Goal: Task Accomplishment & Management: Use online tool/utility

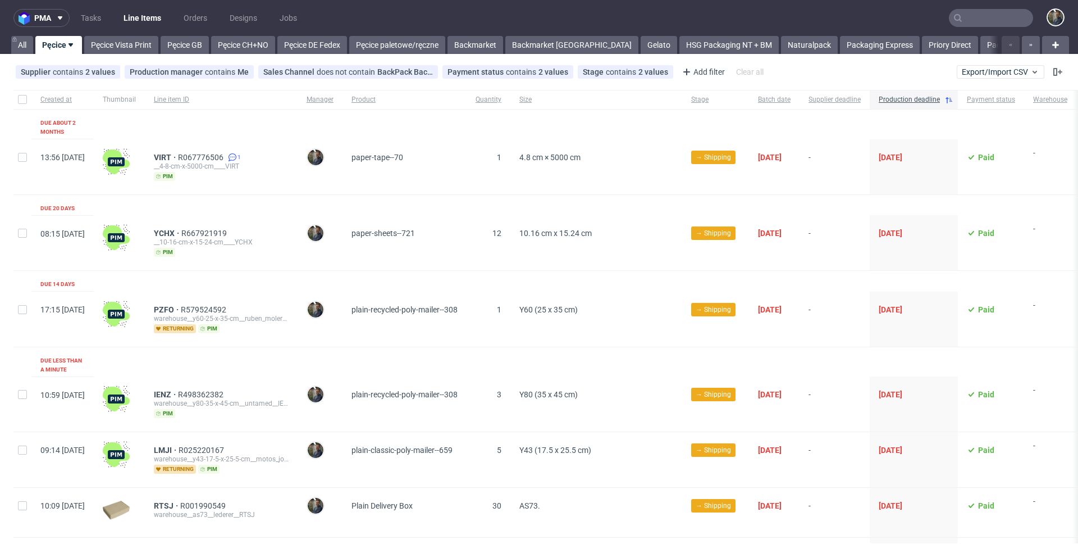
click at [395, 10] on nav "pma Tasks Line Items Orders Designs Jobs" at bounding box center [539, 18] width 1078 height 36
click at [16, 99] on div at bounding box center [22, 99] width 18 height 19
checkbox input "true"
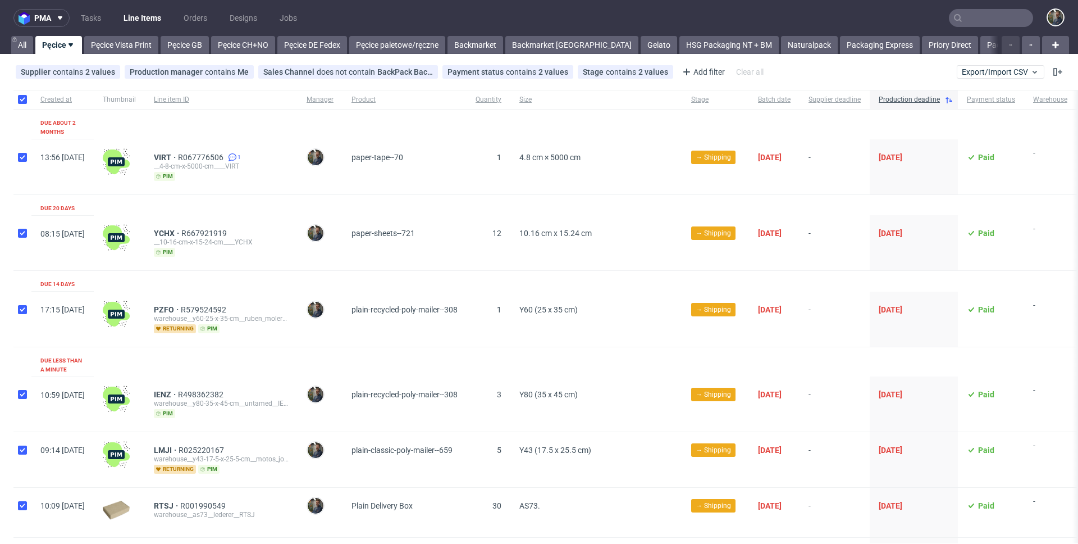
checkbox input "true"
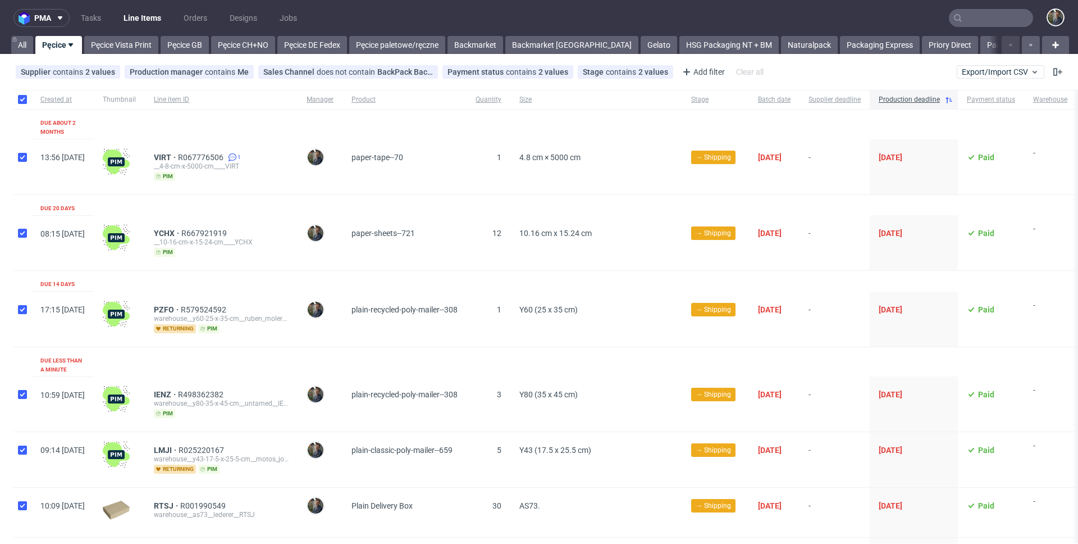
checkbox input "true"
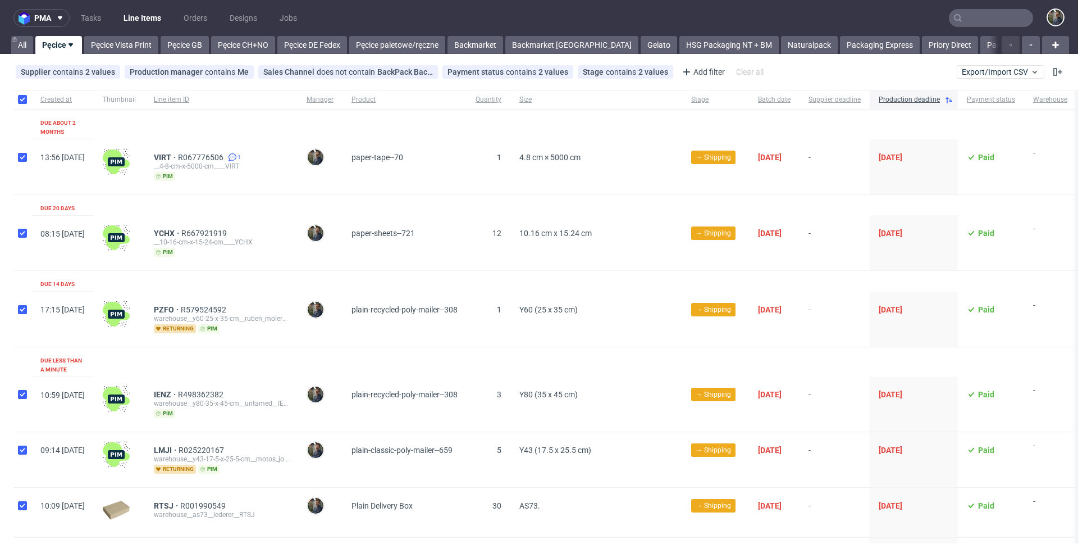
checkbox input "true"
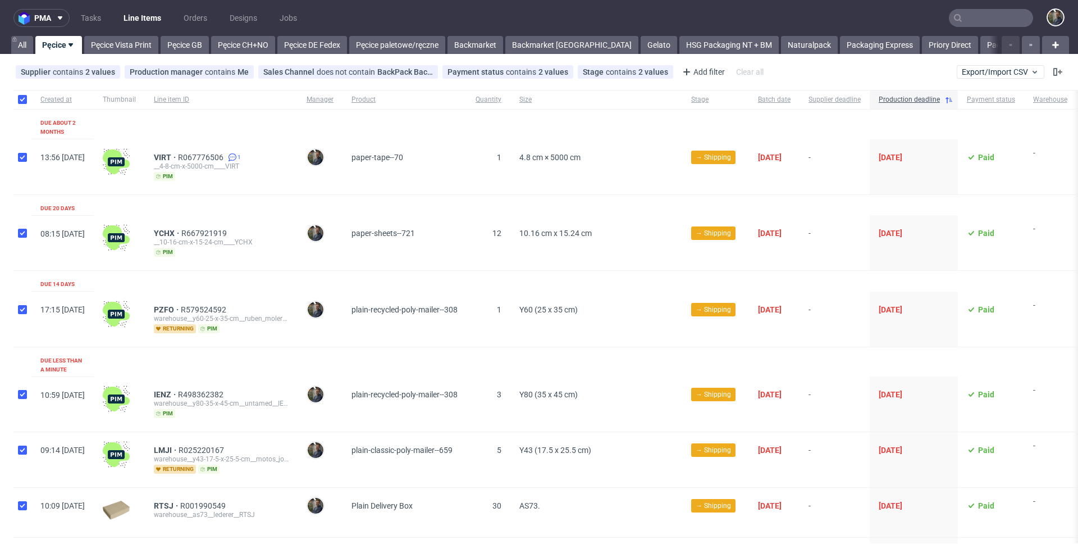
checkbox input "true"
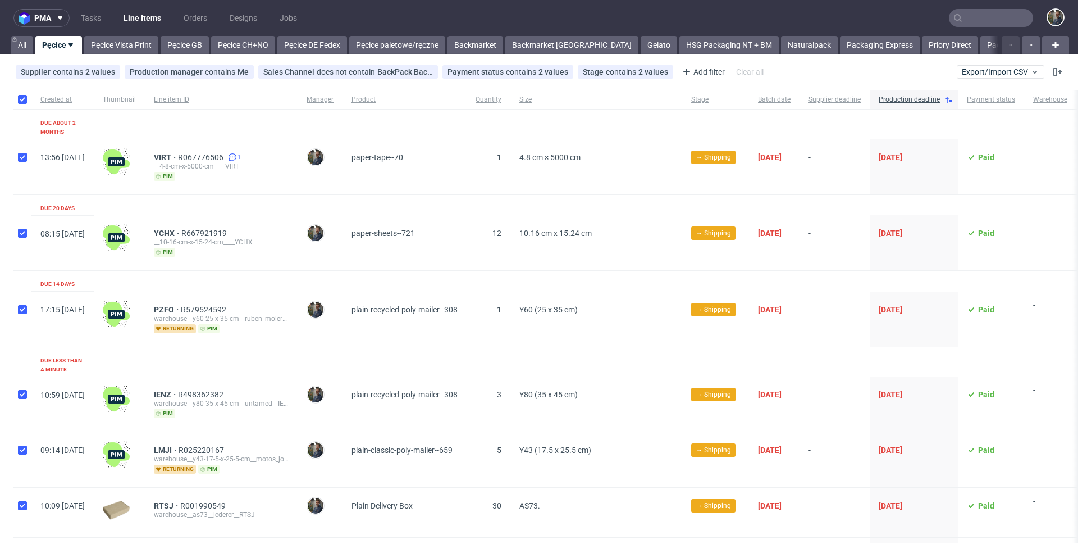
checkbox input "true"
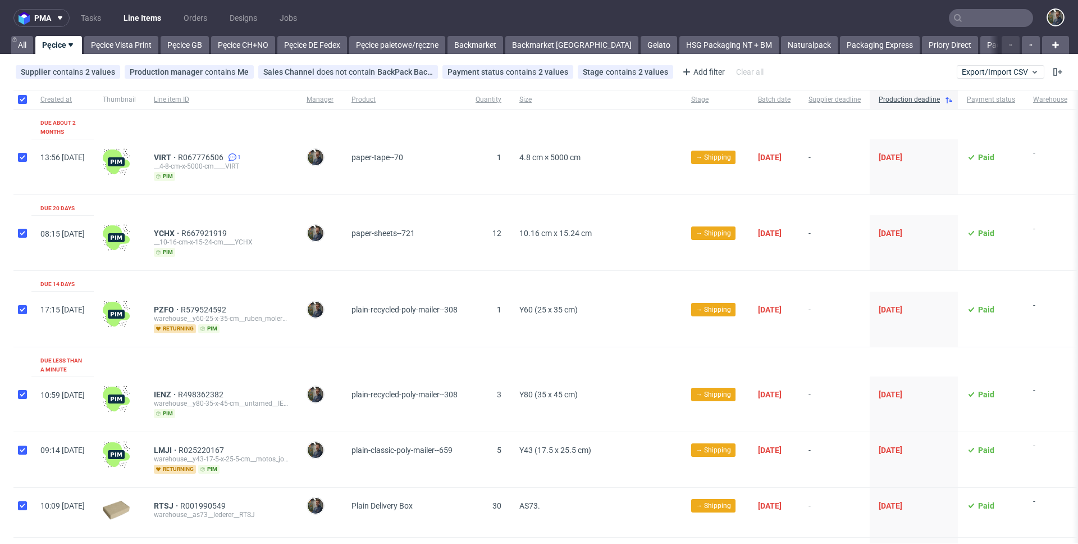
checkbox input "true"
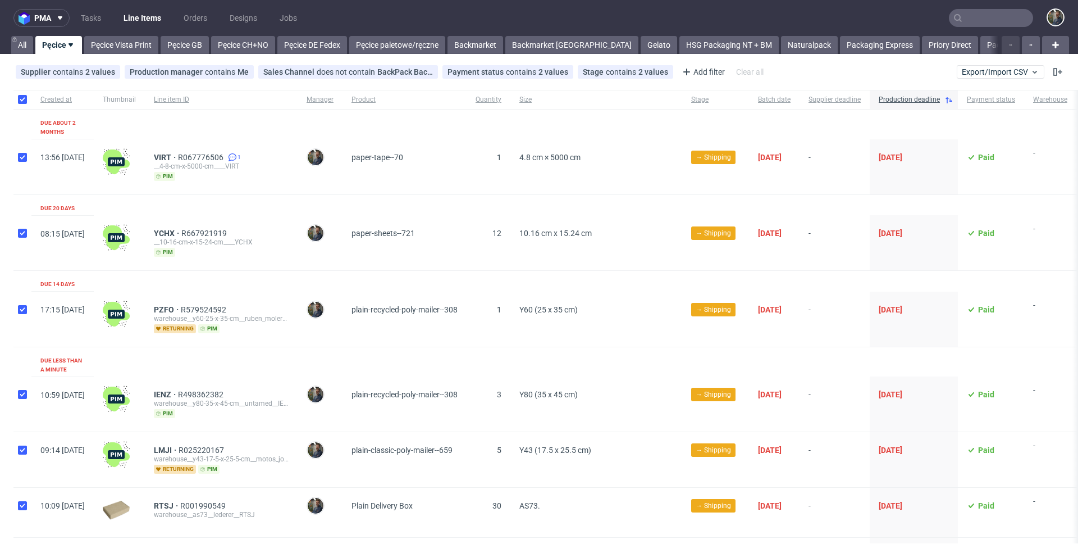
checkbox input "true"
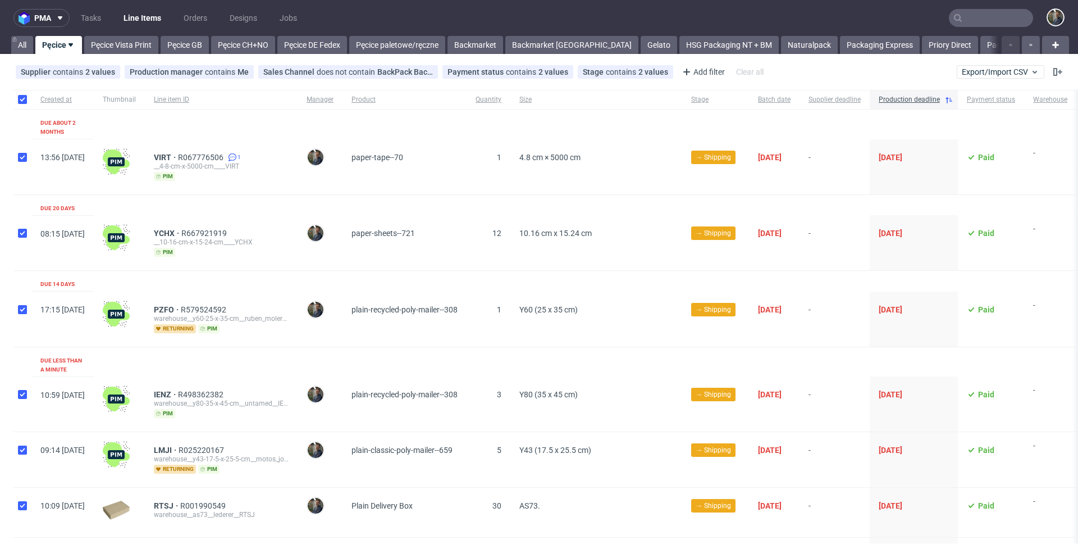
checkbox input "true"
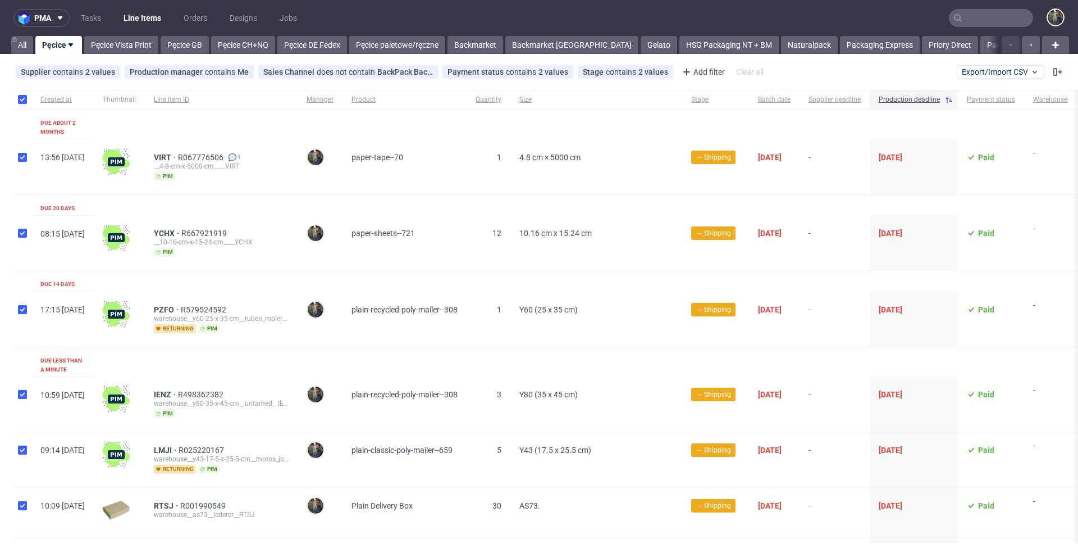
checkbox input "true"
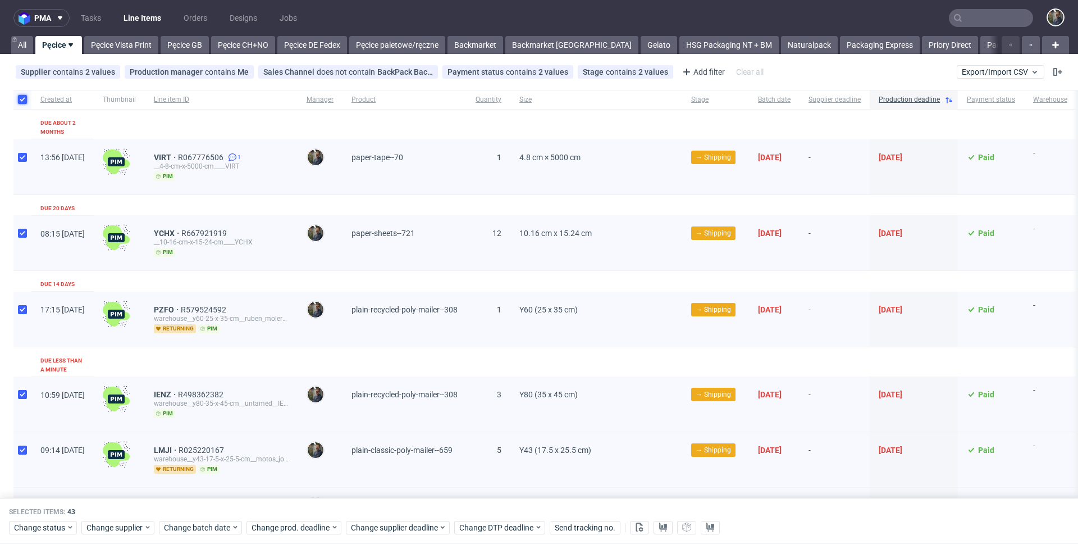
click at [19, 98] on input "checkbox" at bounding box center [22, 99] width 9 height 9
checkbox input "false"
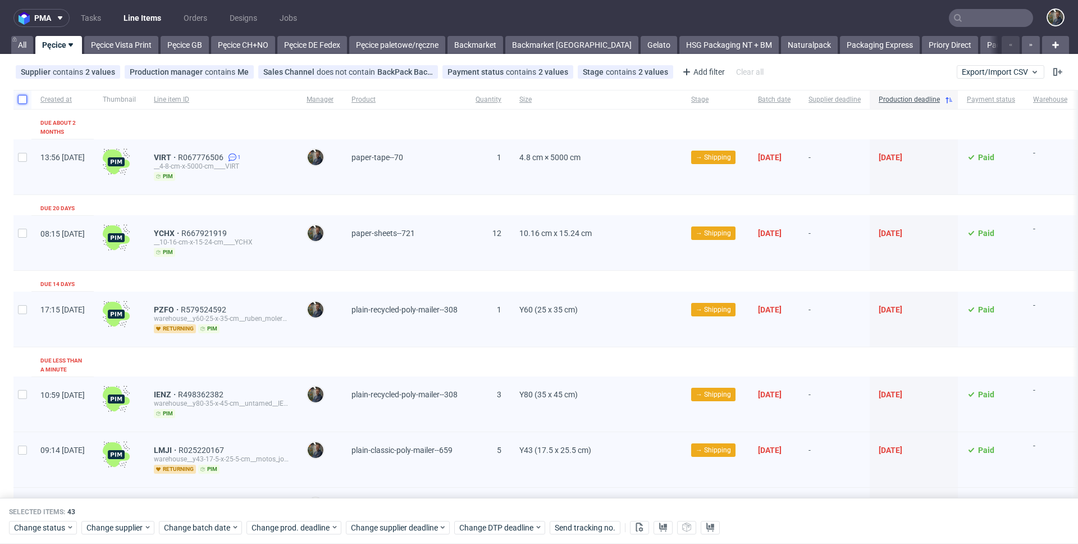
checkbox input "false"
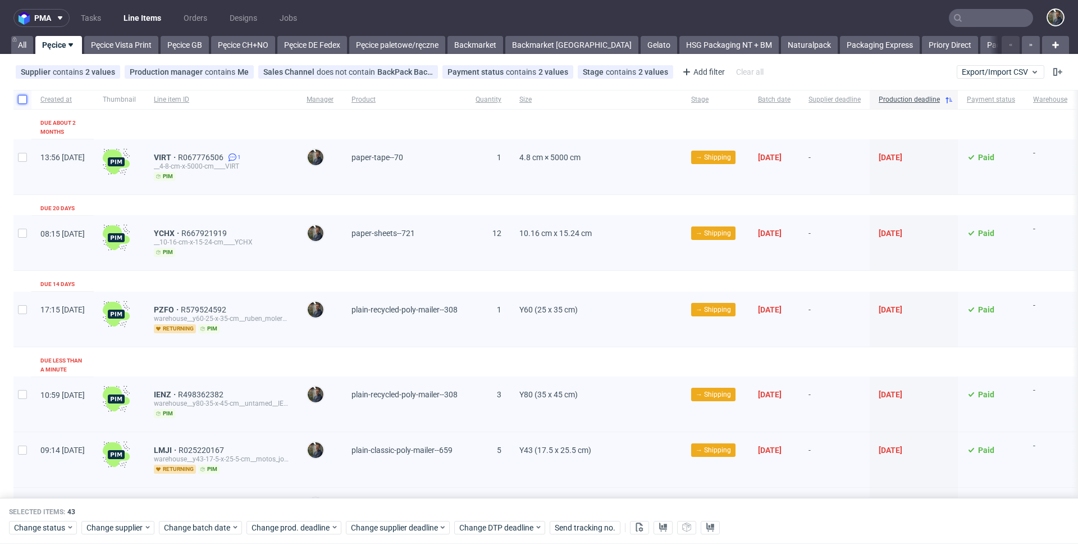
checkbox input "false"
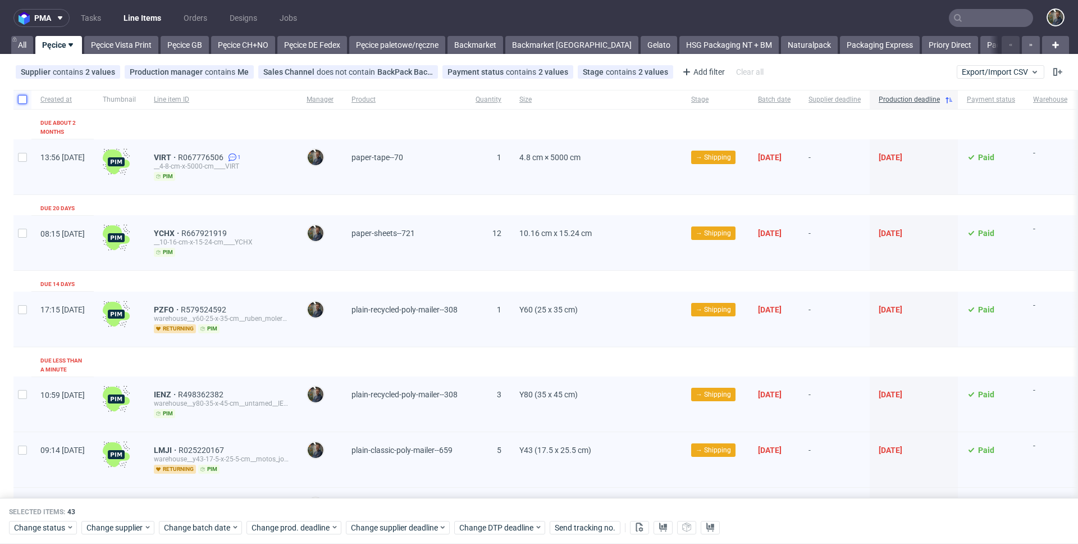
checkbox input "false"
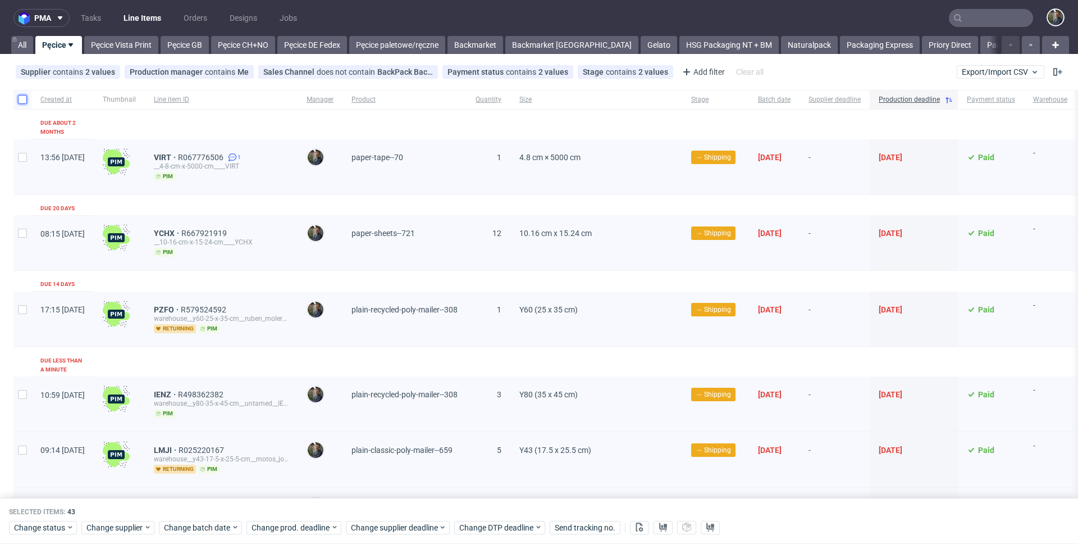
checkbox input "false"
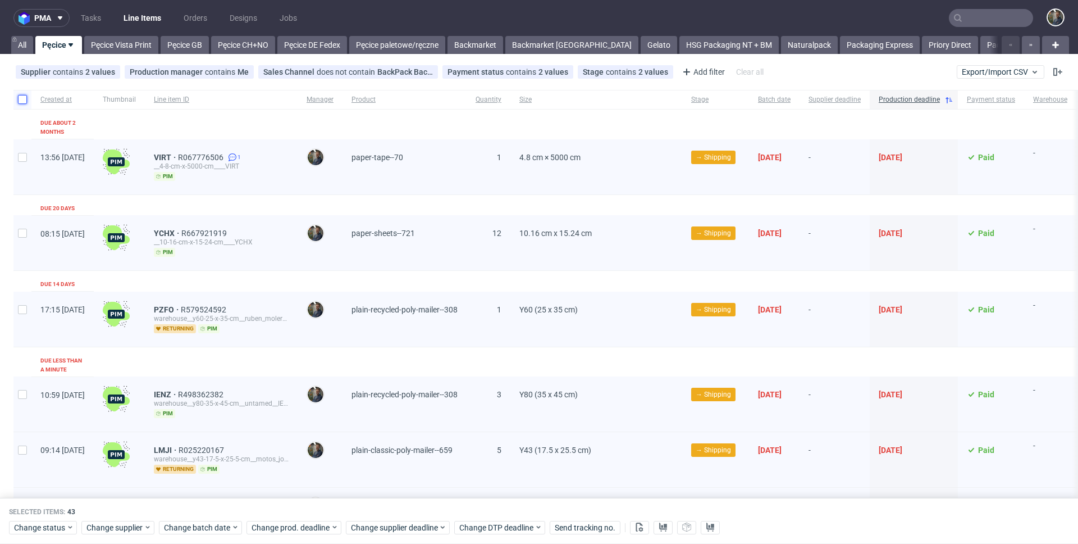
checkbox input "false"
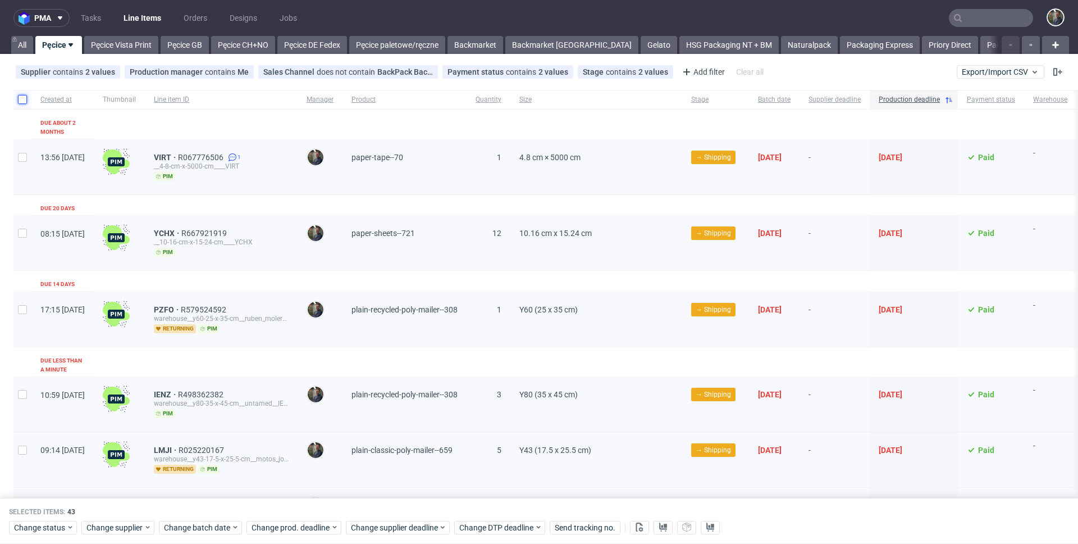
checkbox input "false"
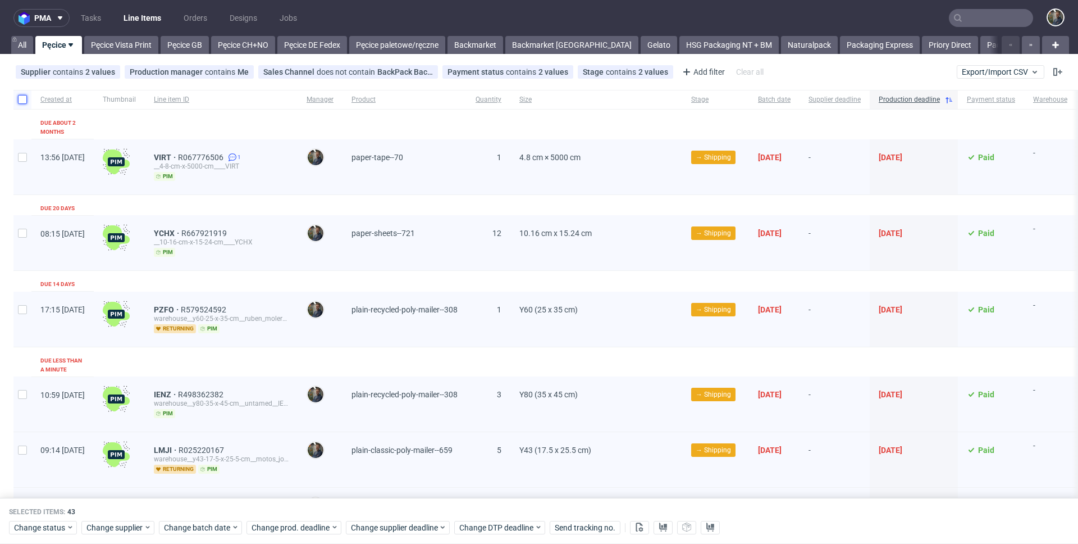
checkbox input "false"
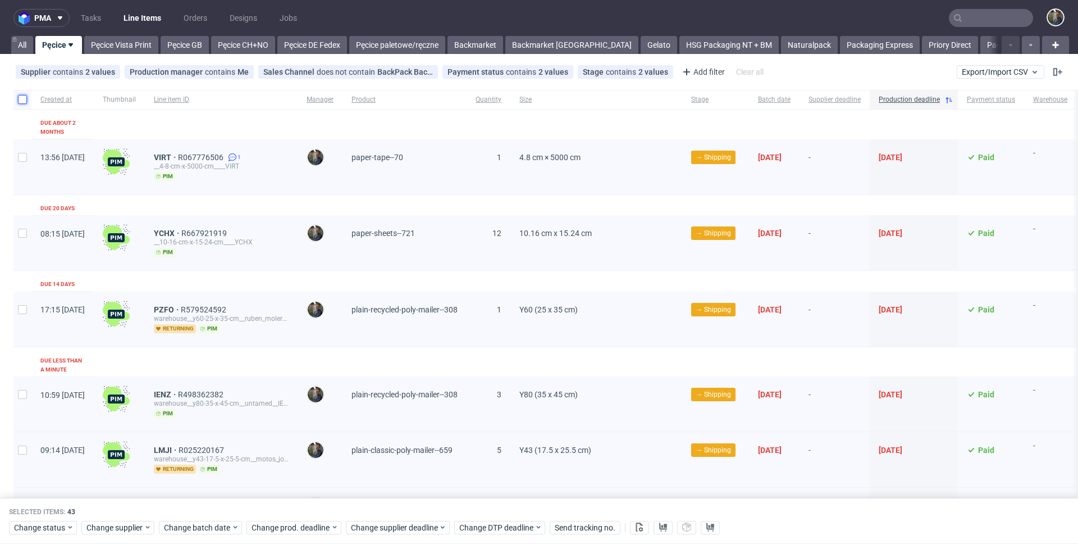
checkbox input "false"
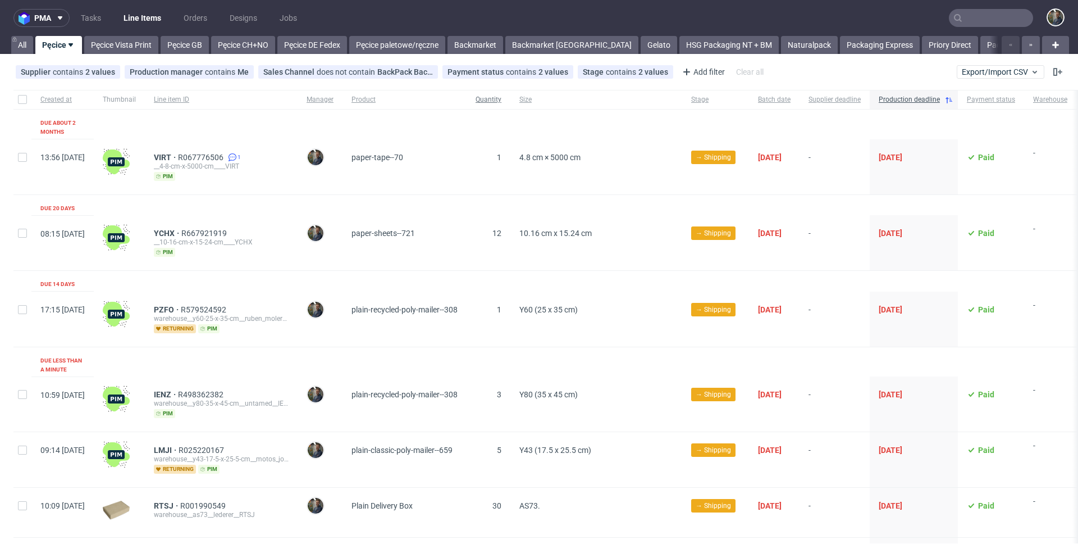
click at [501, 102] on span "Quantity" at bounding box center [489, 100] width 26 height 10
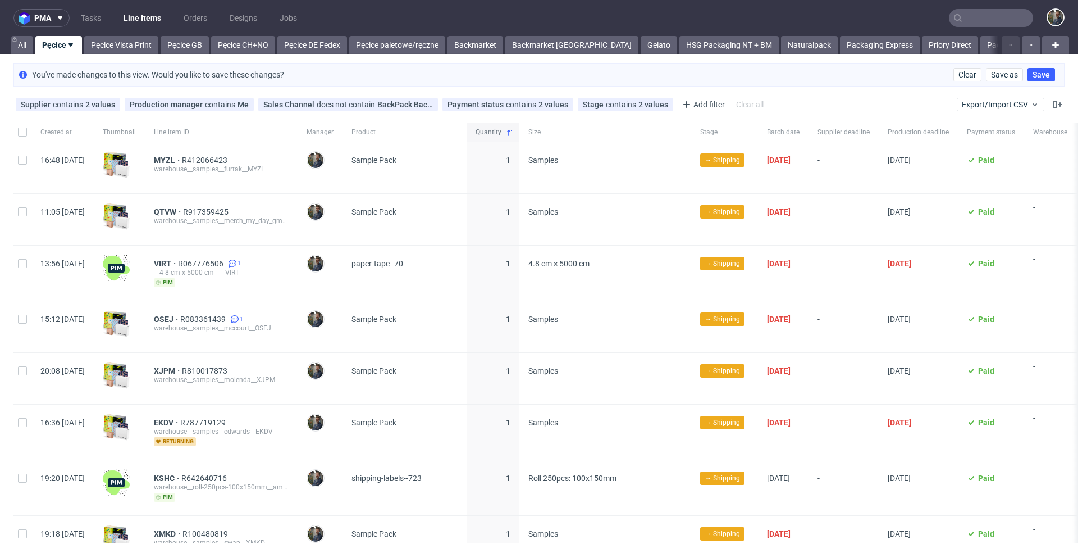
click at [501, 131] on span "Quantity" at bounding box center [489, 132] width 26 height 10
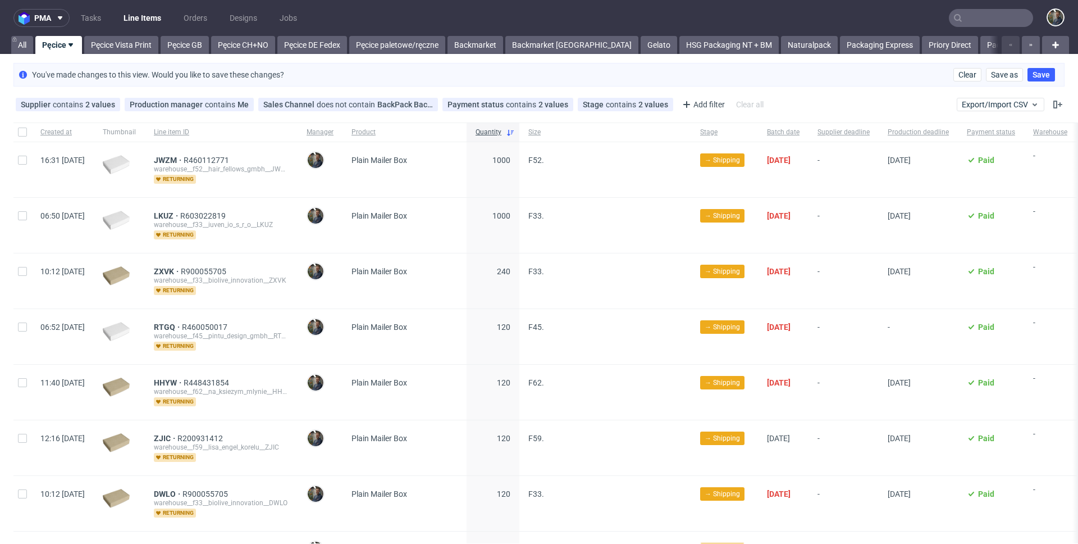
click at [458, 166] on span "Plain Mailer Box" at bounding box center [405, 170] width 106 height 28
click at [467, 163] on div "Plain Mailer Box" at bounding box center [405, 169] width 124 height 55
click at [510, 178] on span "1000" at bounding box center [493, 170] width 35 height 28
click at [124, 43] on link "Pęcice Vista Print" at bounding box center [121, 45] width 74 height 18
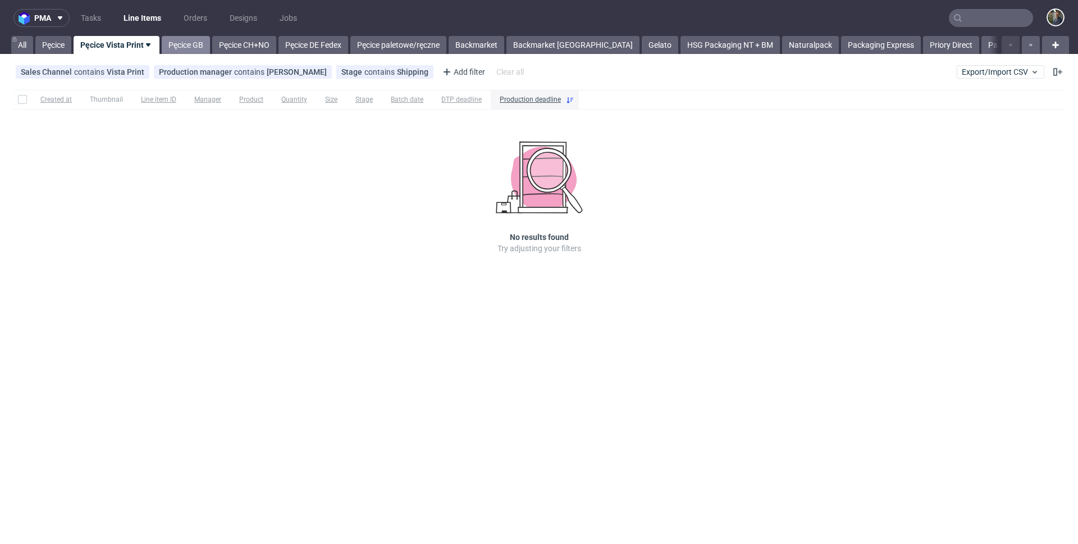
click at [185, 51] on link "Pęcice GB" at bounding box center [186, 45] width 48 height 18
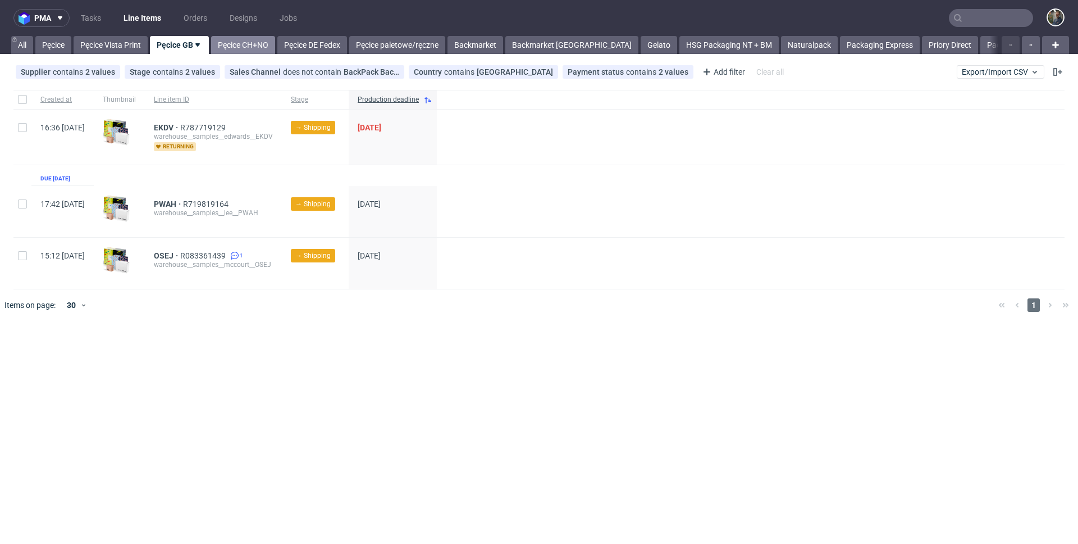
click at [245, 51] on link "Pęcice CH+NO" at bounding box center [243, 45] width 64 height 18
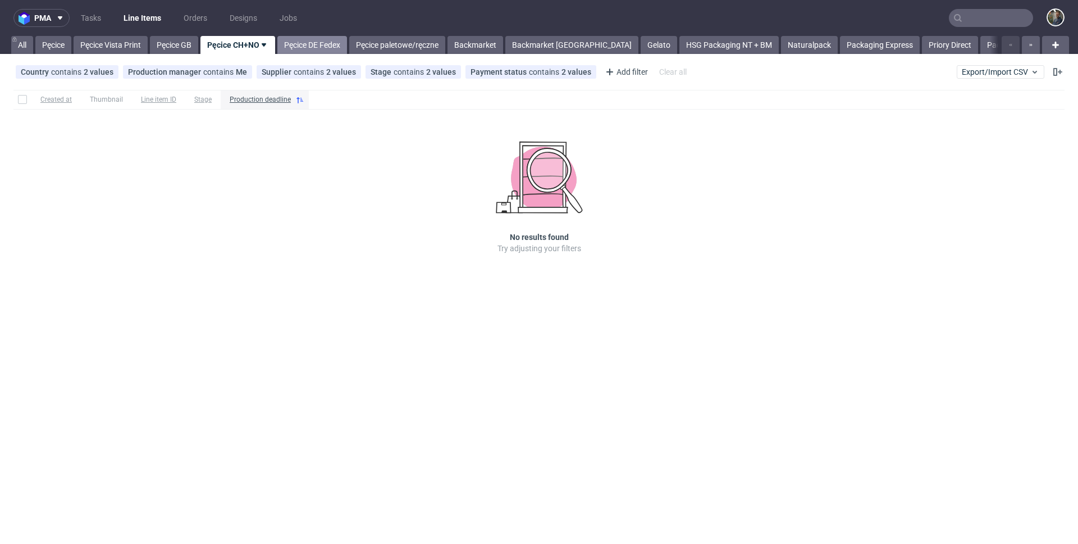
click at [309, 40] on link "Pęcice DE Fedex" at bounding box center [312, 45] width 70 height 18
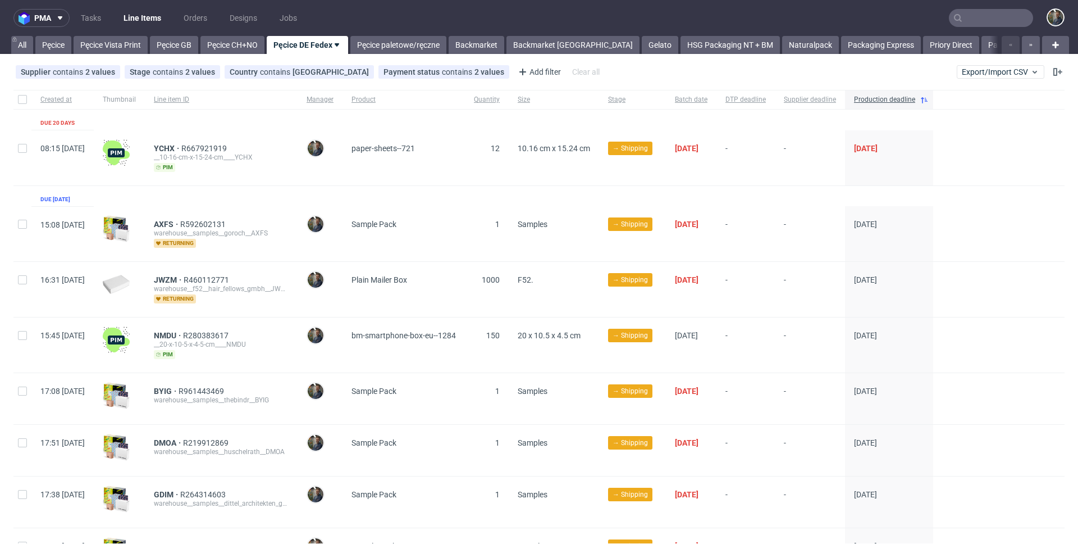
click at [382, 54] on div "pma Tasks Line Items Orders Designs Jobs All Pęcice Pęcice Vista Print Pęcice G…" at bounding box center [539, 272] width 1078 height 544
click at [382, 52] on link "Pęcice paletowe/ręczne" at bounding box center [398, 45] width 96 height 18
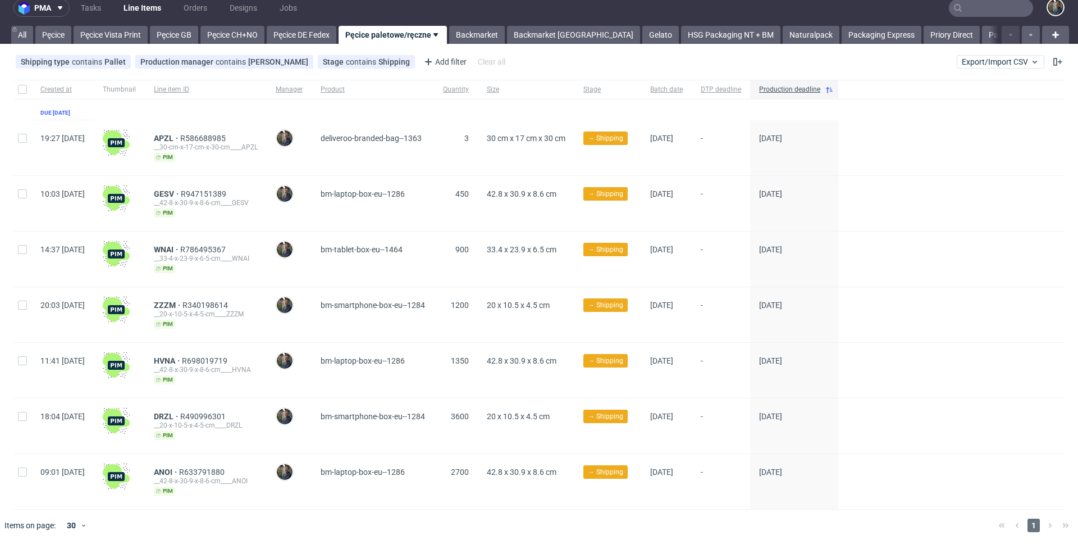
scroll to position [12, 0]
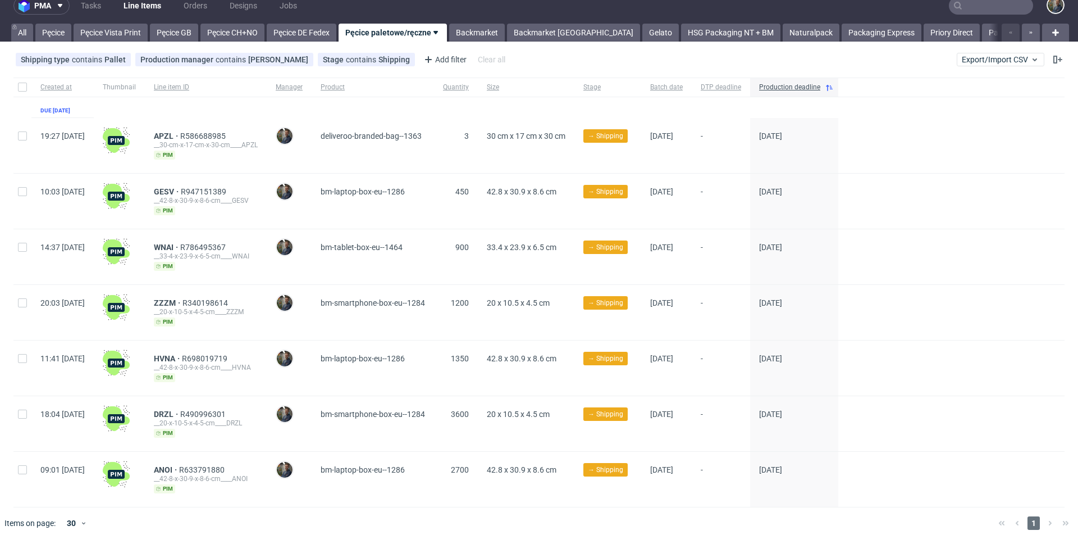
click at [489, 110] on div "Created at Thumbnail Line item ID Manager Product Quantity Size Stage Batch dat…" at bounding box center [538, 292] width 1051 height 430
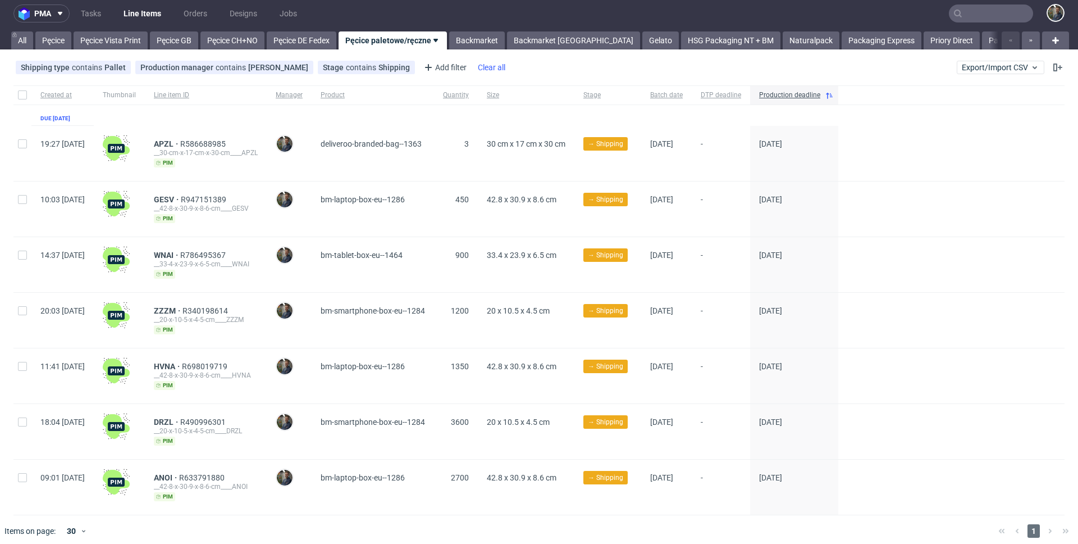
scroll to position [0, 0]
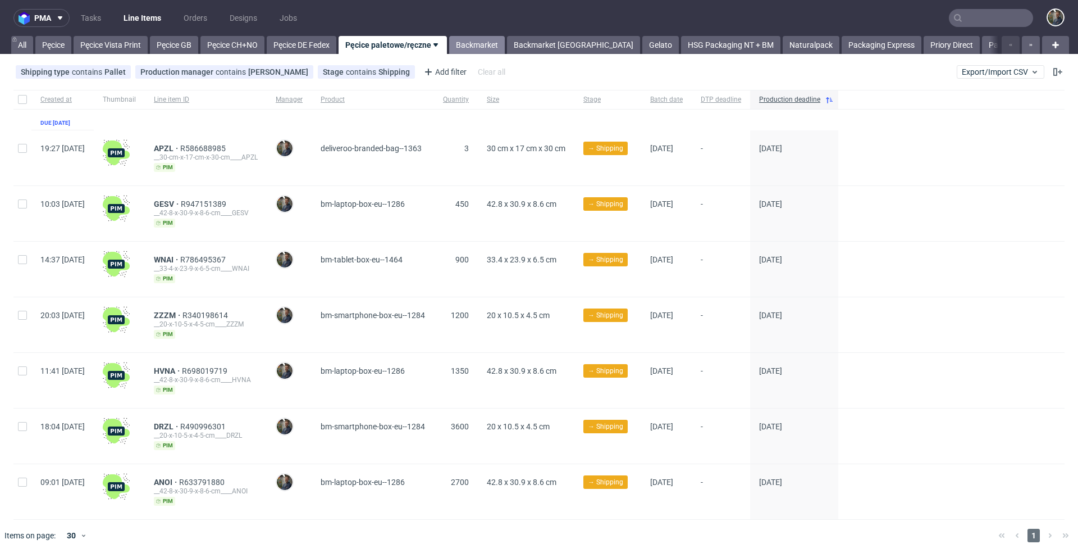
click at [478, 48] on link "Backmarket" at bounding box center [477, 45] width 56 height 18
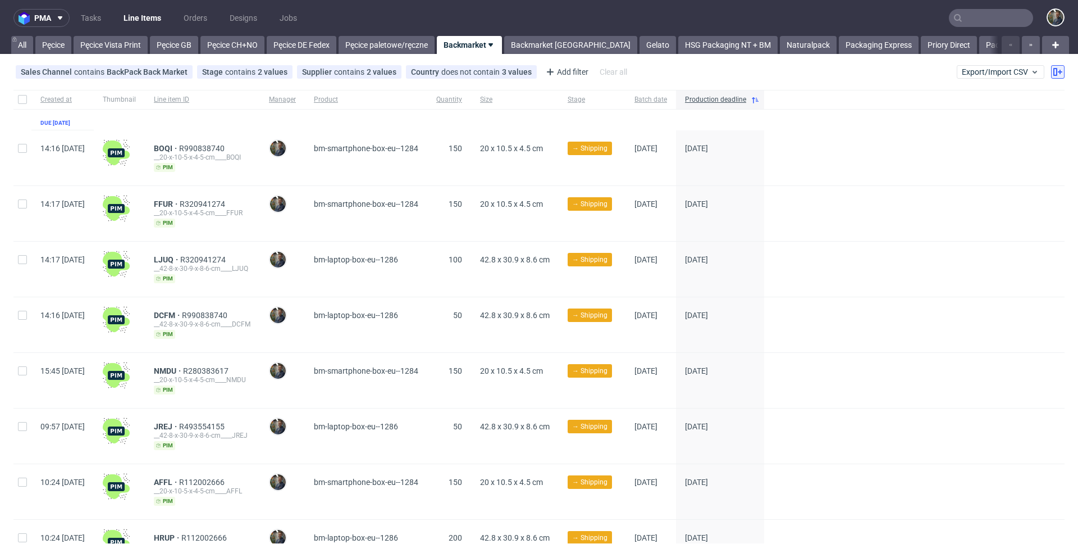
click at [1053, 72] on icon at bounding box center [1057, 71] width 9 height 9
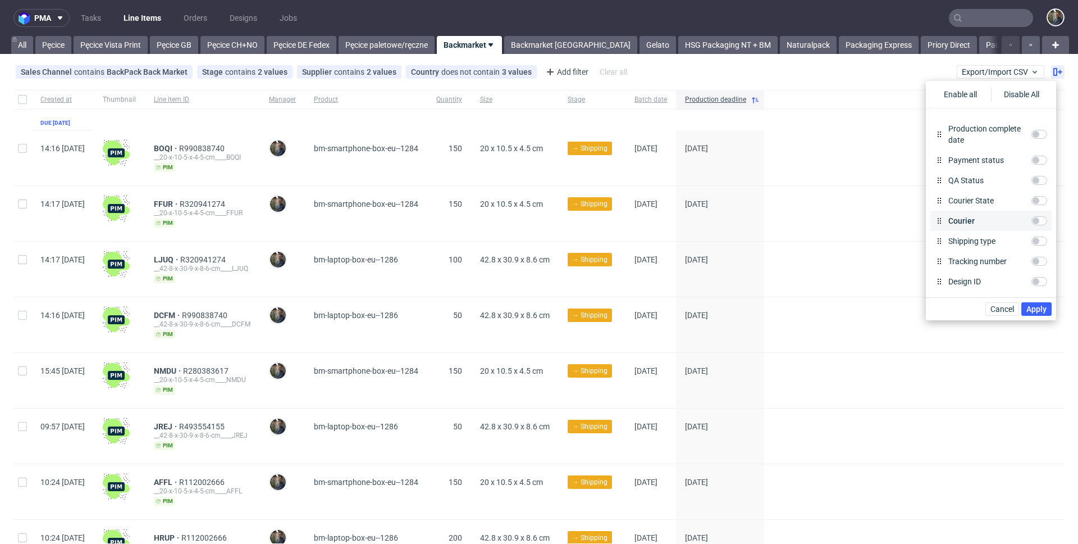
scroll to position [357, 0]
click at [1032, 270] on input "Tracking number" at bounding box center [1040, 274] width 16 height 9
checkbox input "true"
click at [1040, 306] on span "Apply" at bounding box center [1036, 309] width 20 height 8
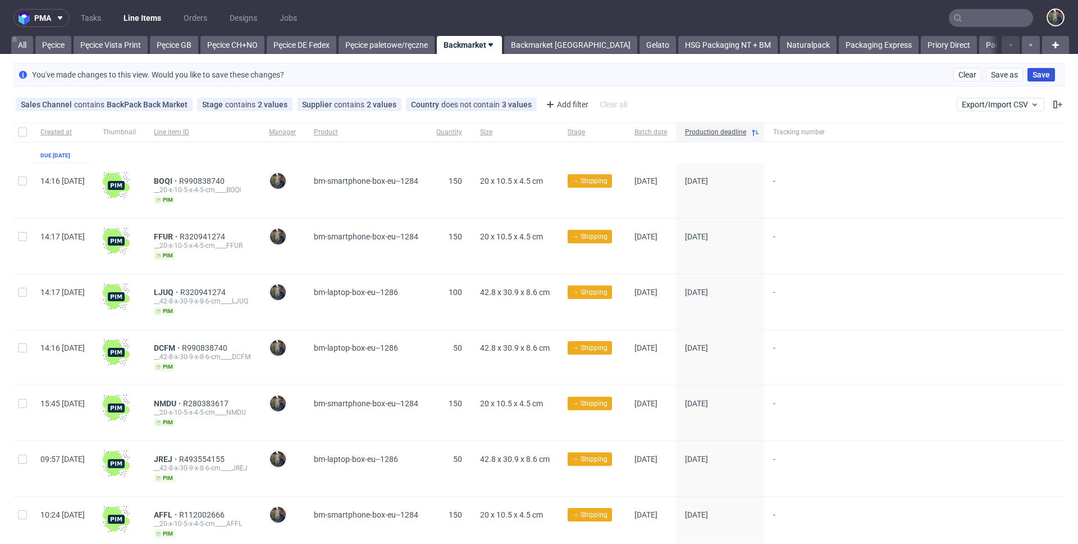
click at [1034, 76] on span "Save" at bounding box center [1041, 75] width 17 height 8
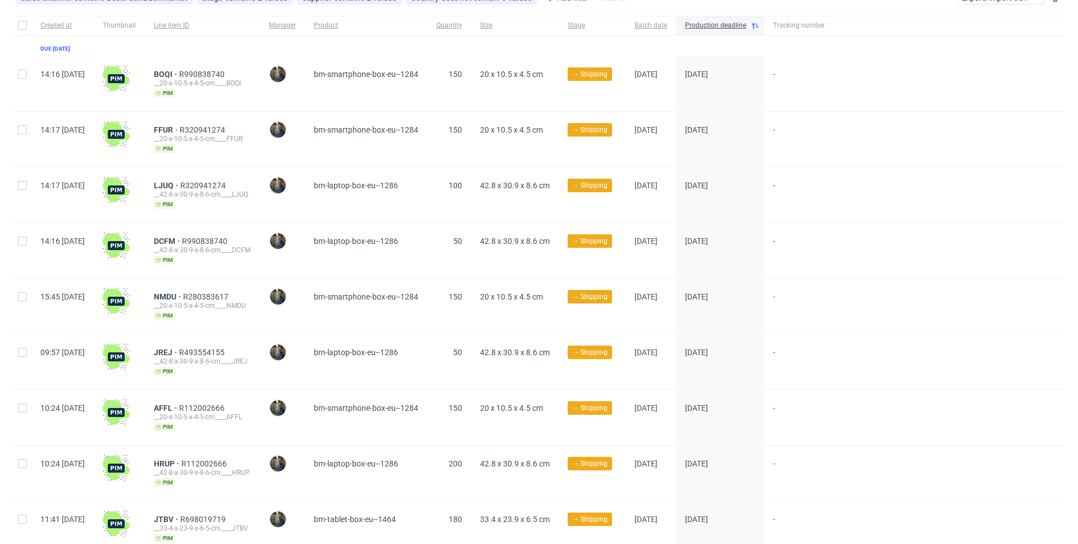
scroll to position [0, 0]
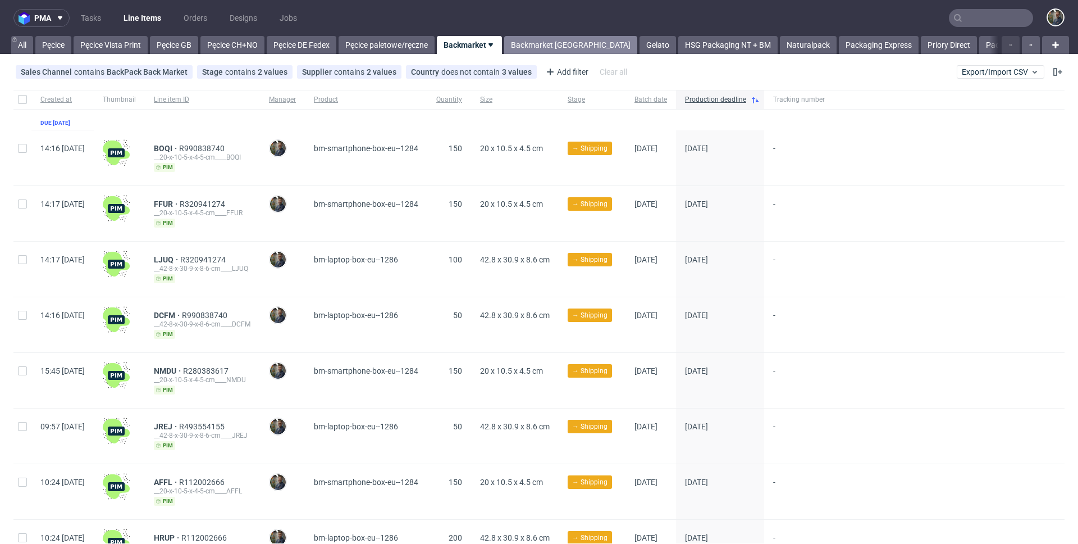
click at [530, 45] on link "Backmarket [GEOGRAPHIC_DATA]" at bounding box center [570, 45] width 133 height 18
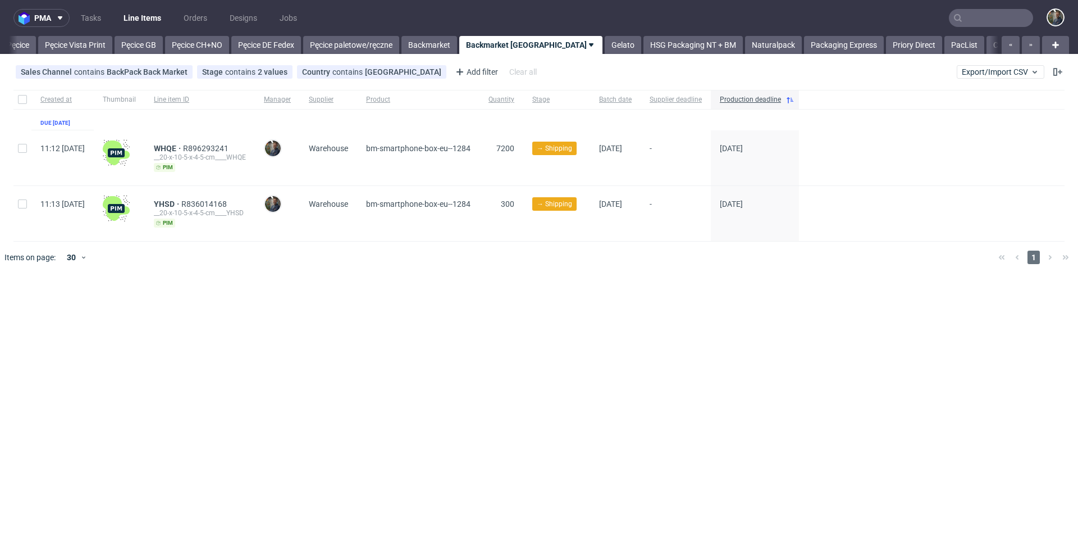
scroll to position [0, 36]
click at [465, 272] on div "Created at Thumbnail Line item ID Manager Supplier Product Quantity Stage Batch…" at bounding box center [539, 181] width 1078 height 192
click at [604, 43] on link "Gelato" at bounding box center [622, 45] width 36 height 18
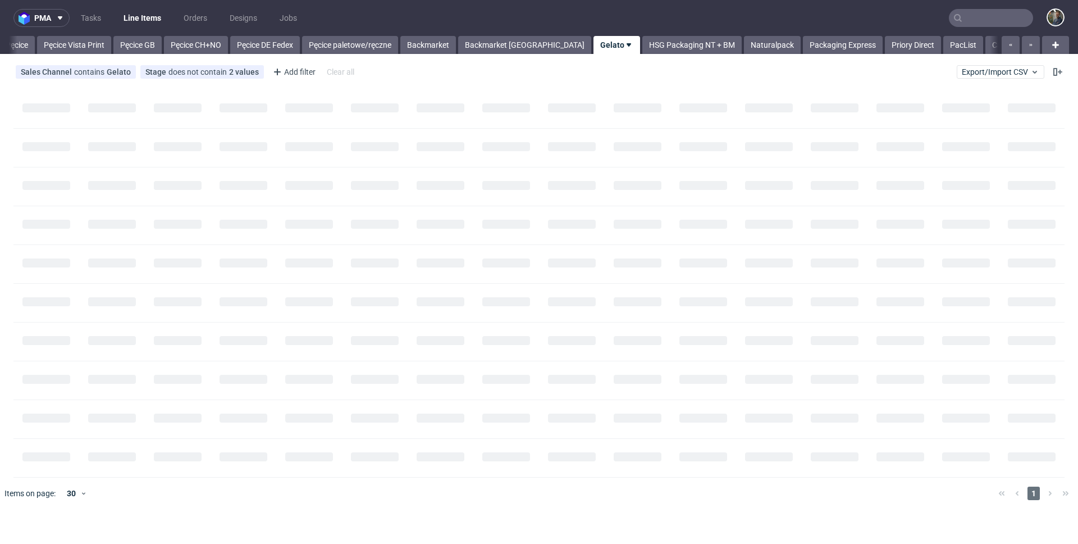
scroll to position [0, 90]
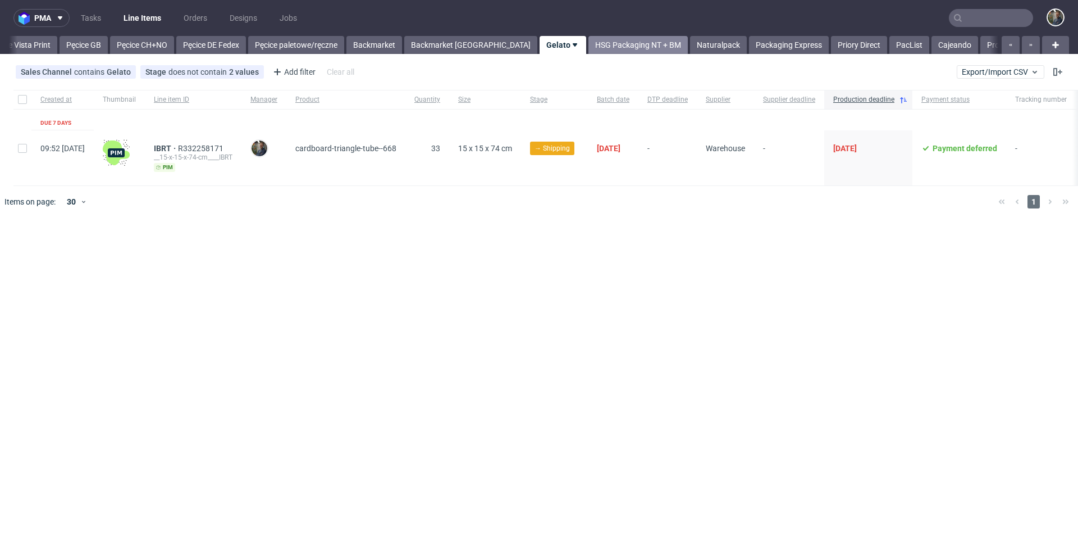
click at [588, 45] on link "HSG Packaging NT + BM" at bounding box center [637, 45] width 99 height 18
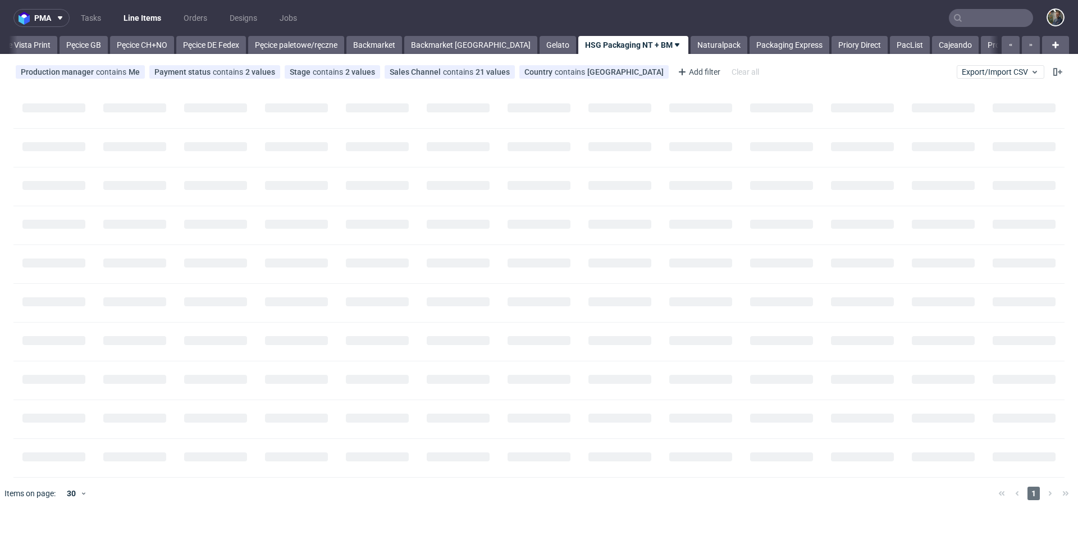
scroll to position [0, 161]
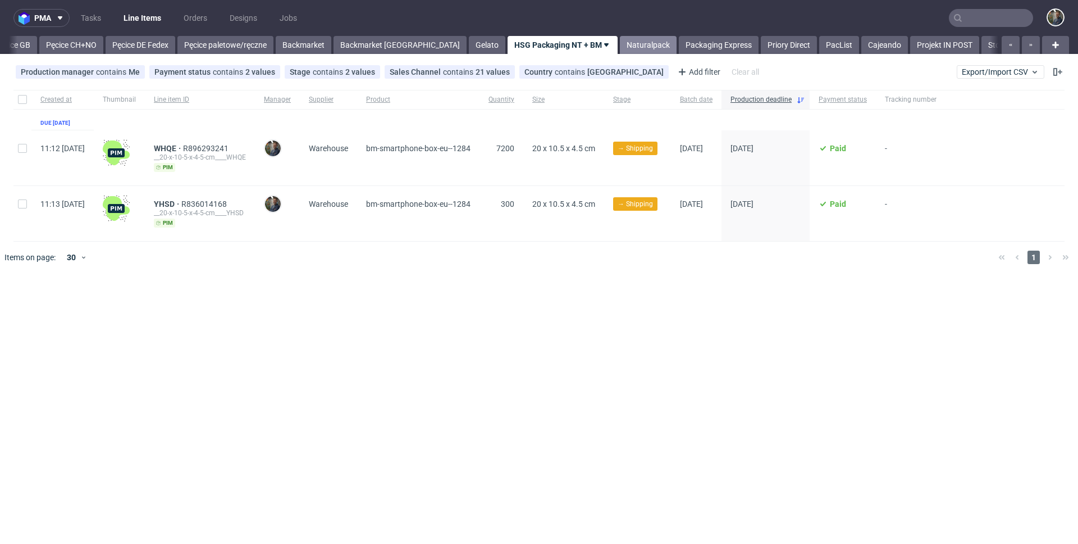
click at [620, 46] on link "Naturalpack" at bounding box center [648, 45] width 57 height 18
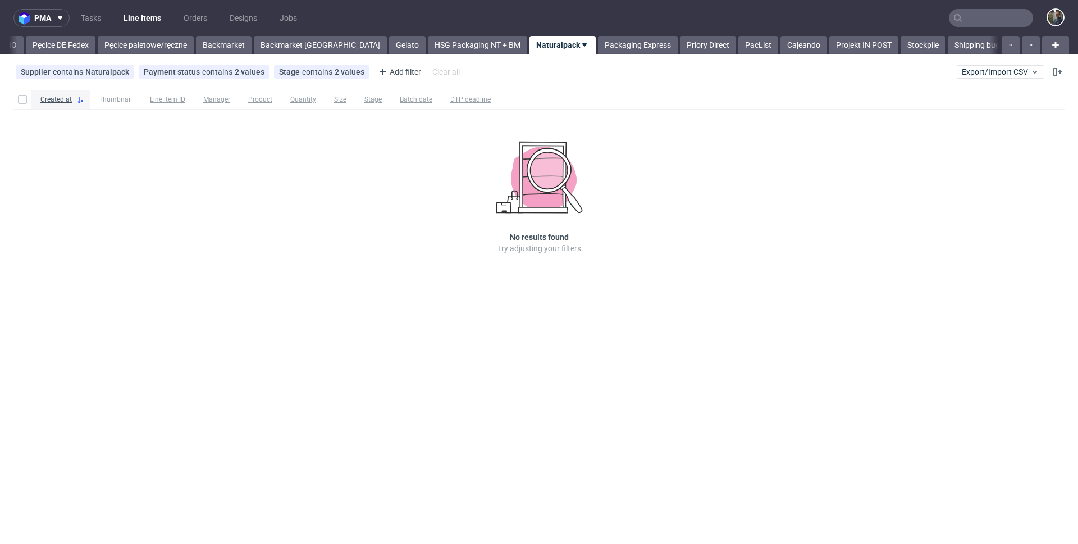
click at [598, 46] on link "Packaging Express" at bounding box center [638, 45] width 80 height 18
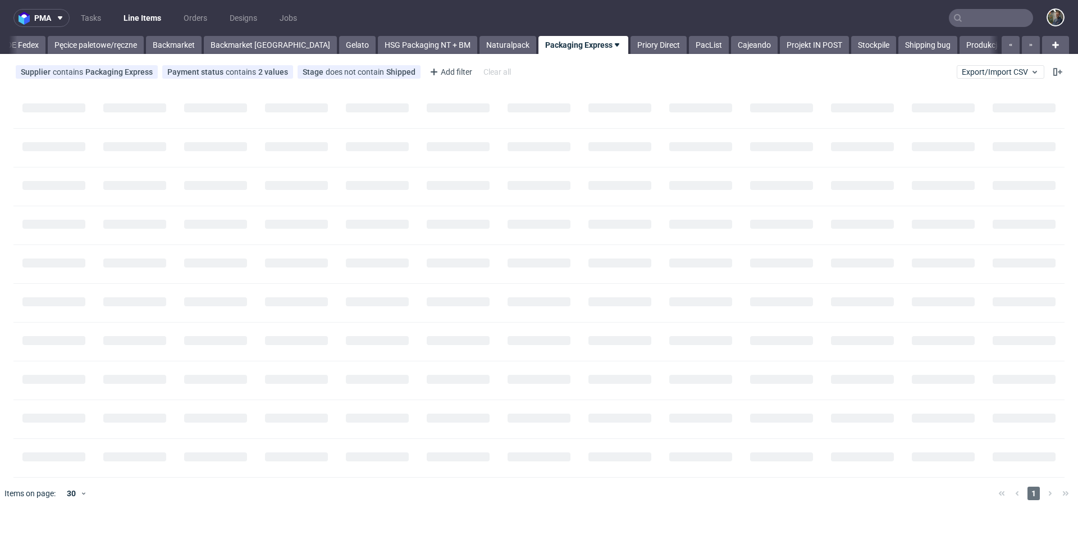
scroll to position [0, 311]
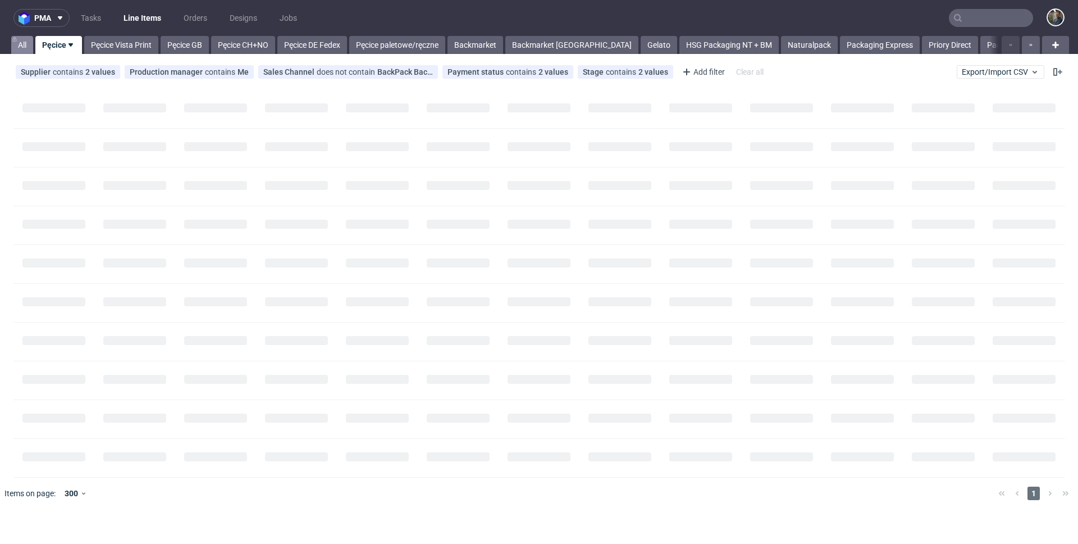
click at [23, 45] on link "All" at bounding box center [22, 45] width 22 height 18
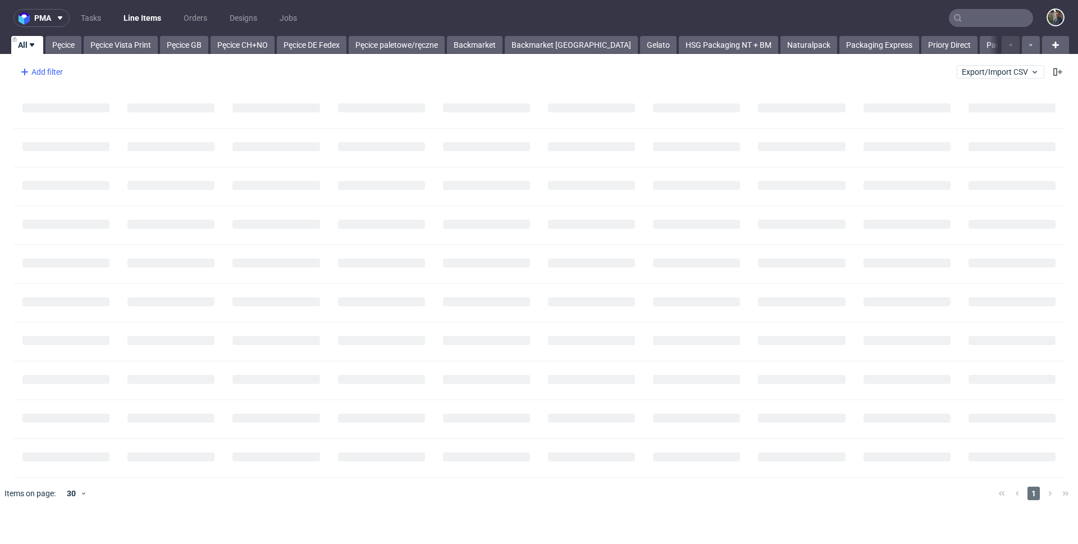
click at [31, 66] on div "Add filter" at bounding box center [40, 72] width 49 height 18
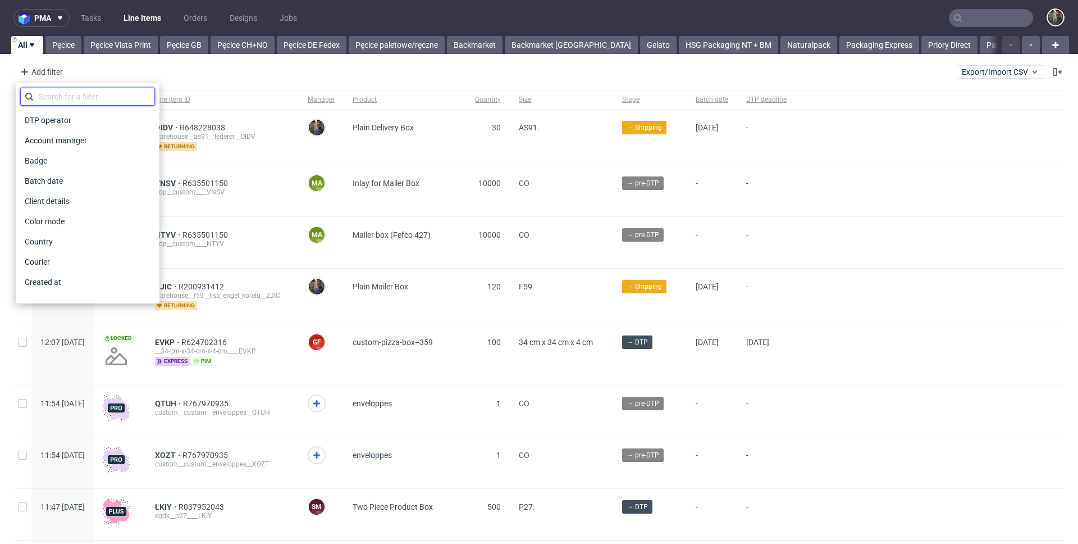
click at [50, 97] on input "text" at bounding box center [87, 97] width 135 height 18
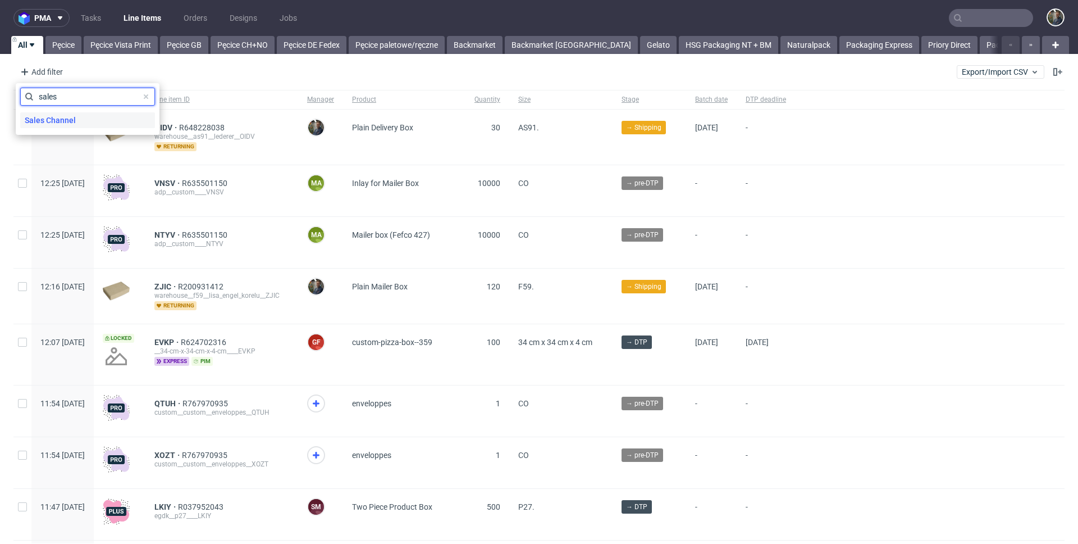
type input "sales"
click at [74, 118] on span "Sales Channel" at bounding box center [50, 120] width 60 height 16
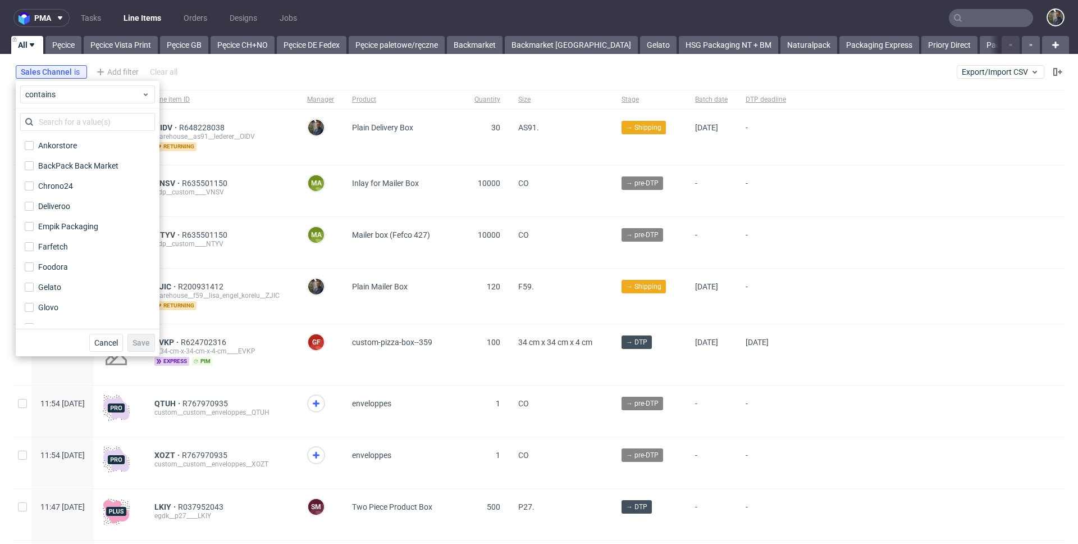
click at [74, 118] on input "text" at bounding box center [87, 122] width 135 height 18
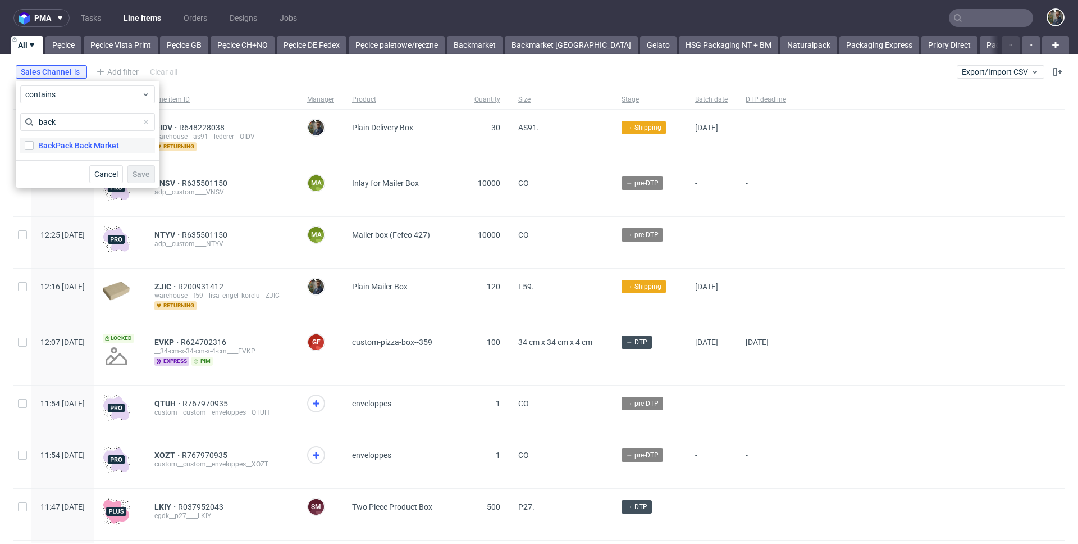
type input "back"
click at [56, 140] on div "BackPack Back Market" at bounding box center [78, 145] width 81 height 11
click at [34, 141] on input "BackPack Back Market" at bounding box center [29, 145] width 9 height 9
checkbox input "true"
click at [137, 168] on button "Save" at bounding box center [141, 174] width 28 height 18
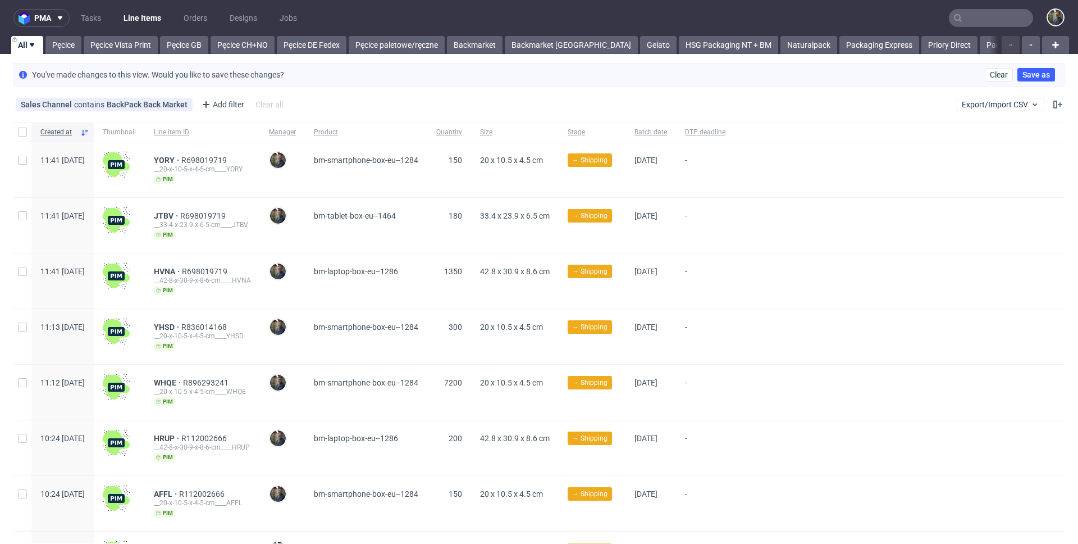
click at [398, 98] on div "Sales Channel contains BackPack Back Market Add filter Hide filters Clear all E…" at bounding box center [539, 104] width 1078 height 27
drag, startPoint x: 216, startPoint y: 106, endPoint x: 227, endPoint y: 113, distance: 13.7
click at [216, 106] on div "Add filter" at bounding box center [221, 104] width 49 height 18
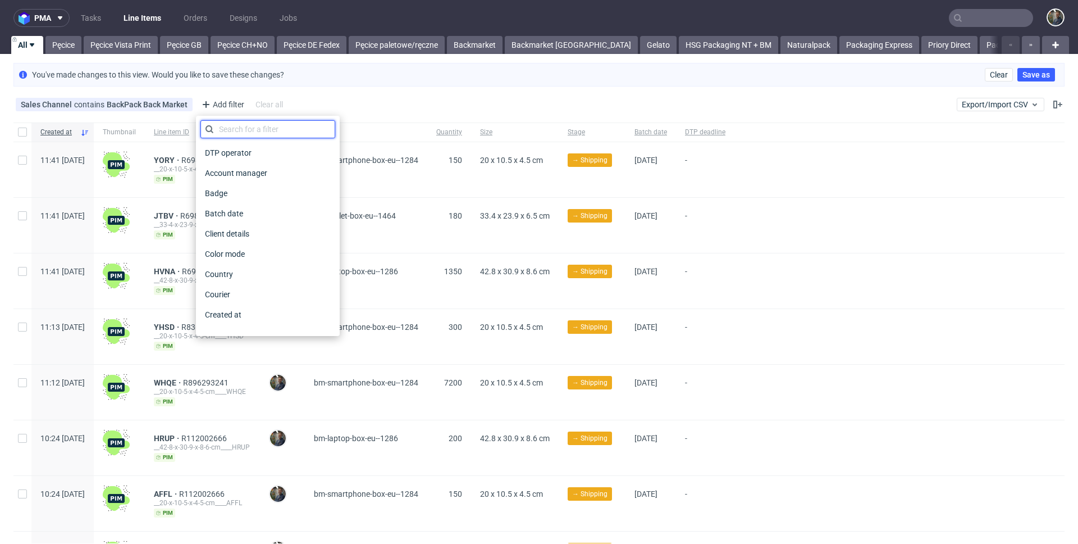
click at [249, 134] on input "text" at bounding box center [267, 129] width 135 height 18
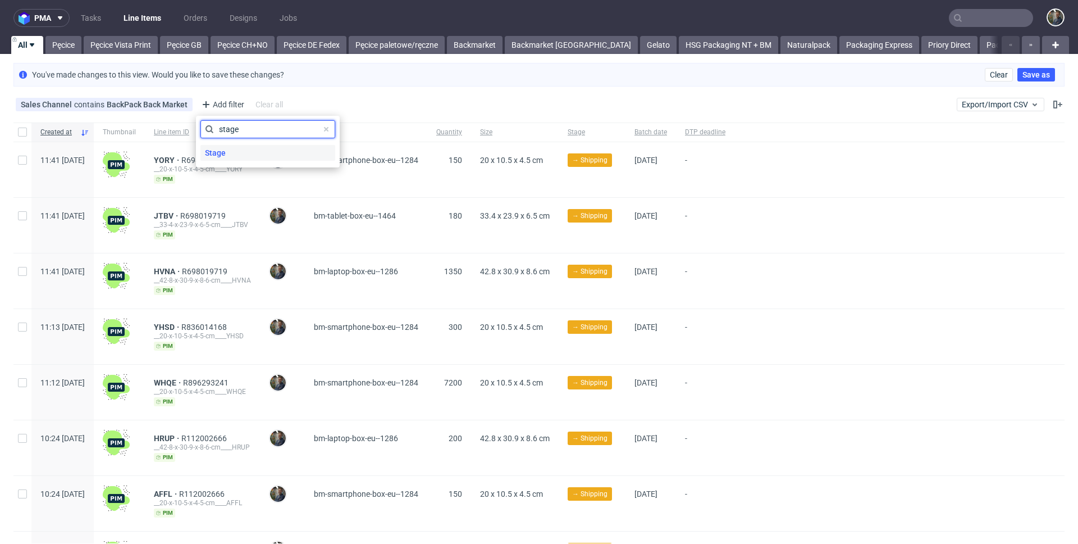
type input "stage"
click at [258, 154] on div "Stage" at bounding box center [267, 153] width 135 height 16
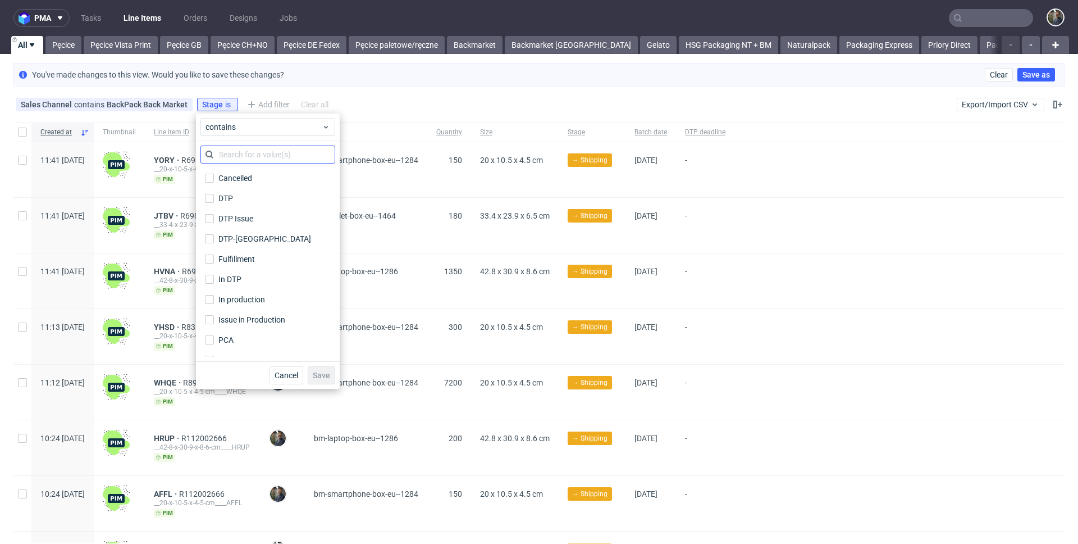
click at [257, 155] on input "text" at bounding box center [267, 154] width 135 height 18
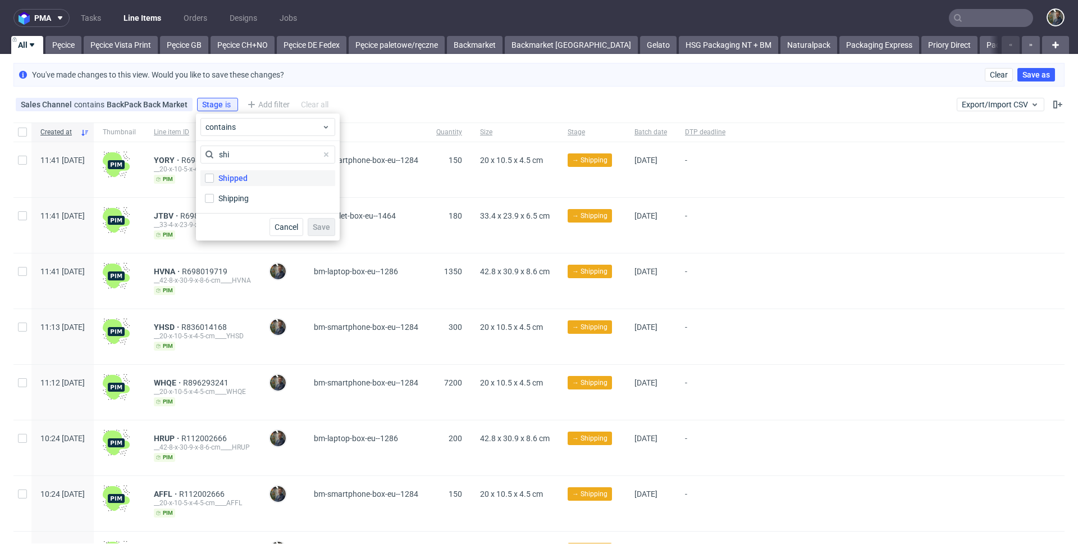
type input "shi"
click at [241, 179] on div "Shipped" at bounding box center [232, 177] width 29 height 11
click at [214, 179] on input "Shipped" at bounding box center [209, 178] width 9 height 9
checkbox input "true"
click at [318, 237] on div "Cancel Save" at bounding box center [268, 227] width 144 height 28
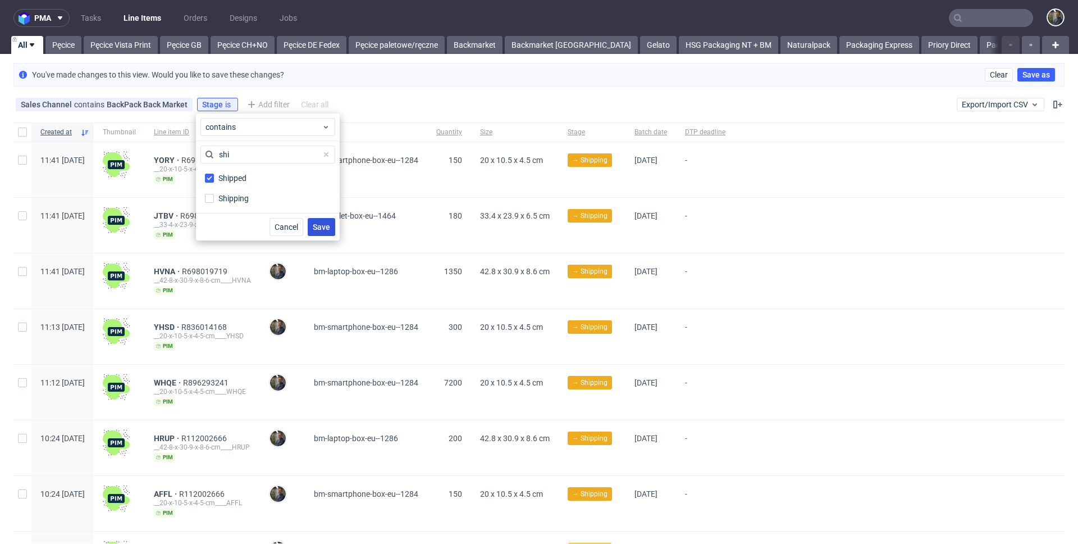
click at [318, 231] on span "Save" at bounding box center [321, 227] width 17 height 8
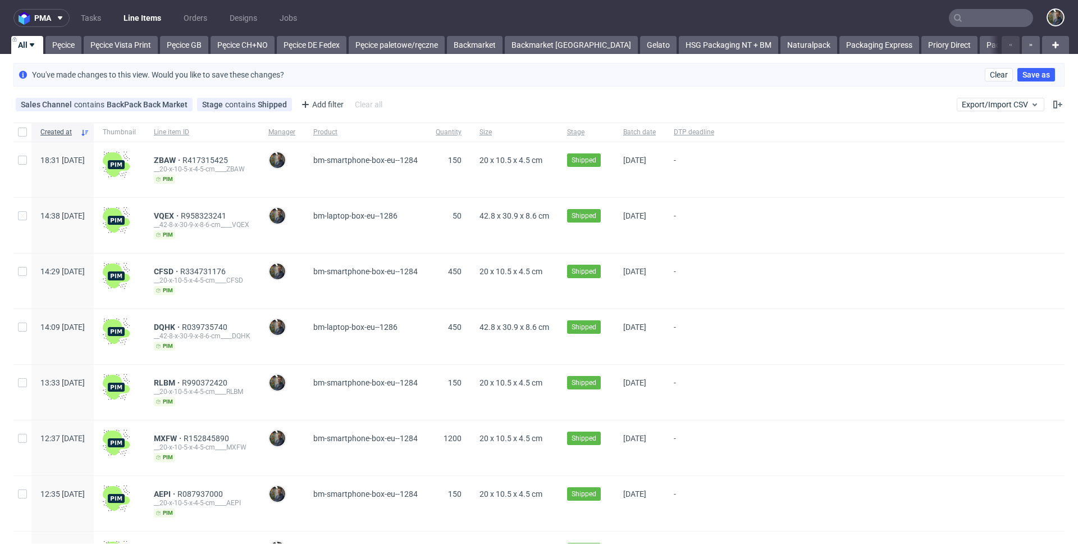
click at [463, 96] on div "Sales Channel contains BackPack Back Market Stage contains Shipped Add filter H…" at bounding box center [539, 104] width 1078 height 27
click at [433, 106] on div "Sales Channel contains BackPack Back Market Stage contains Shipped Add filter H…" at bounding box center [539, 104] width 1078 height 27
click at [316, 105] on div "Add filter" at bounding box center [320, 104] width 49 height 18
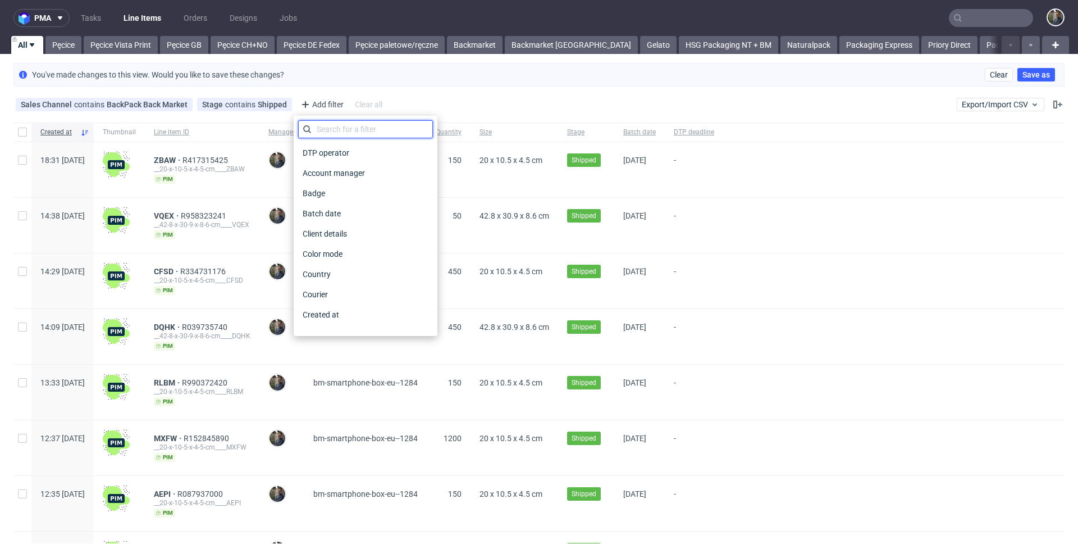
click at [346, 133] on input "text" at bounding box center [365, 129] width 135 height 18
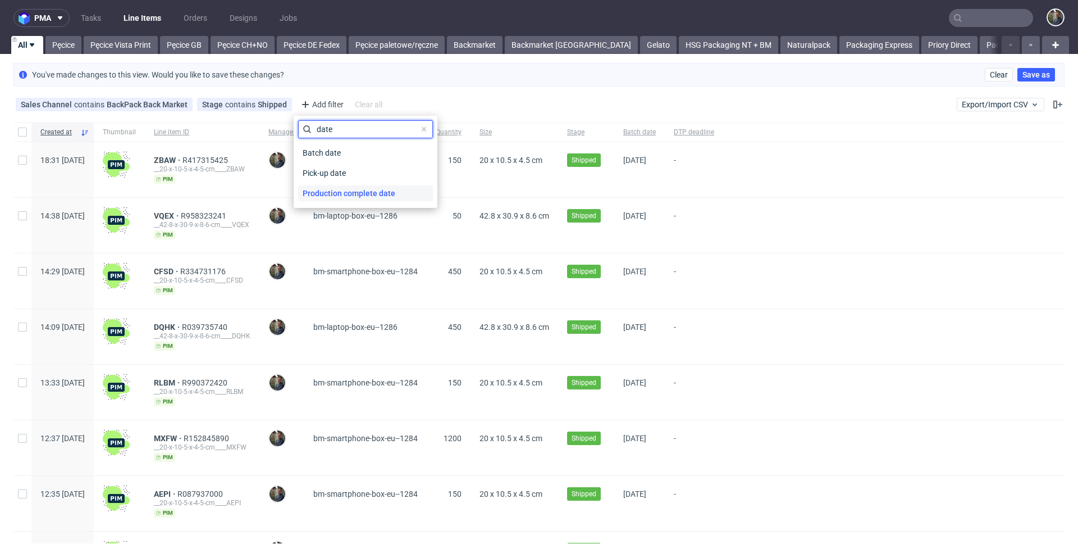
type input "date"
click at [347, 197] on span "Production complete date" at bounding box center [349, 193] width 102 height 16
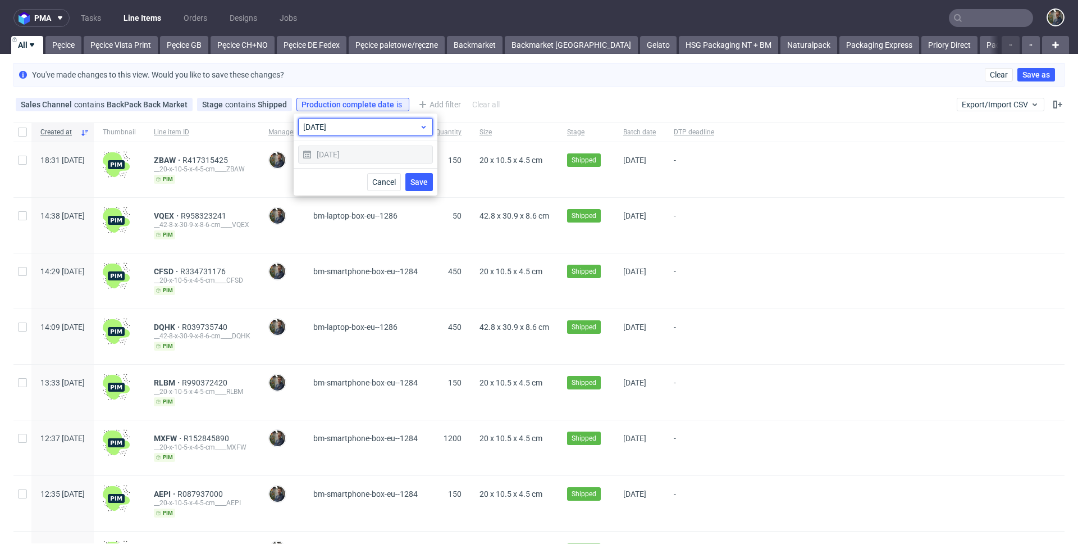
click at [349, 126] on span "[DATE]" at bounding box center [361, 126] width 116 height 11
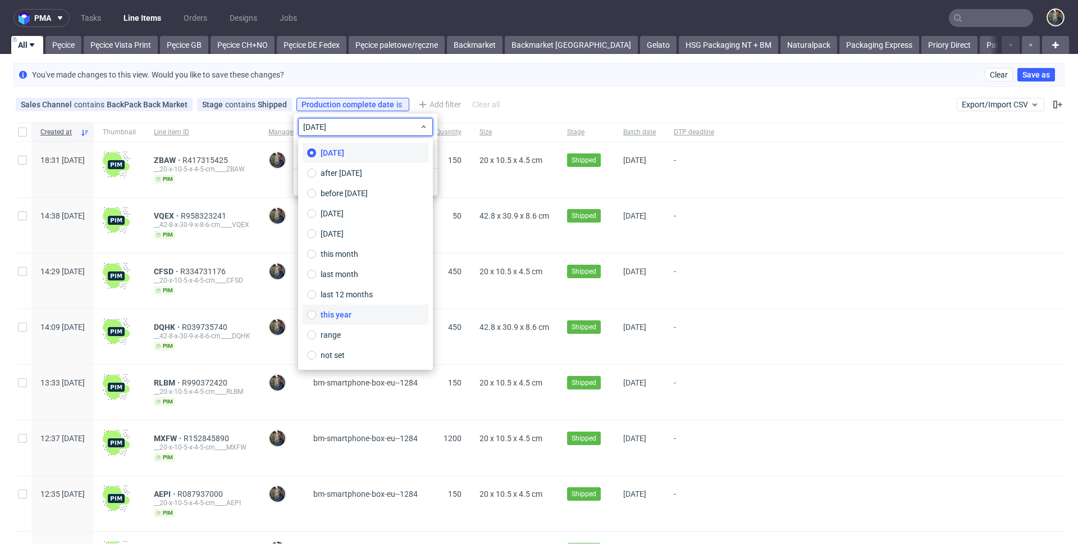
click at [346, 319] on span "this year" at bounding box center [336, 314] width 31 height 11
type input "[DATE] - [DATE]"
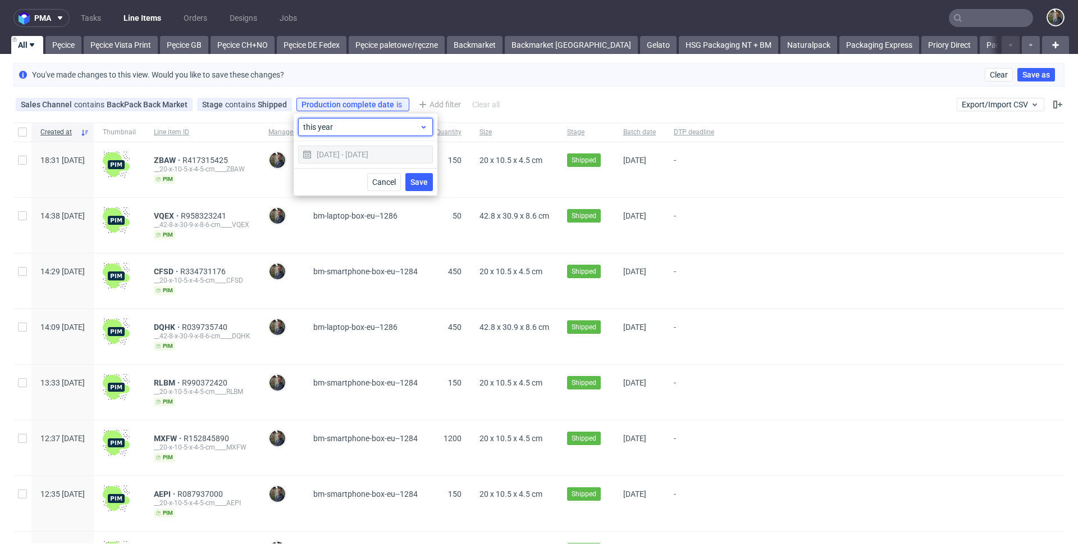
click at [349, 134] on div "this year" at bounding box center [365, 127] width 135 height 18
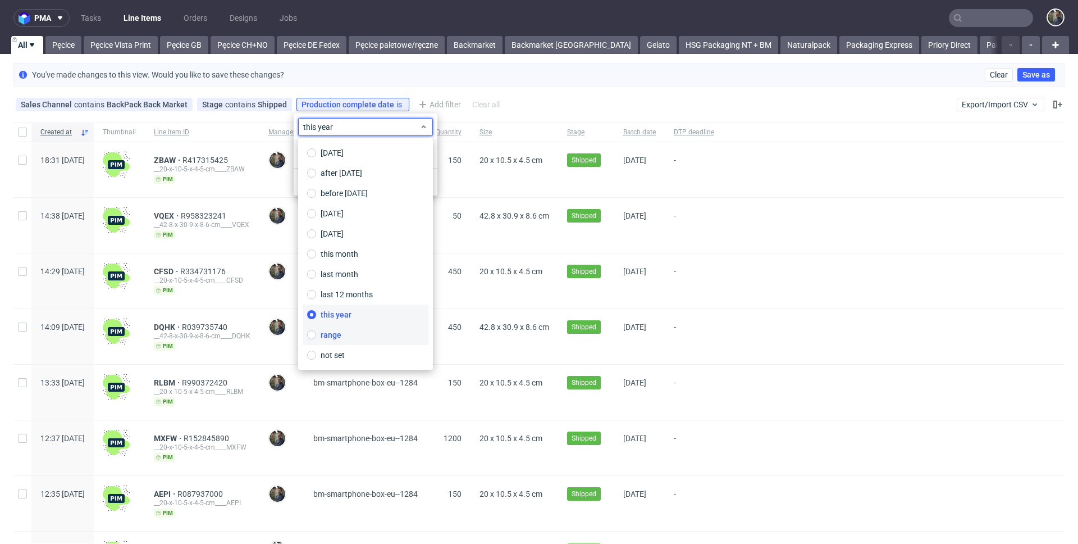
click at [336, 341] on label "range" at bounding box center [366, 335] width 126 height 20
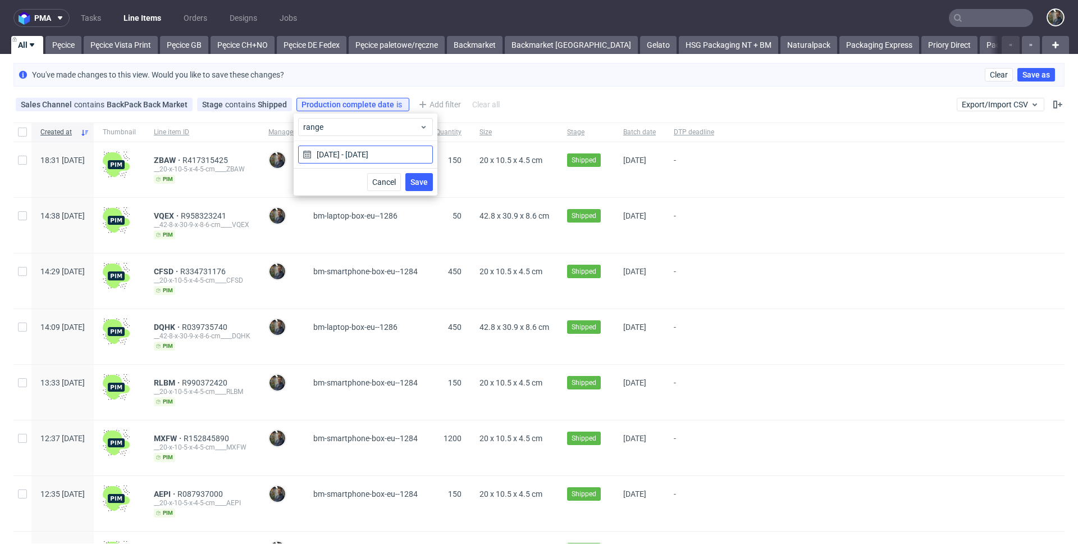
click at [356, 160] on input "[DATE] - [DATE]" at bounding box center [365, 154] width 135 height 18
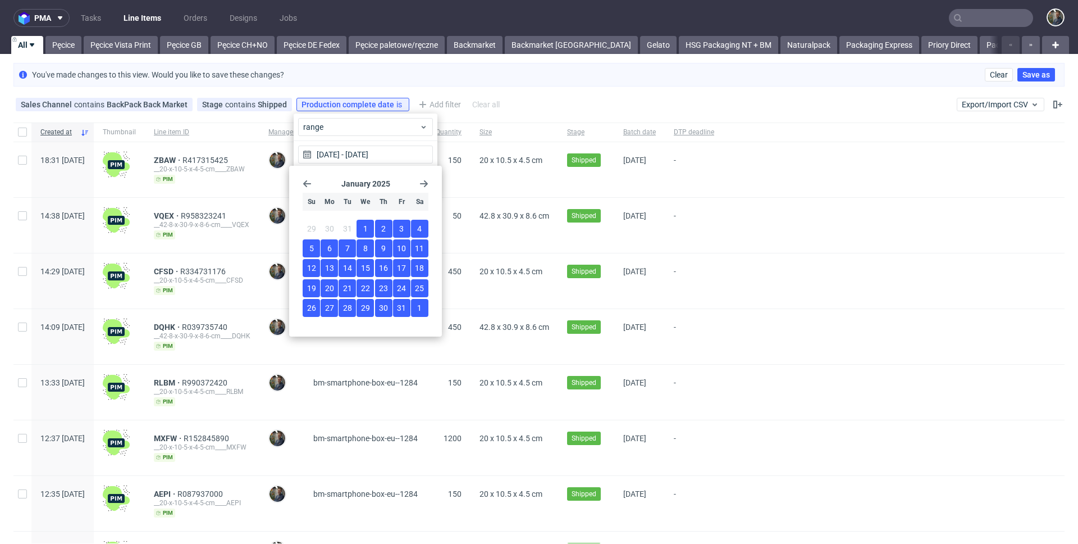
click at [418, 187] on section "[DATE]" at bounding box center [366, 183] width 126 height 9
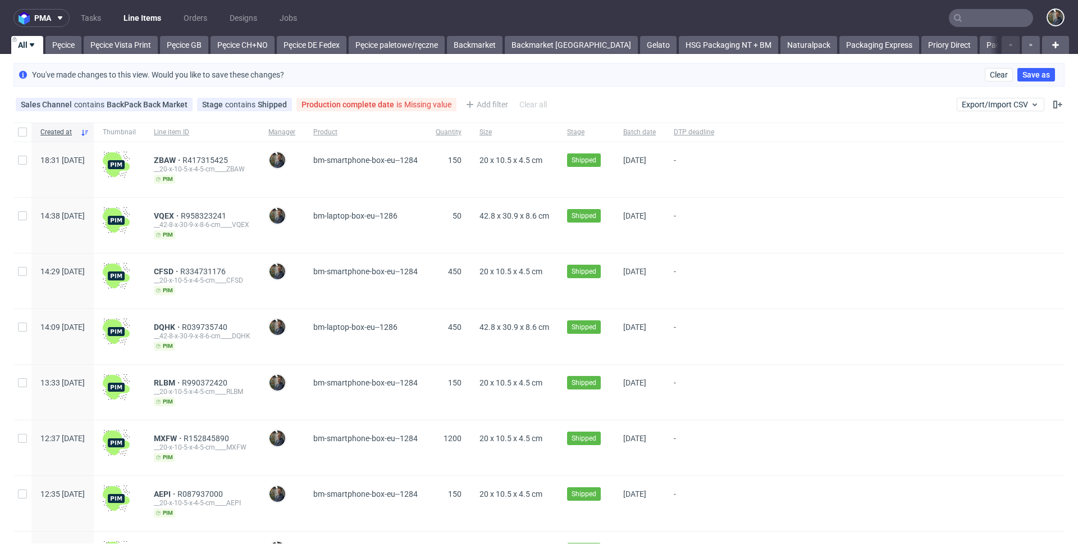
click at [421, 186] on div "bm-smartphone-box-eu--1284" at bounding box center [365, 169] width 122 height 55
click at [371, 95] on div "Sales Channel contains BackPack Back Market Stage contains Shipped Production c…" at bounding box center [282, 104] width 538 height 18
click at [369, 103] on span "Production complete date" at bounding box center [349, 104] width 95 height 9
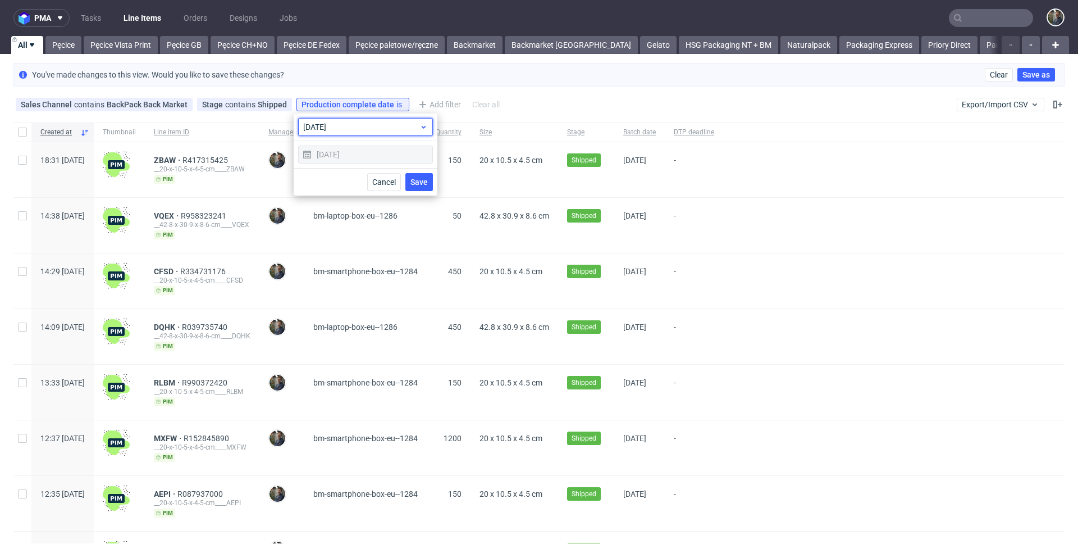
click at [355, 135] on div "[DATE]" at bounding box center [365, 127] width 135 height 18
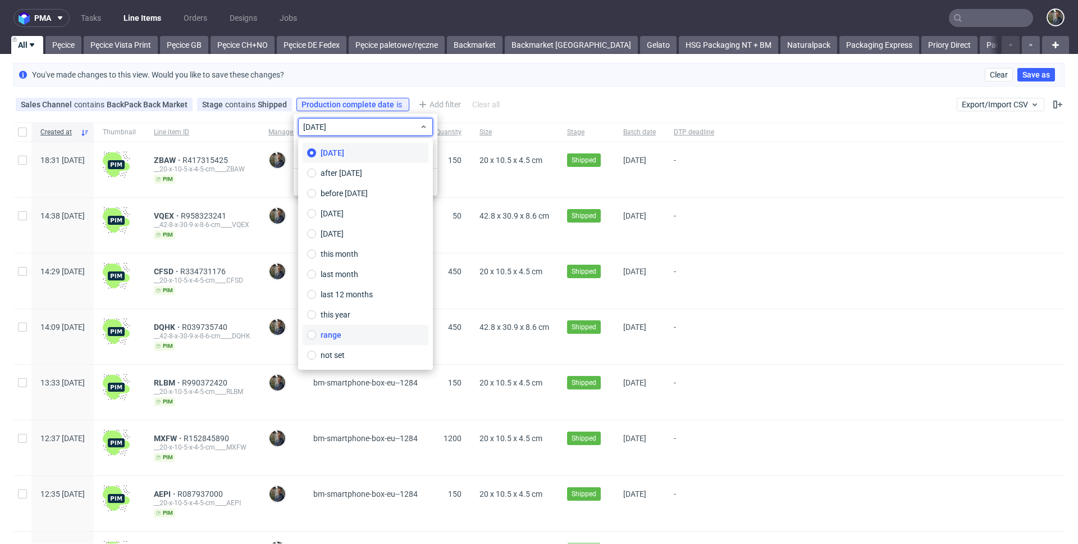
click at [343, 334] on label "range" at bounding box center [366, 335] width 126 height 20
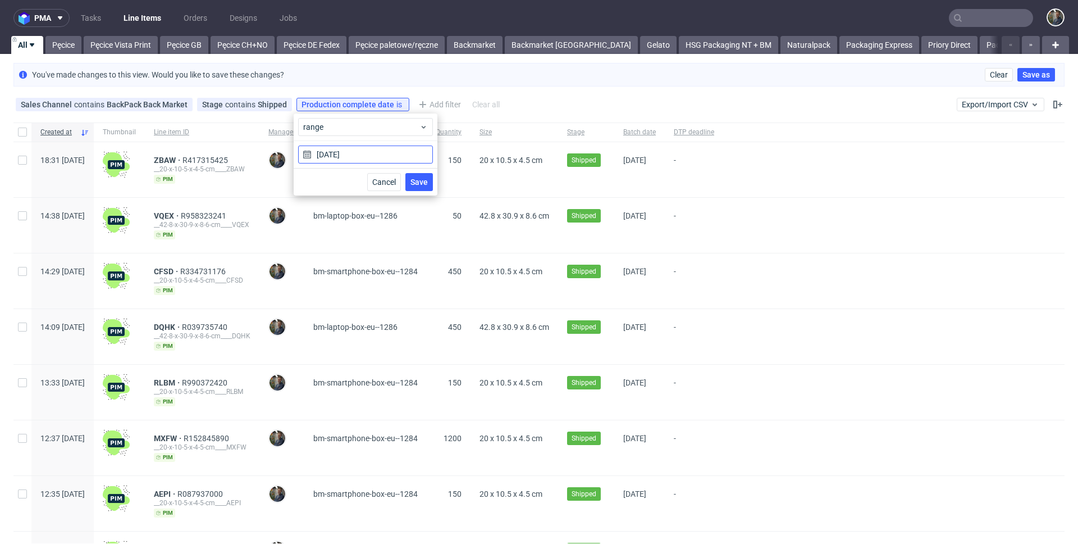
click at [360, 153] on input "[DATE]" at bounding box center [365, 154] width 135 height 18
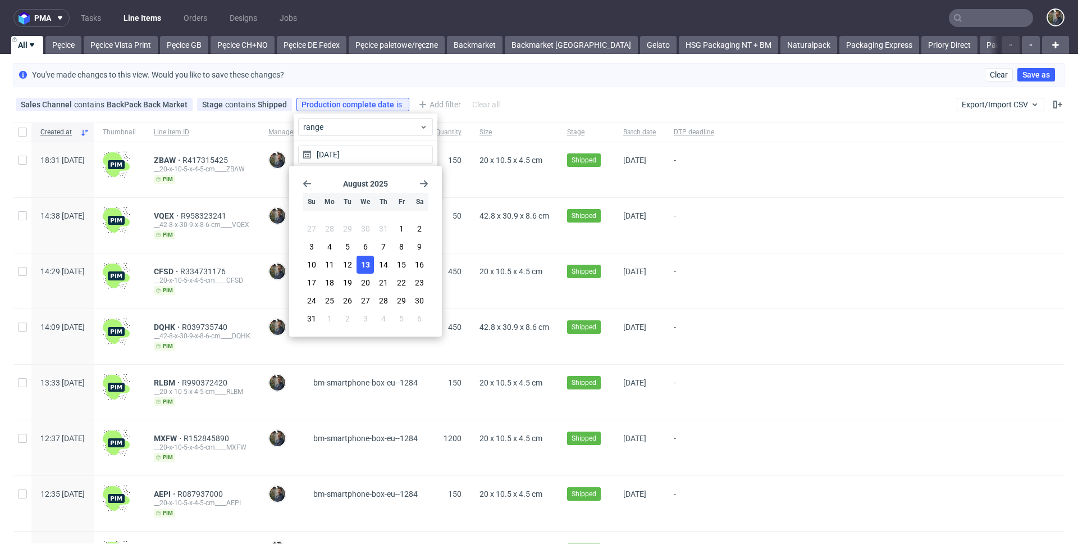
click at [428, 184] on div "[DATE] Su Mo Tu We Th Fr Sa 27 28 29 30 31 1 2 3 4 5 6 7 8 9 10 11 12 13 14 15 …" at bounding box center [366, 251] width 144 height 162
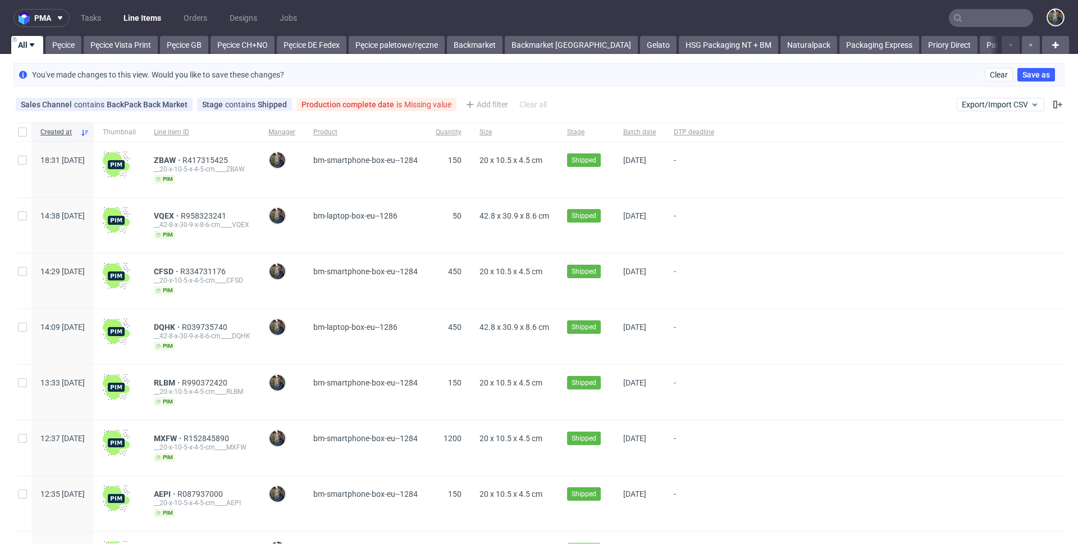
click at [425, 184] on div "bm-smartphone-box-eu--1284" at bounding box center [365, 169] width 122 height 55
click at [393, 98] on div "Production complete date is Missing value" at bounding box center [376, 104] width 160 height 13
click at [381, 107] on div "Production complete date is Missing value" at bounding box center [377, 104] width 150 height 9
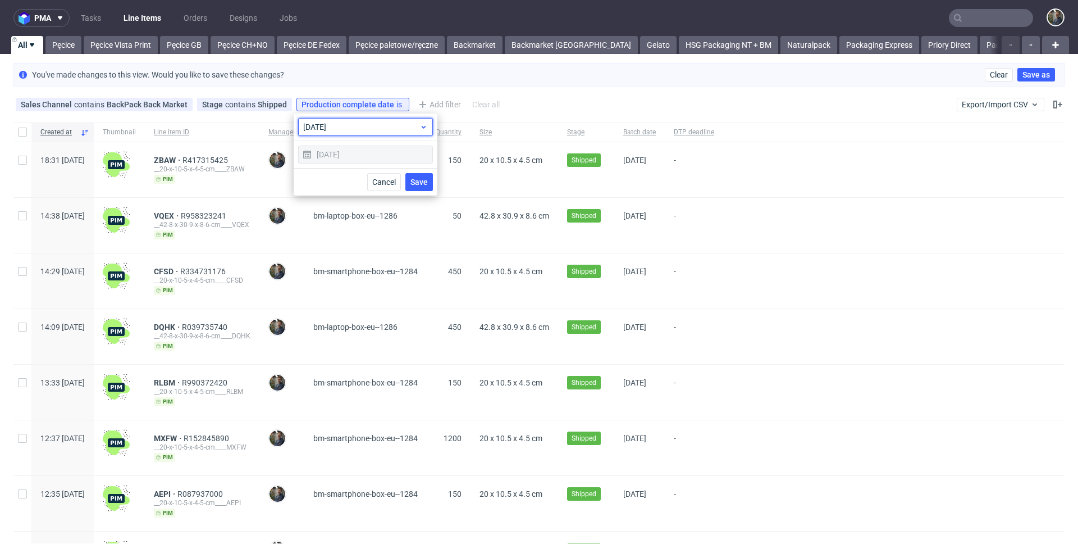
click at [351, 128] on span "[DATE]" at bounding box center [361, 126] width 116 height 11
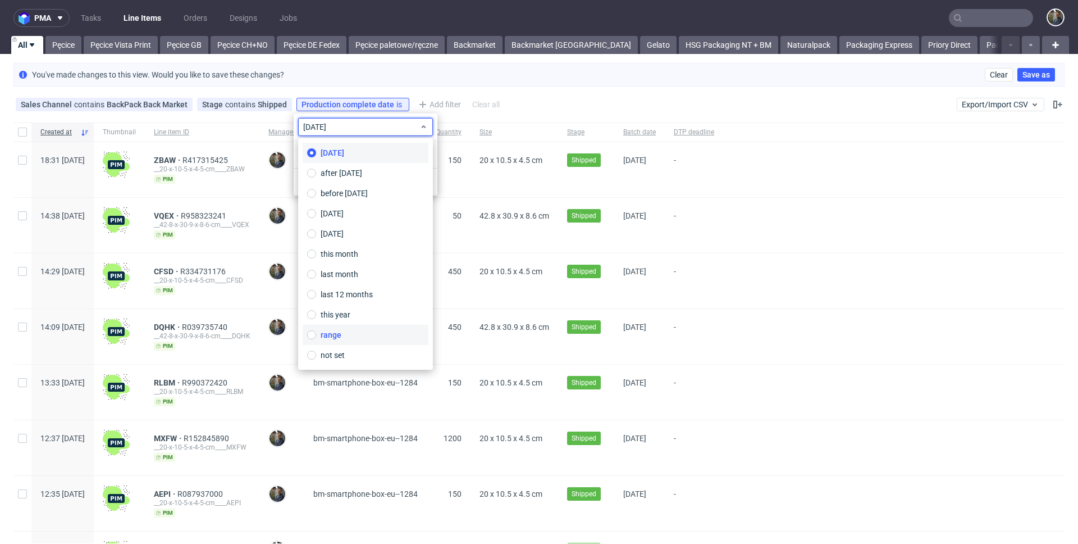
click at [346, 334] on label "range" at bounding box center [366, 335] width 126 height 20
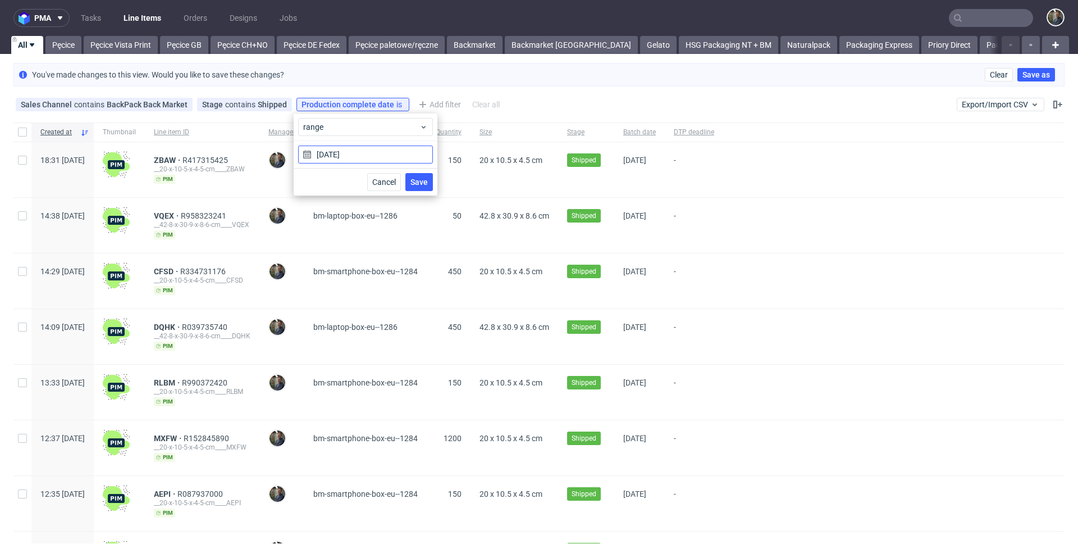
click at [346, 157] on input "[DATE]" at bounding box center [365, 154] width 135 height 18
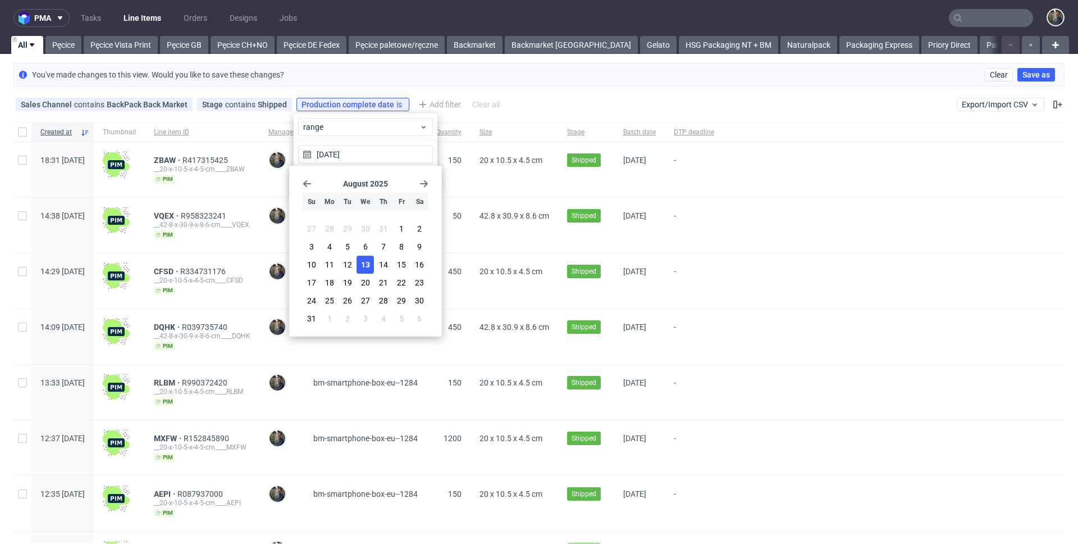
click at [422, 183] on use "Go forward 1 month" at bounding box center [424, 183] width 8 height 7
click at [309, 186] on icon "Go back 1 month" at bounding box center [307, 183] width 9 height 9
click at [309, 181] on icon "Go back 1 month" at bounding box center [307, 183] width 9 height 9
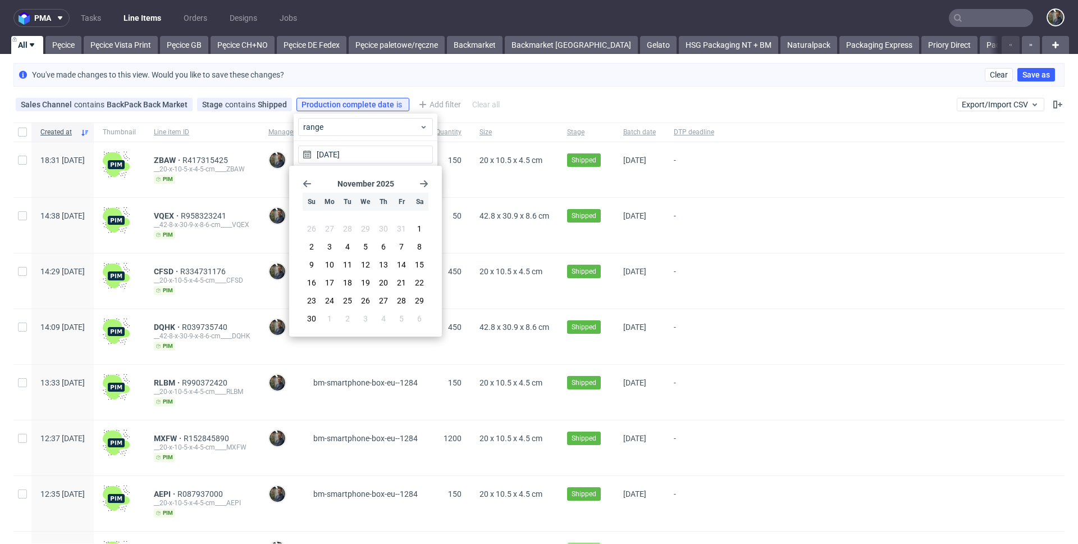
click at [309, 181] on icon "Go back 1 month" at bounding box center [307, 183] width 9 height 9
click at [419, 184] on icon "Go forward 1 month" at bounding box center [423, 183] width 9 height 9
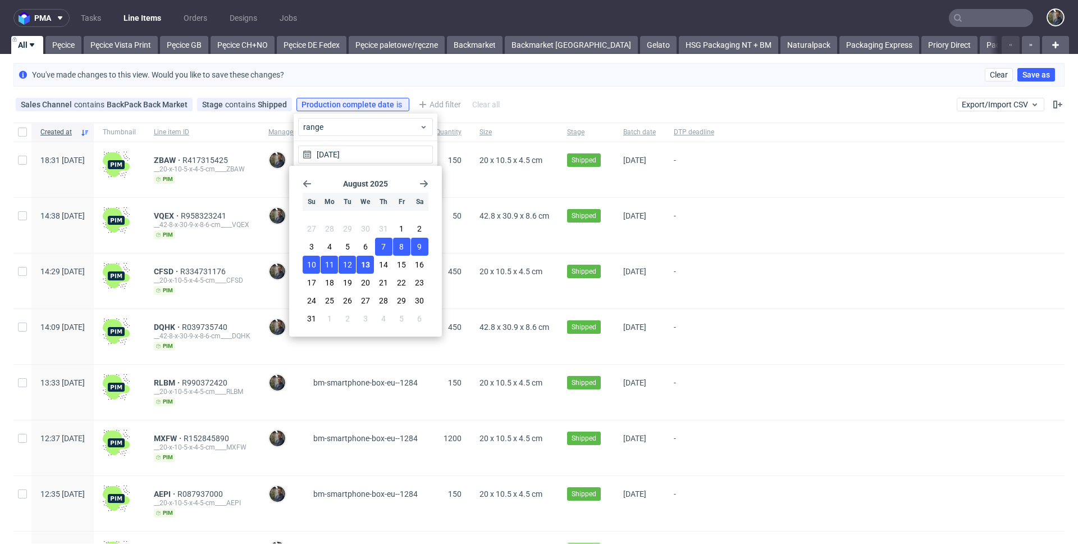
click at [387, 248] on button "7" at bounding box center [383, 247] width 17 height 18
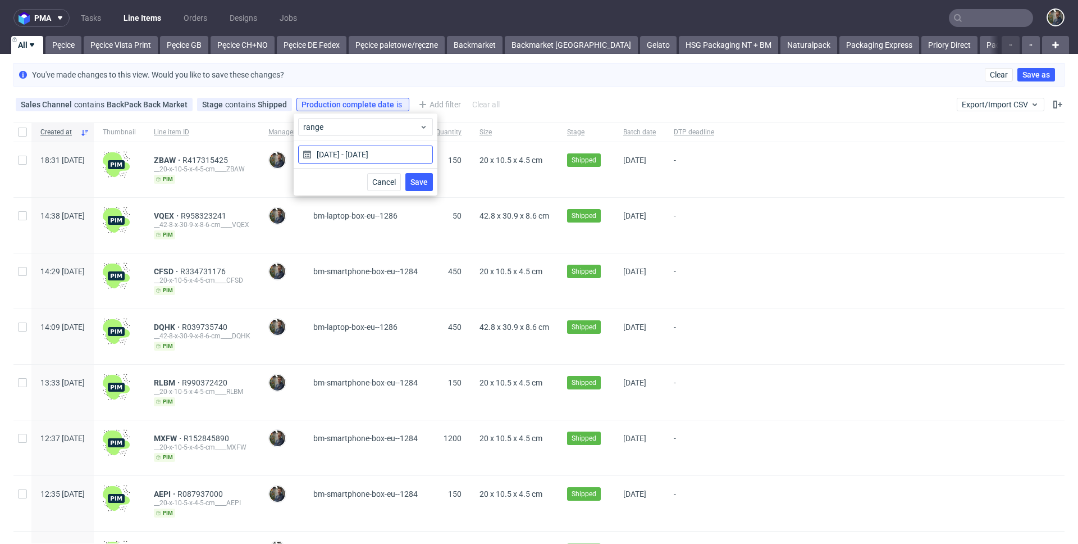
click at [405, 160] on input "[DATE] - [DATE]" at bounding box center [365, 154] width 135 height 18
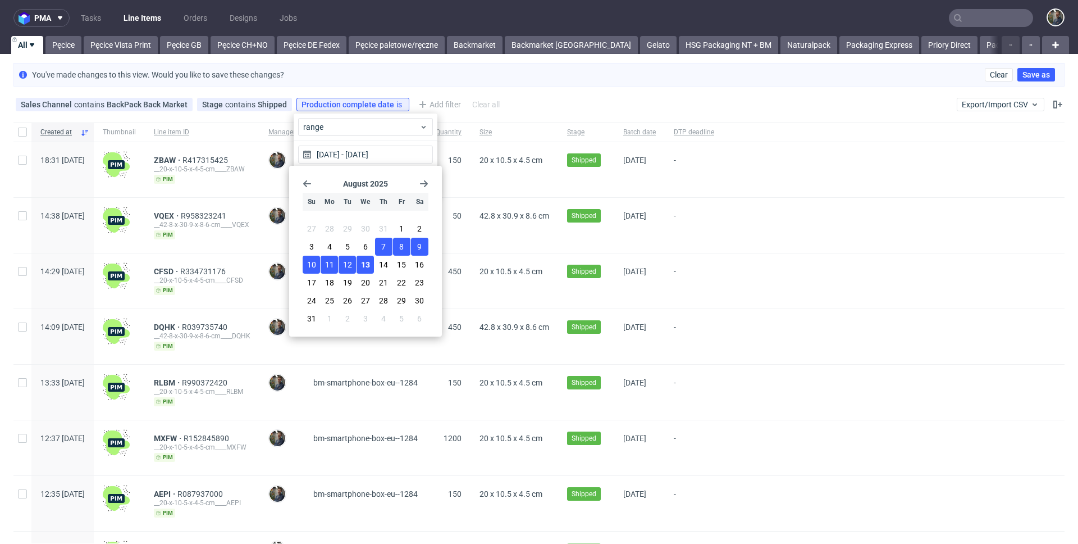
click at [385, 245] on span "7" at bounding box center [383, 246] width 4 height 11
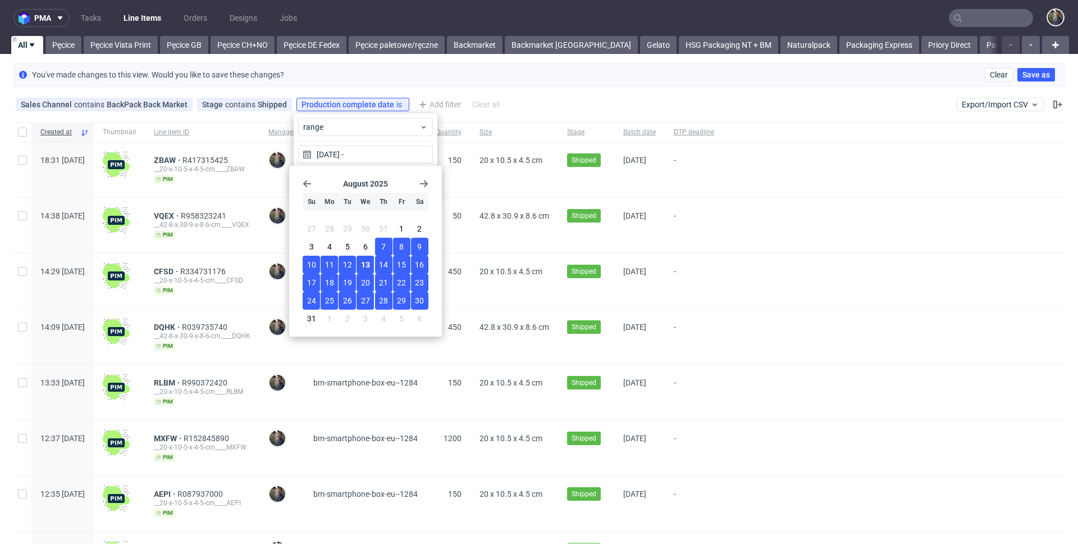
click at [417, 303] on span "30" at bounding box center [419, 300] width 9 height 11
type input "[DATE] - [DATE]"
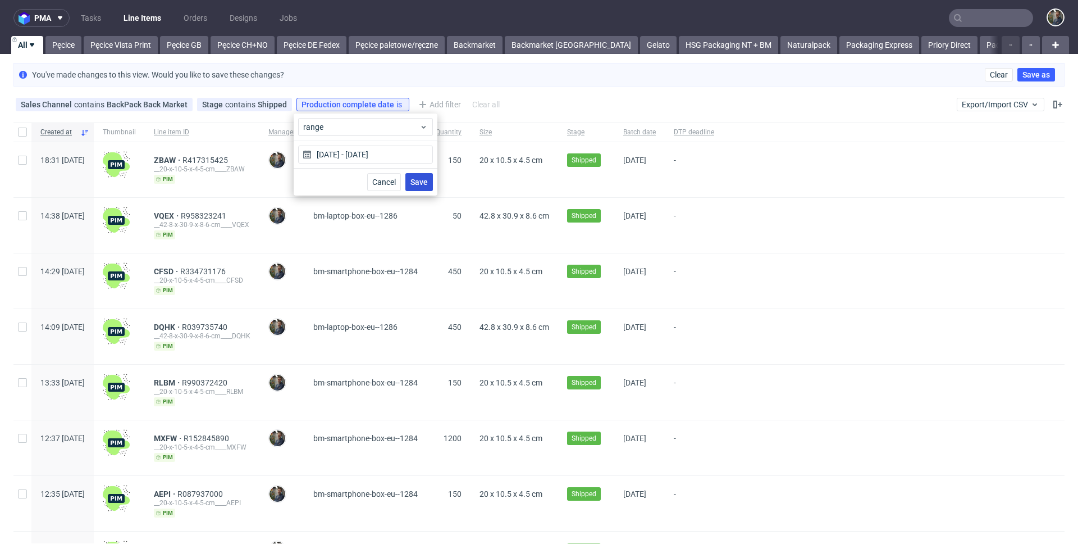
click at [422, 184] on span "Save" at bounding box center [418, 182] width 17 height 8
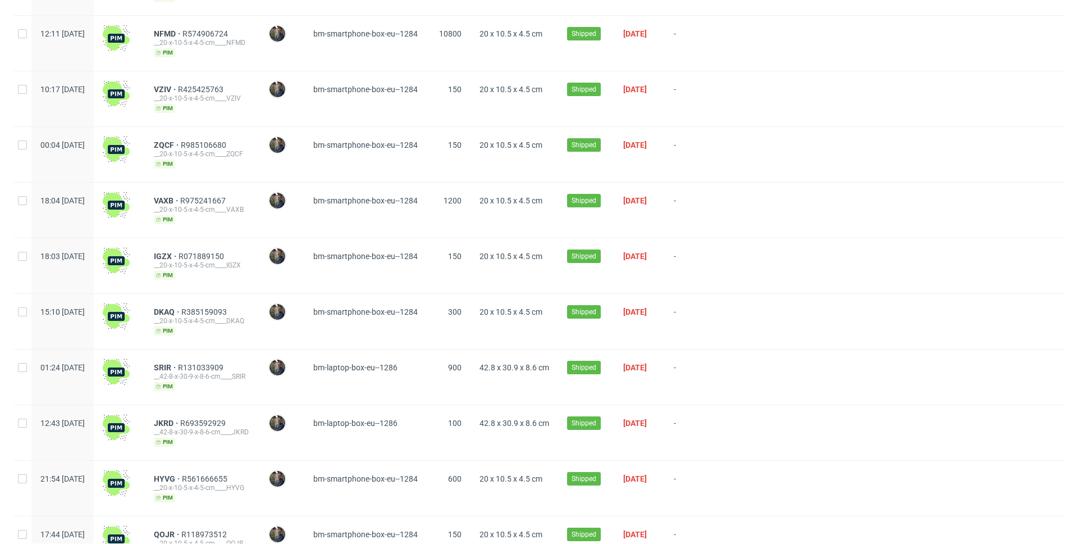
scroll to position [1303, 0]
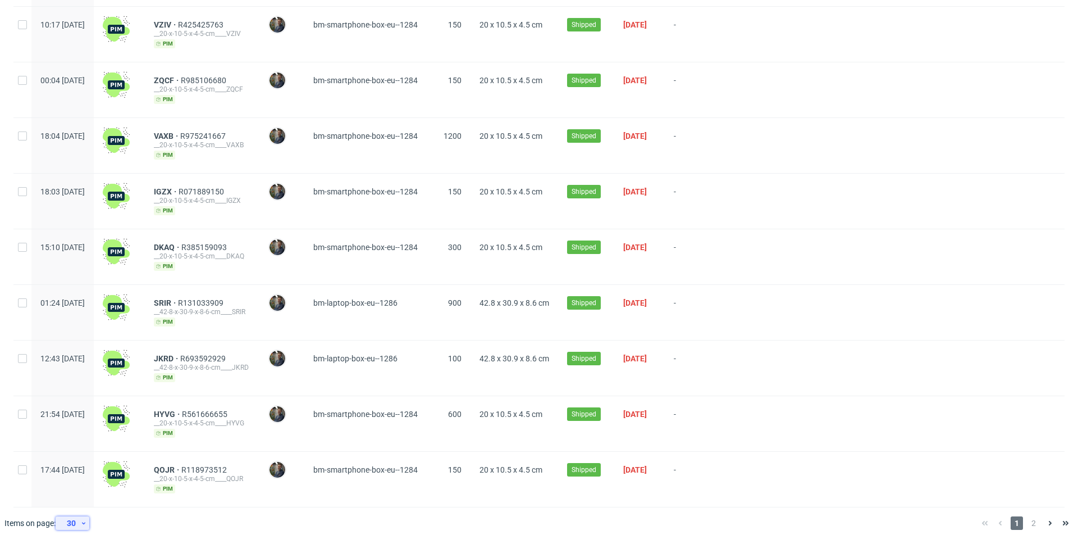
click at [79, 524] on div "30" at bounding box center [70, 523] width 20 height 16
click at [81, 496] on div "300" at bounding box center [76, 497] width 22 height 16
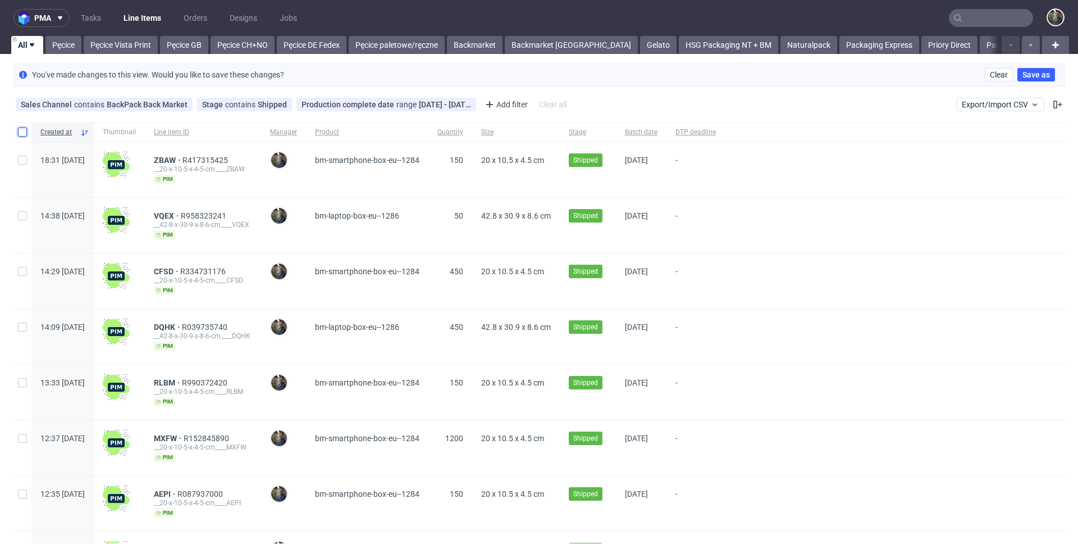
click at [22, 129] on input "checkbox" at bounding box center [22, 131] width 9 height 9
checkbox input "true"
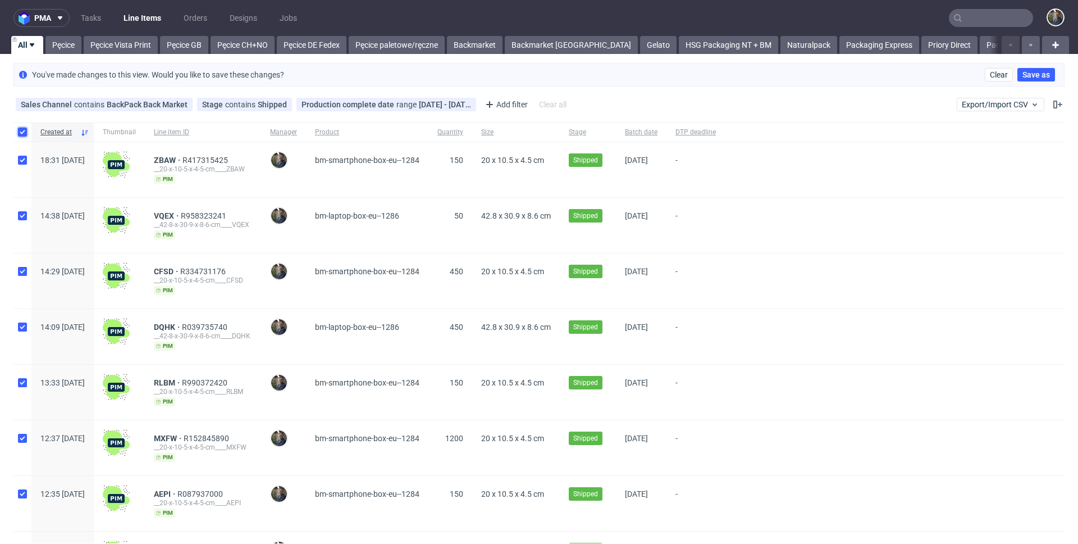
checkbox input "true"
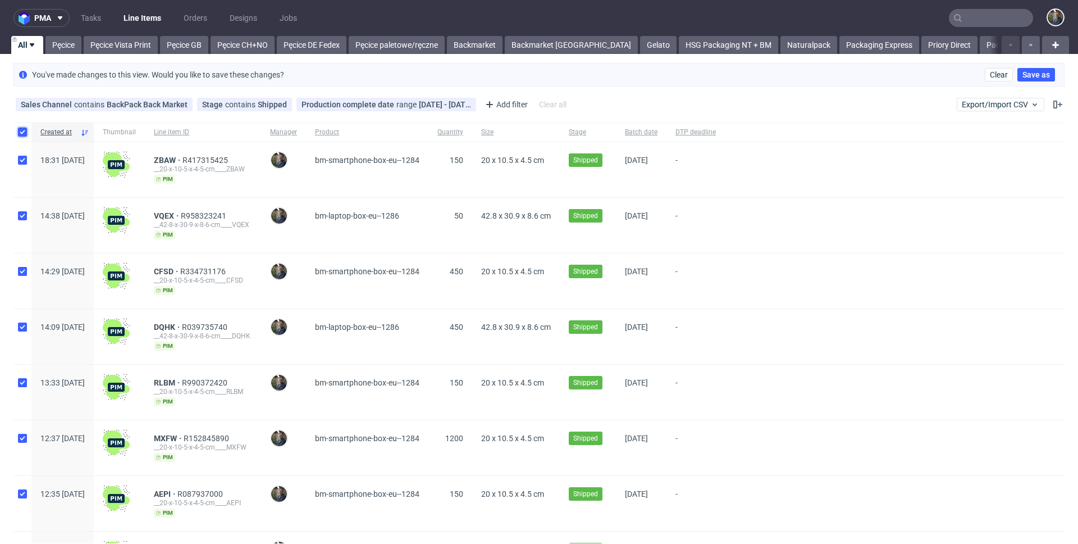
checkbox input "true"
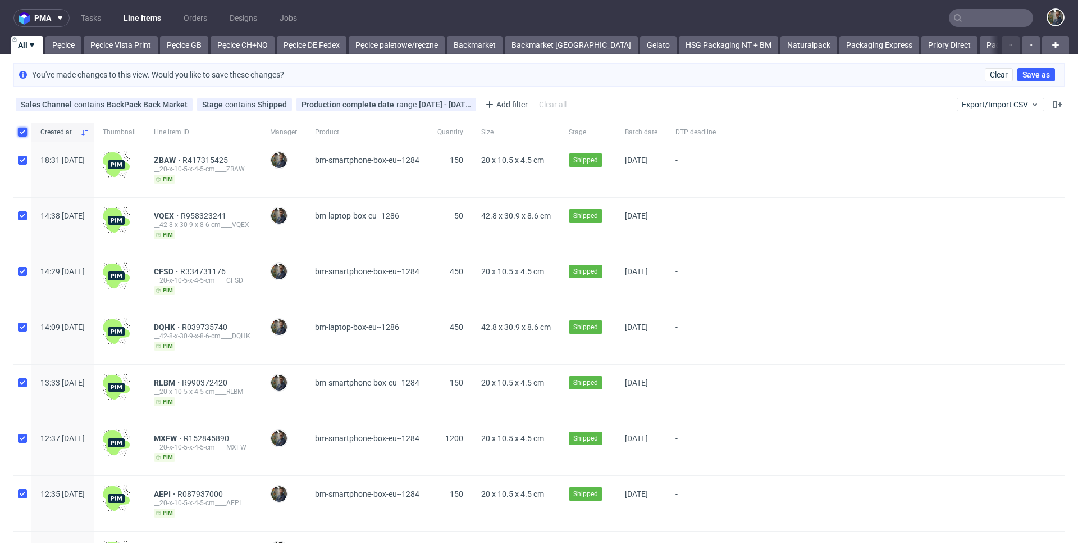
checkbox input "true"
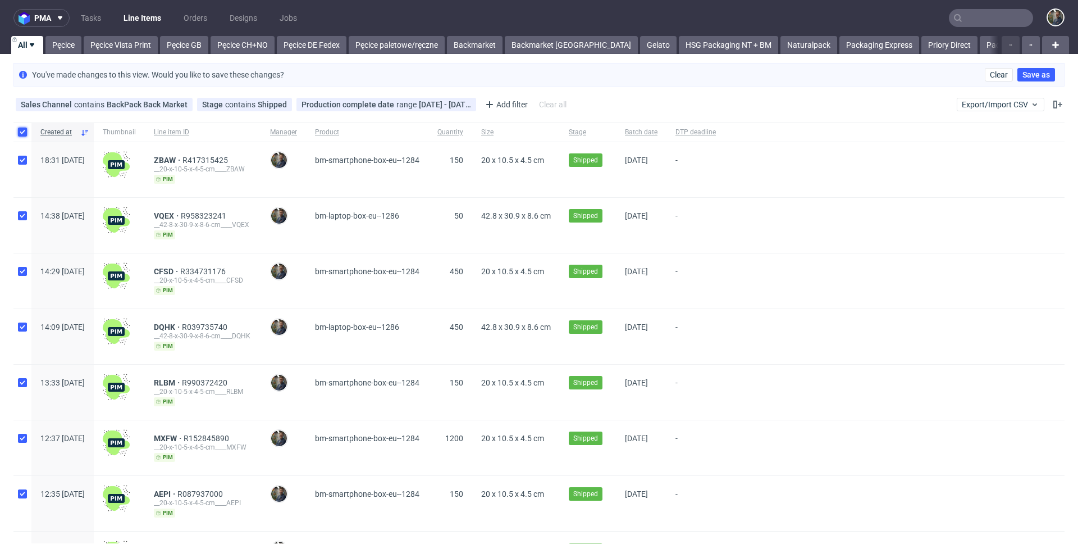
checkbox input "true"
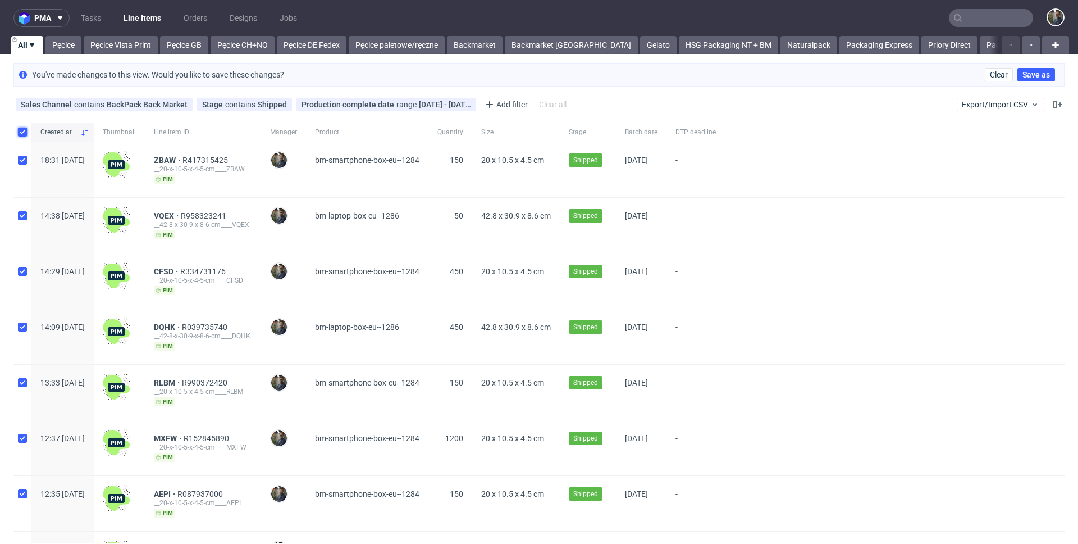
checkbox input "true"
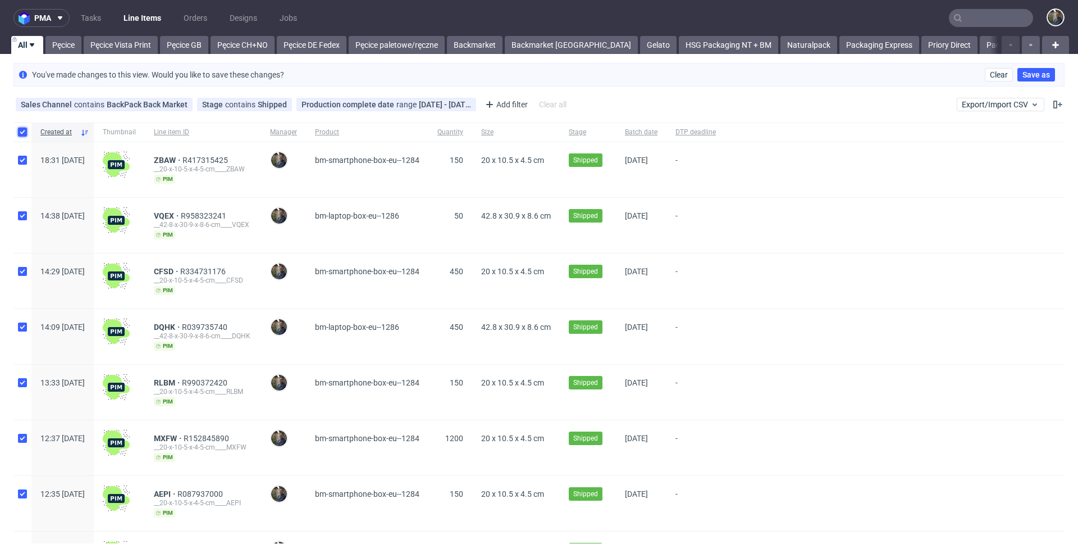
checkbox input "true"
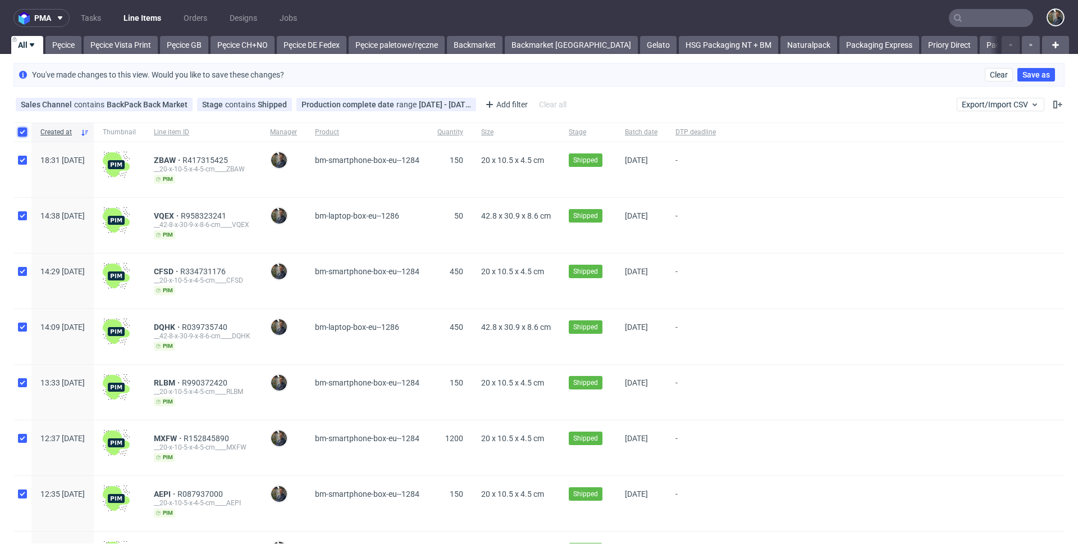
checkbox input "true"
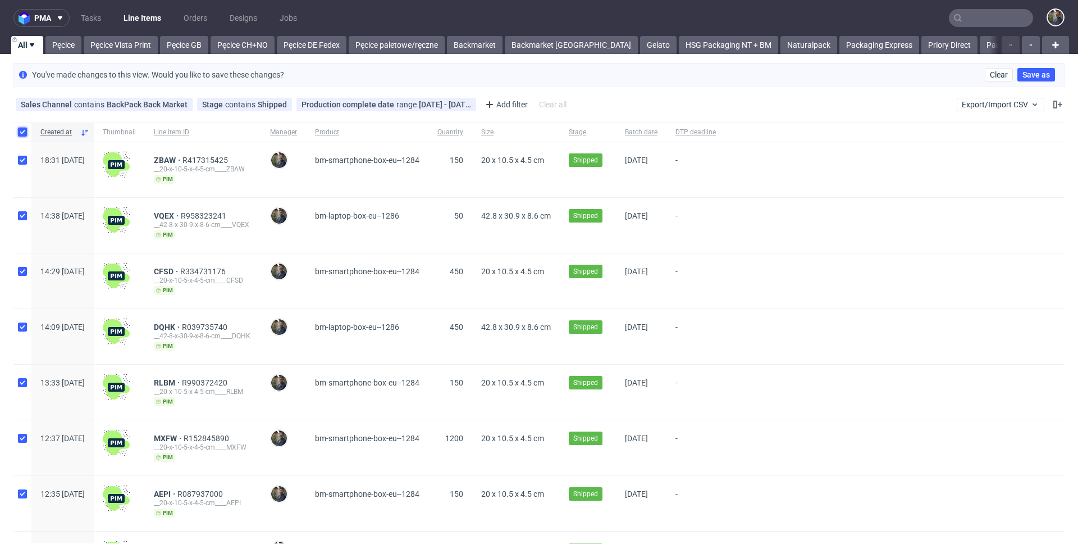
checkbox input "true"
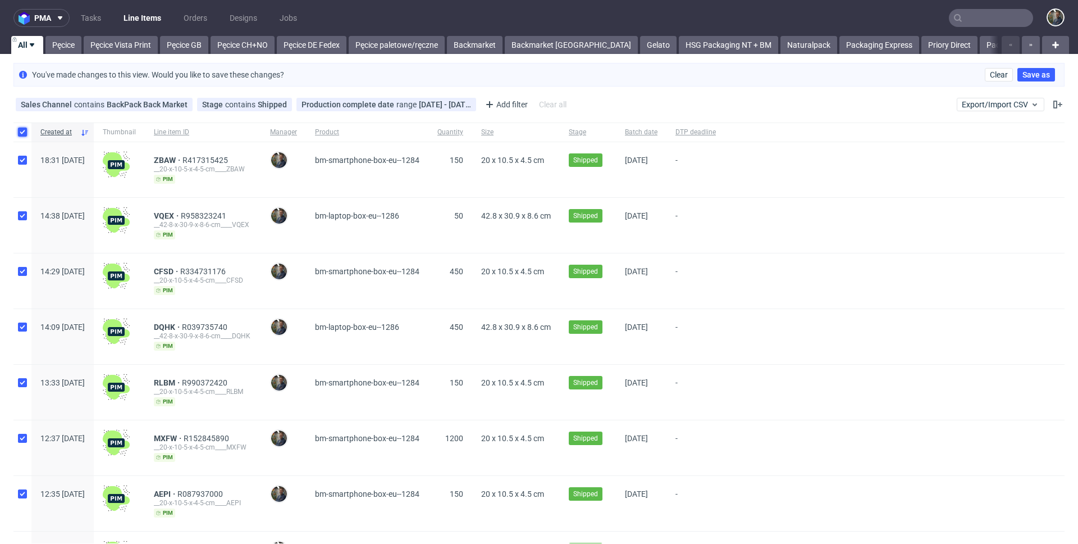
checkbox input "true"
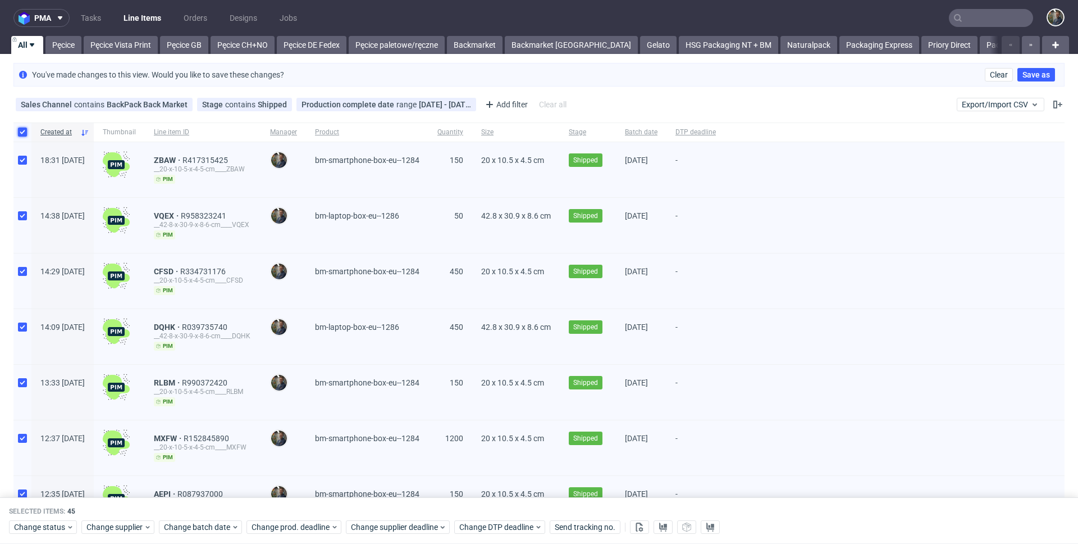
click at [22, 130] on input "checkbox" at bounding box center [22, 131] width 9 height 9
checkbox input "false"
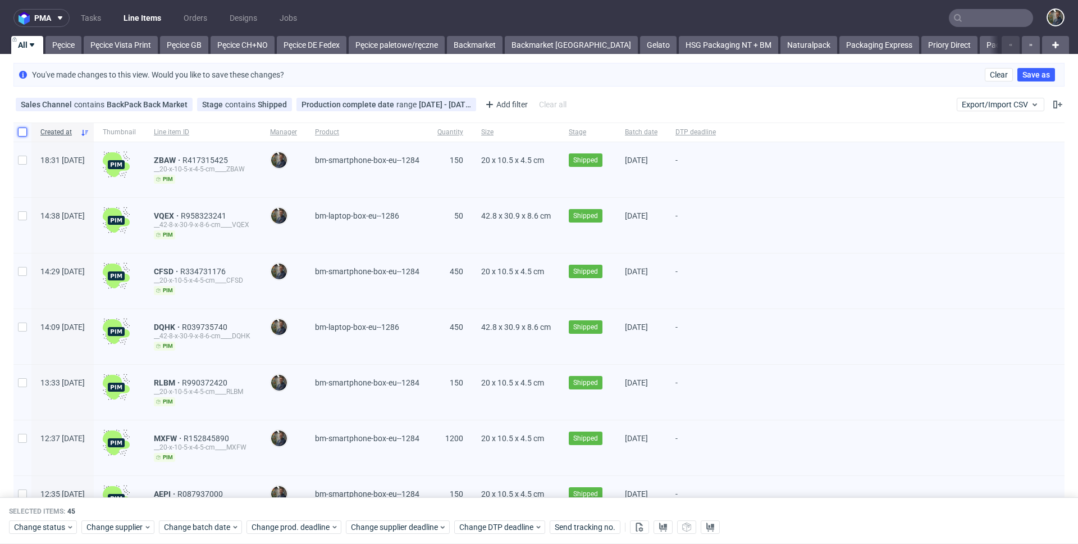
checkbox input "false"
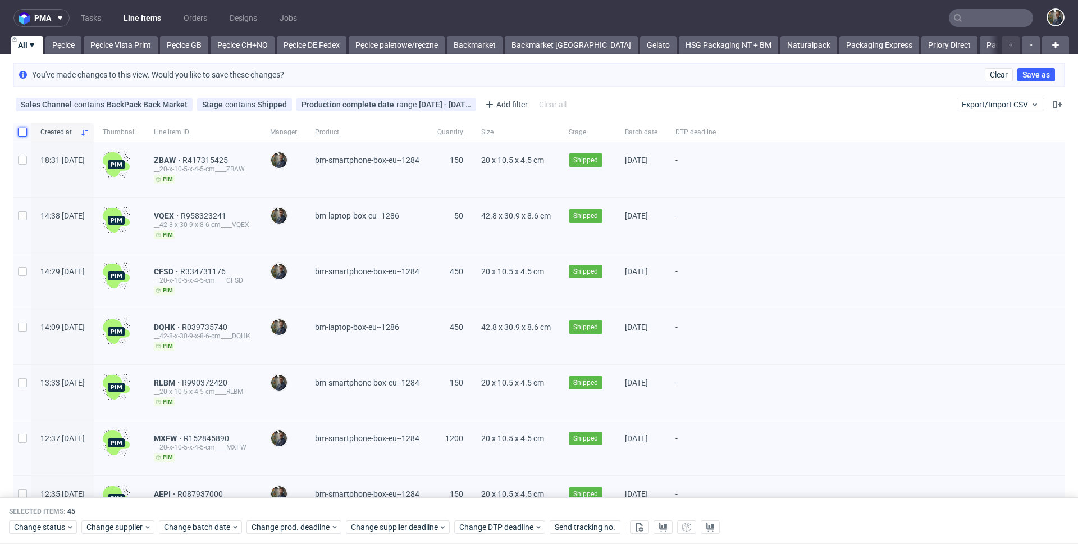
checkbox input "false"
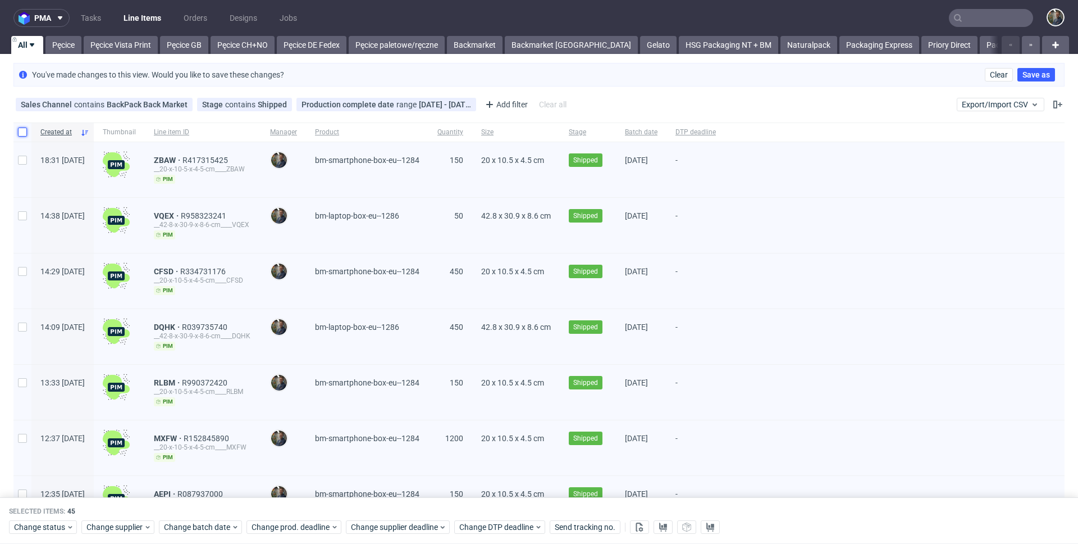
checkbox input "false"
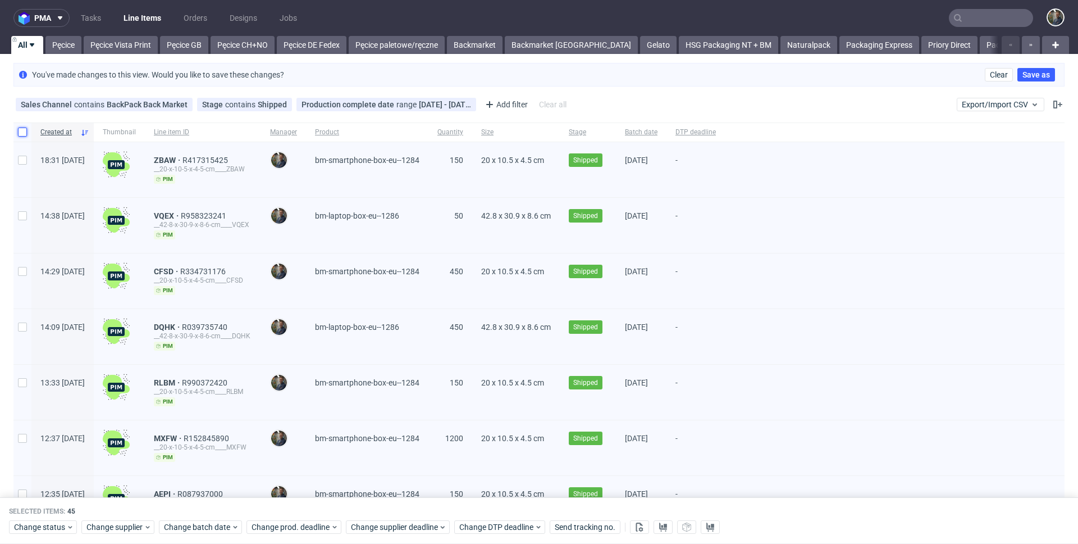
checkbox input "false"
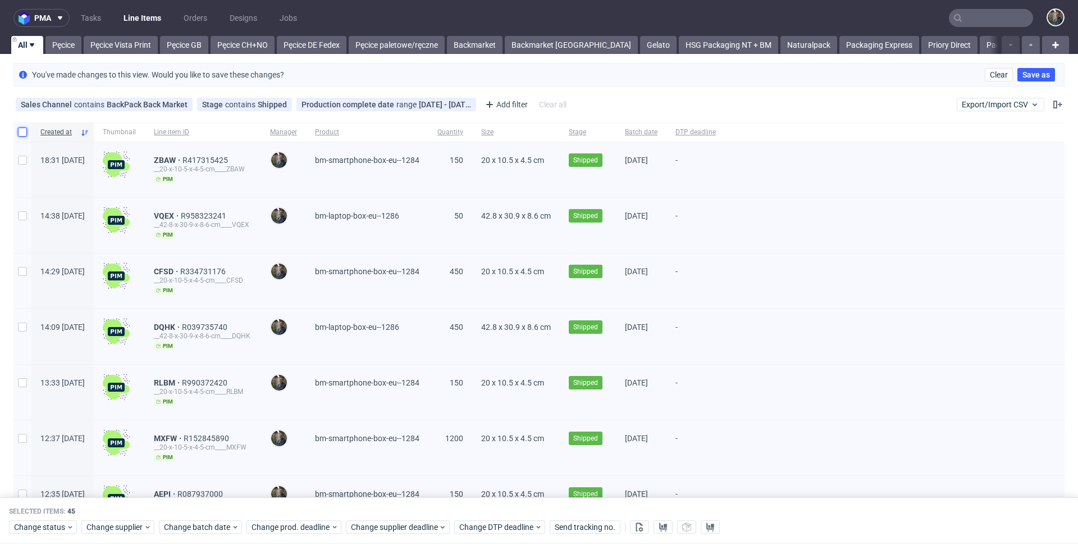
checkbox input "false"
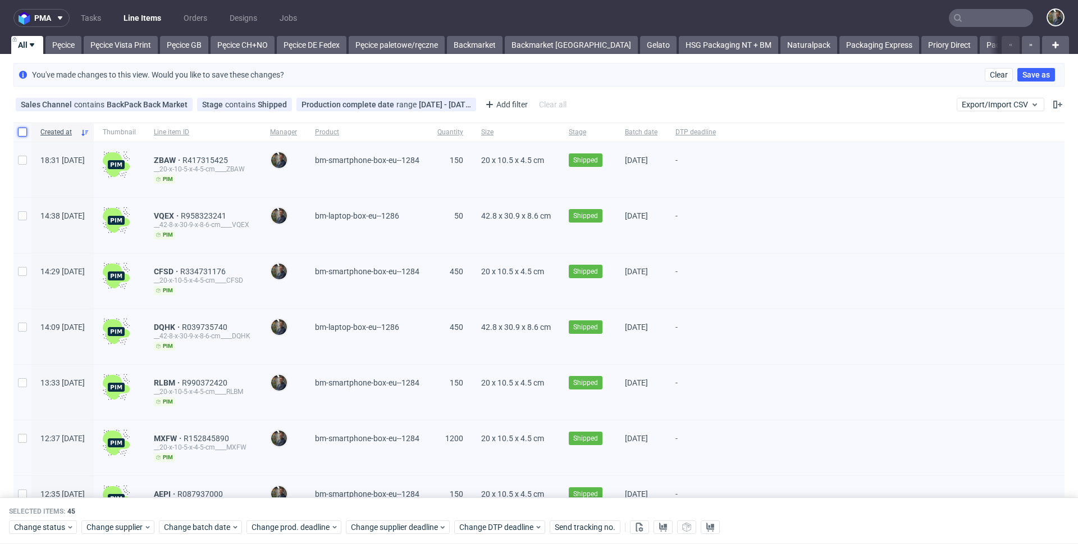
checkbox input "false"
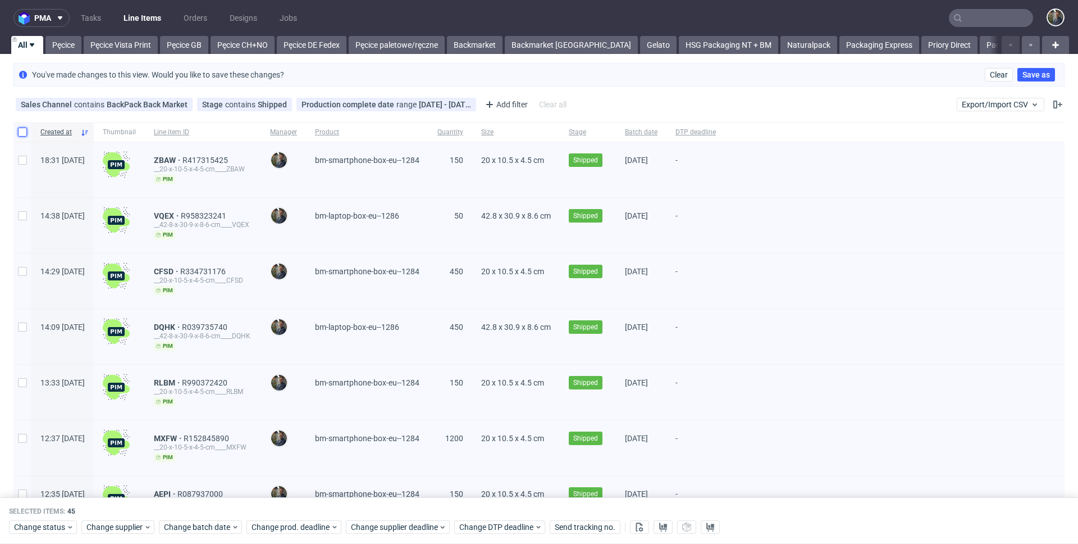
checkbox input "false"
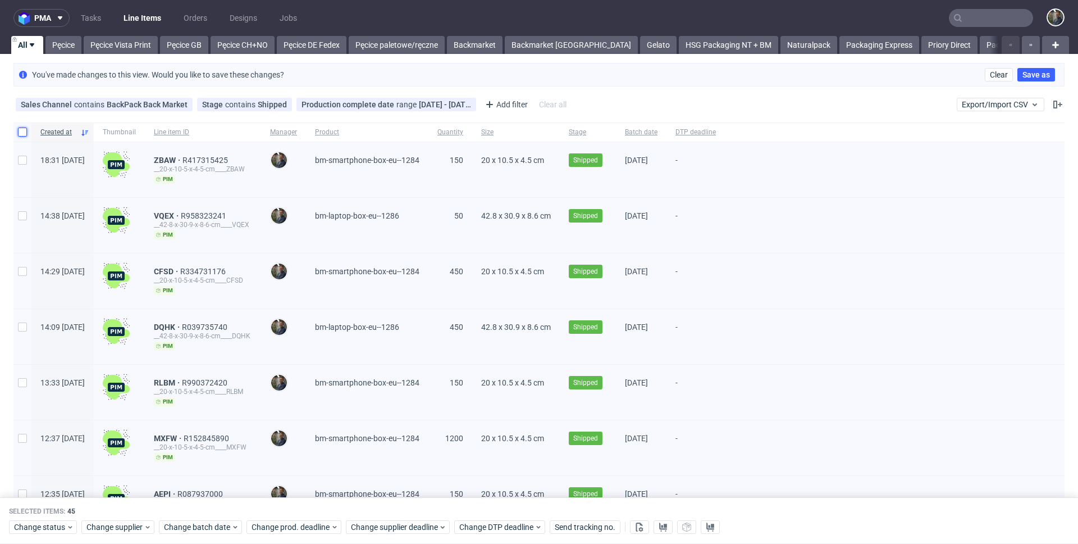
checkbox input "false"
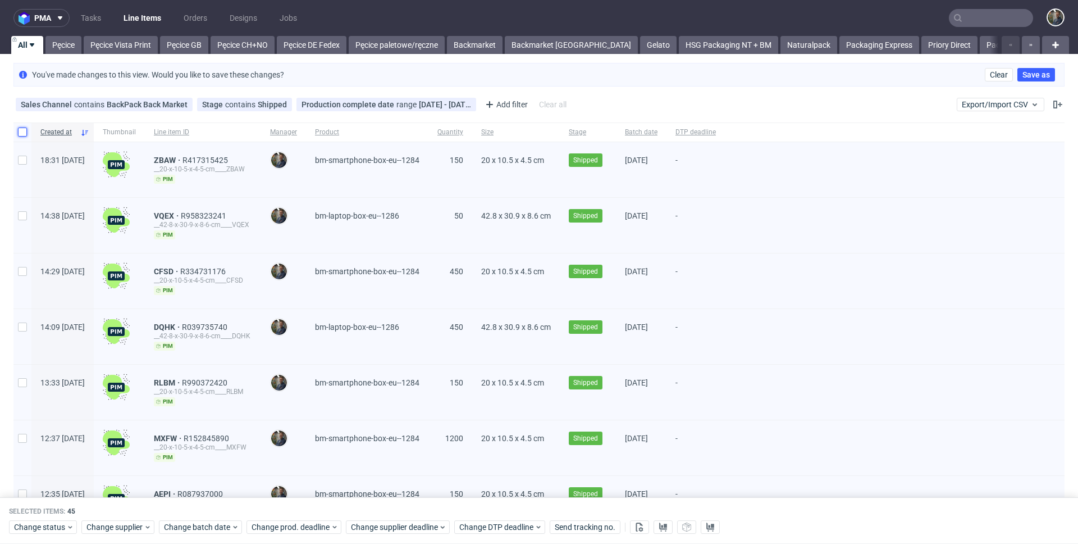
checkbox input "false"
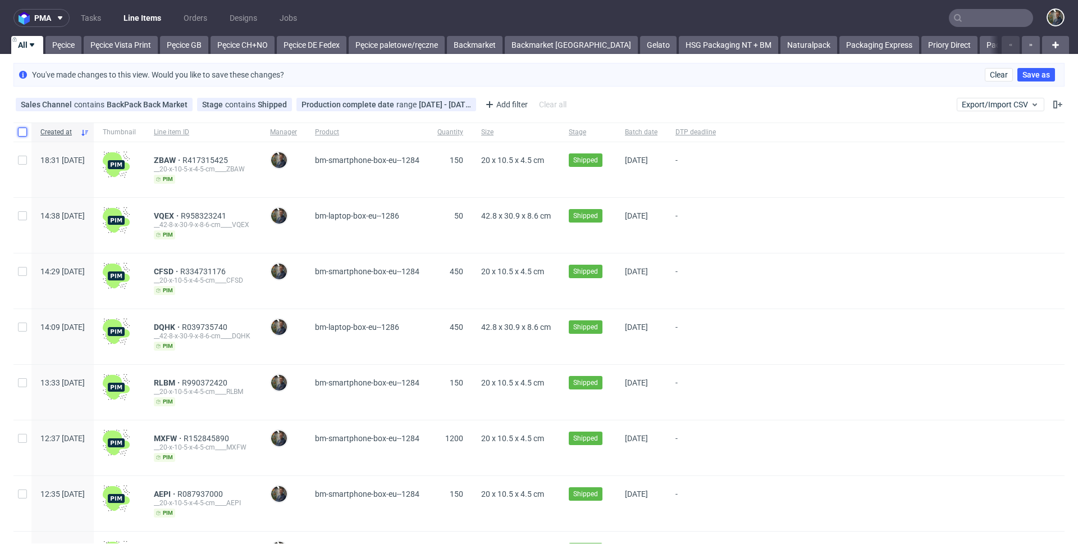
click at [22, 133] on input "checkbox" at bounding box center [22, 131] width 9 height 9
checkbox input "true"
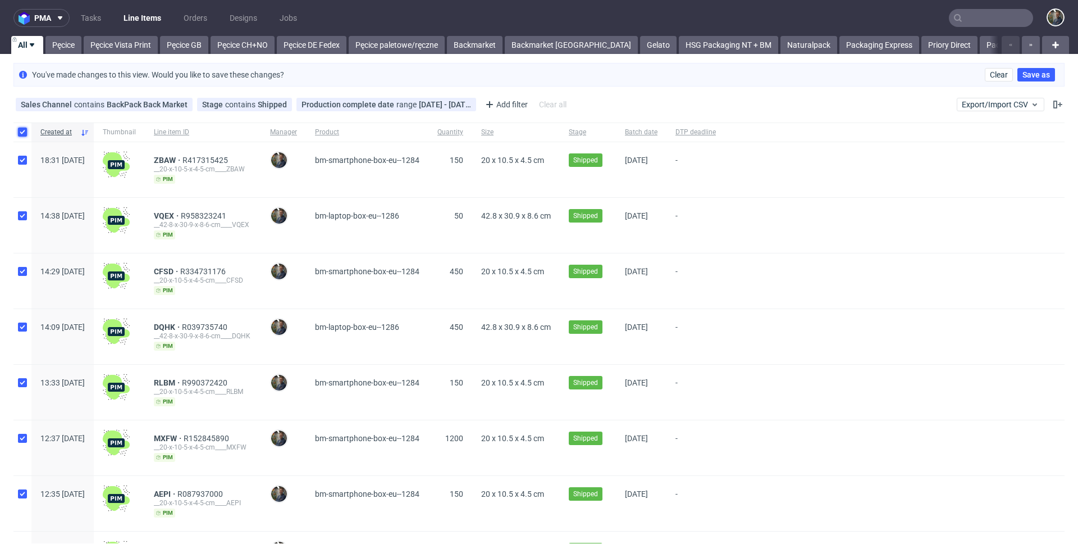
checkbox input "true"
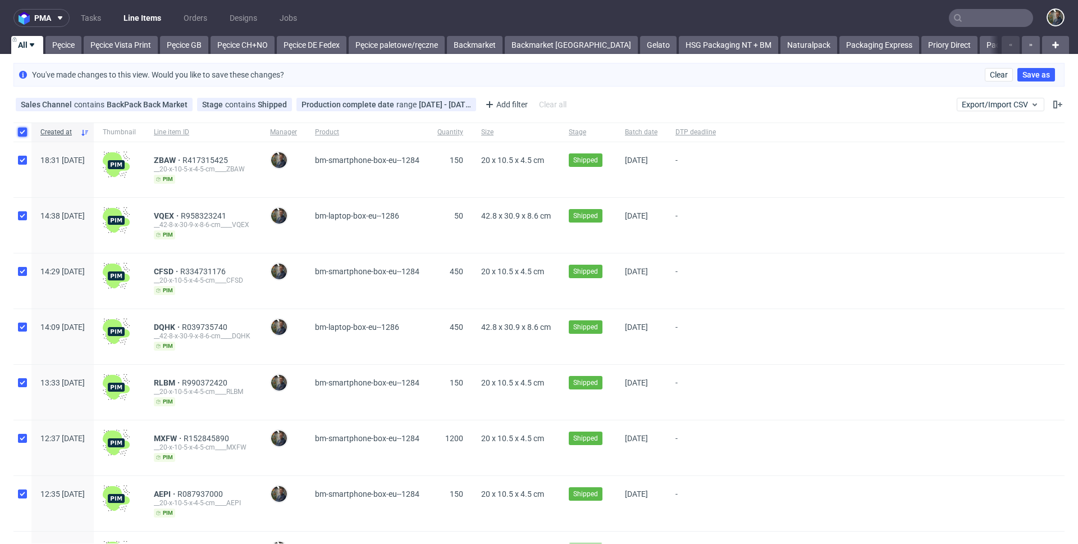
checkbox input "true"
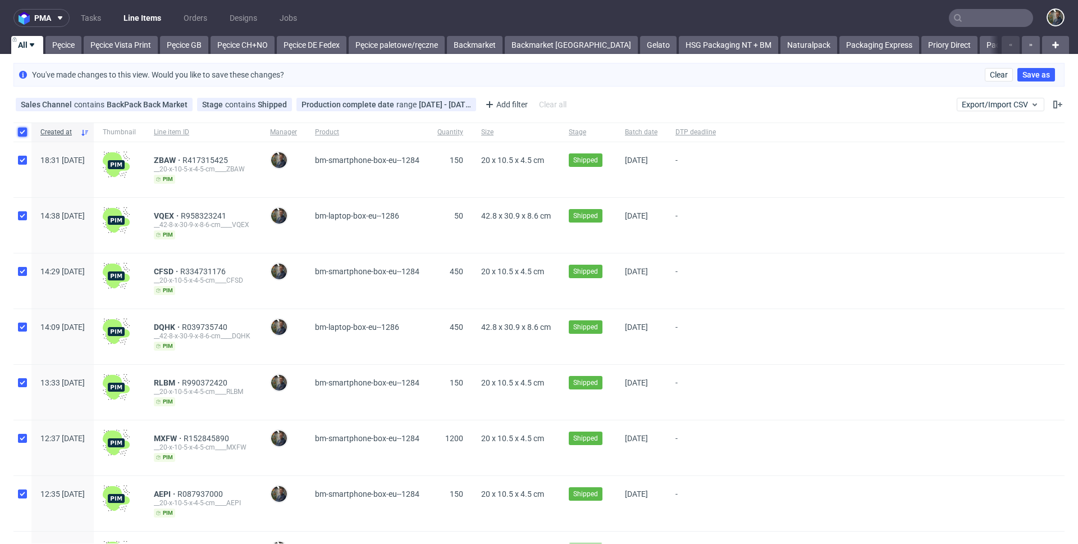
checkbox input "true"
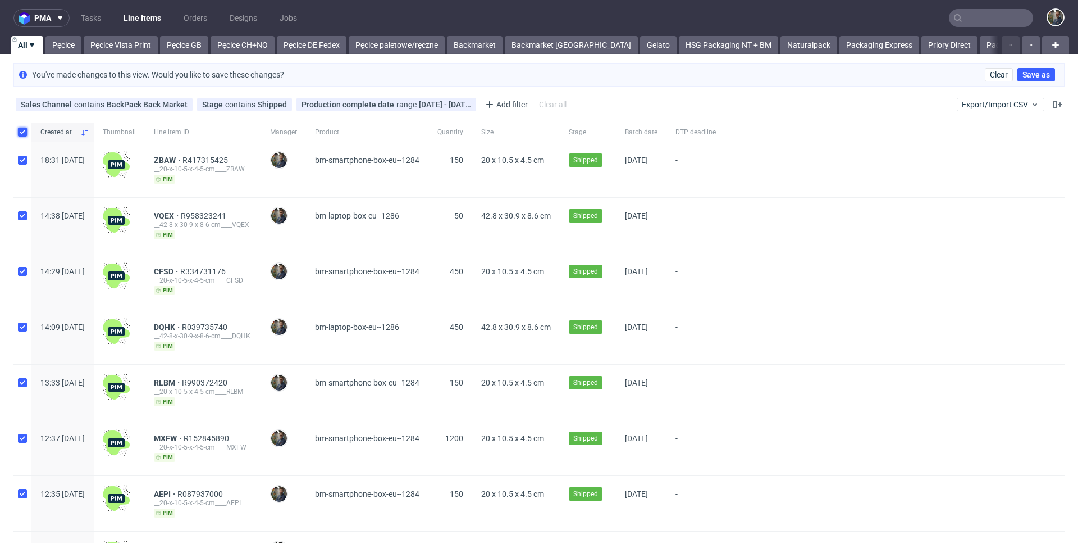
checkbox input "true"
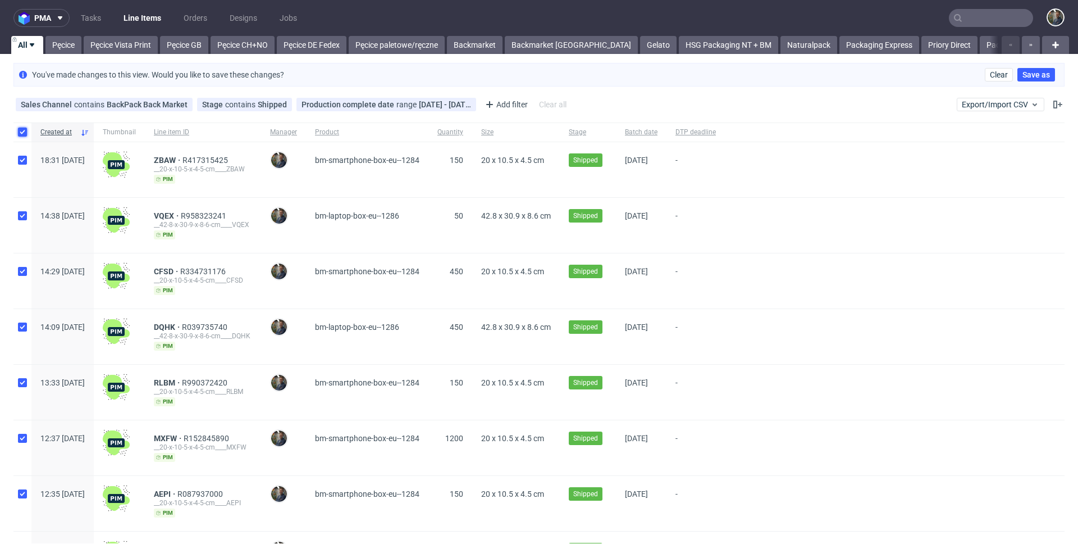
checkbox input "true"
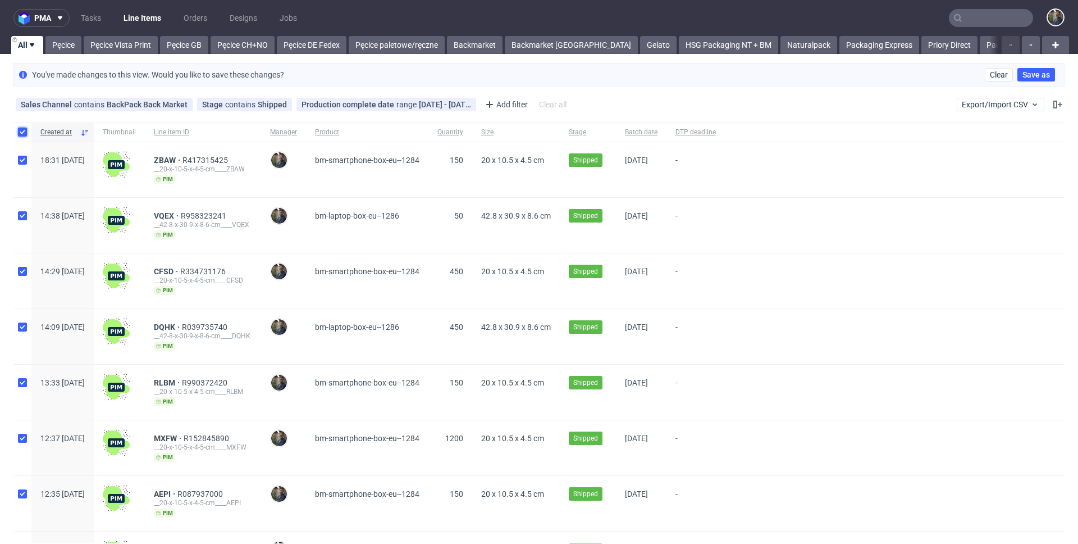
checkbox input "true"
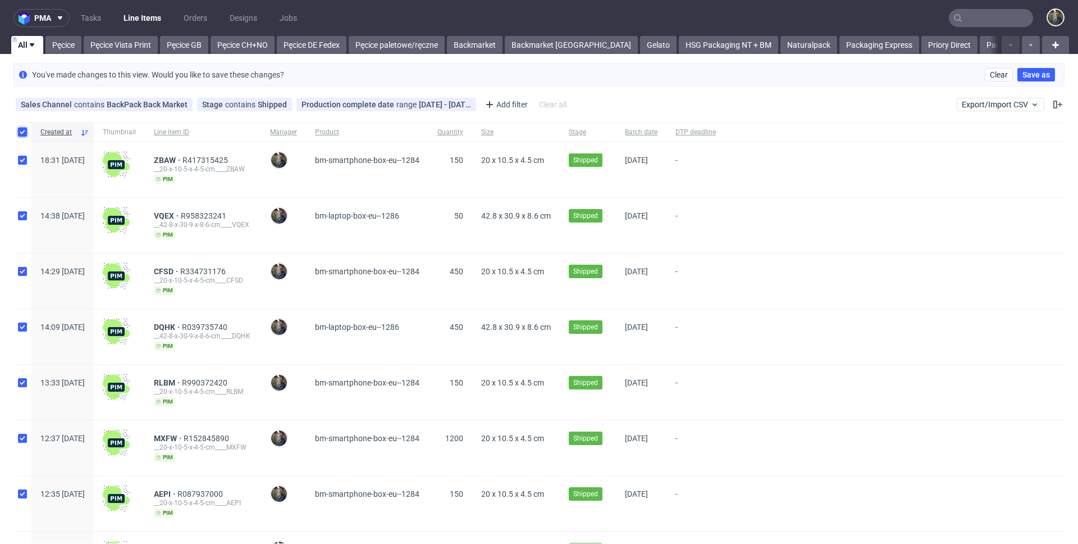
checkbox input "true"
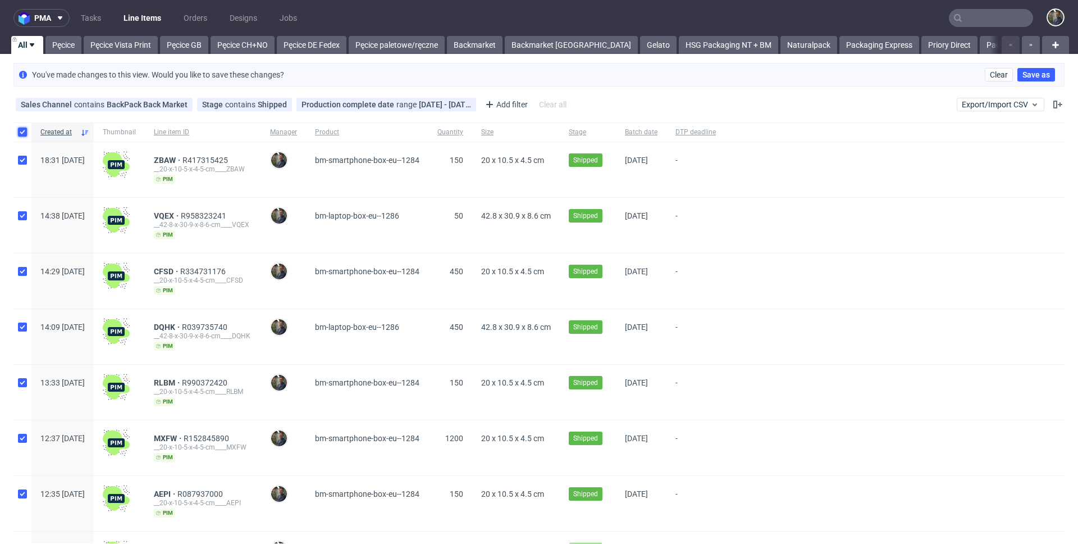
checkbox input "true"
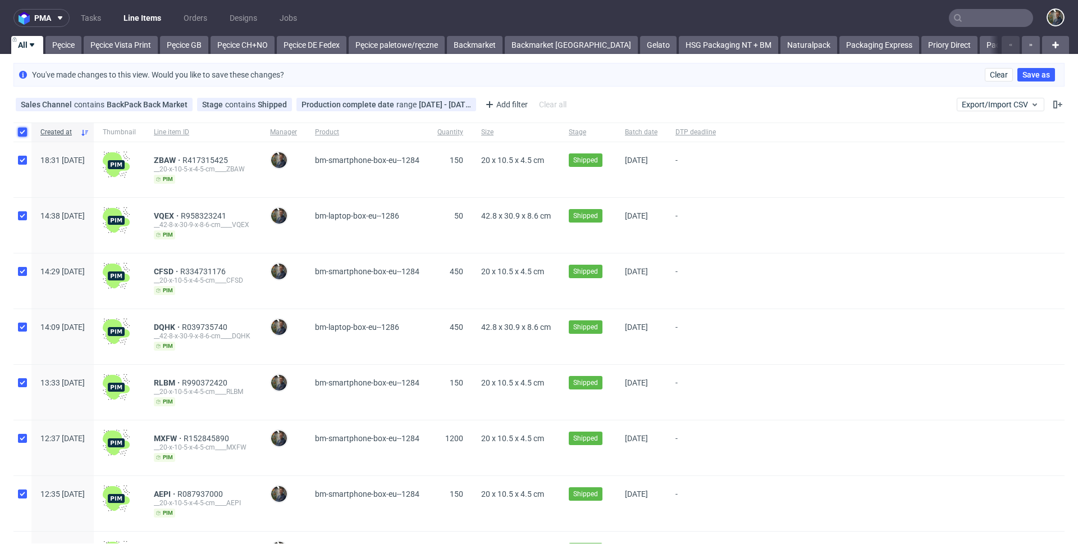
checkbox input "true"
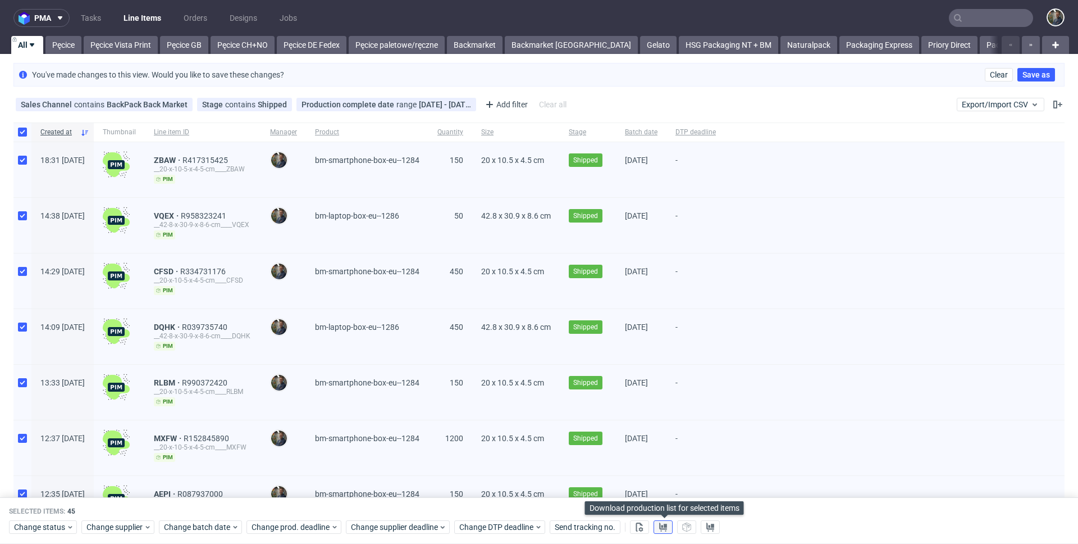
click at [665, 528] on use at bounding box center [663, 526] width 8 height 9
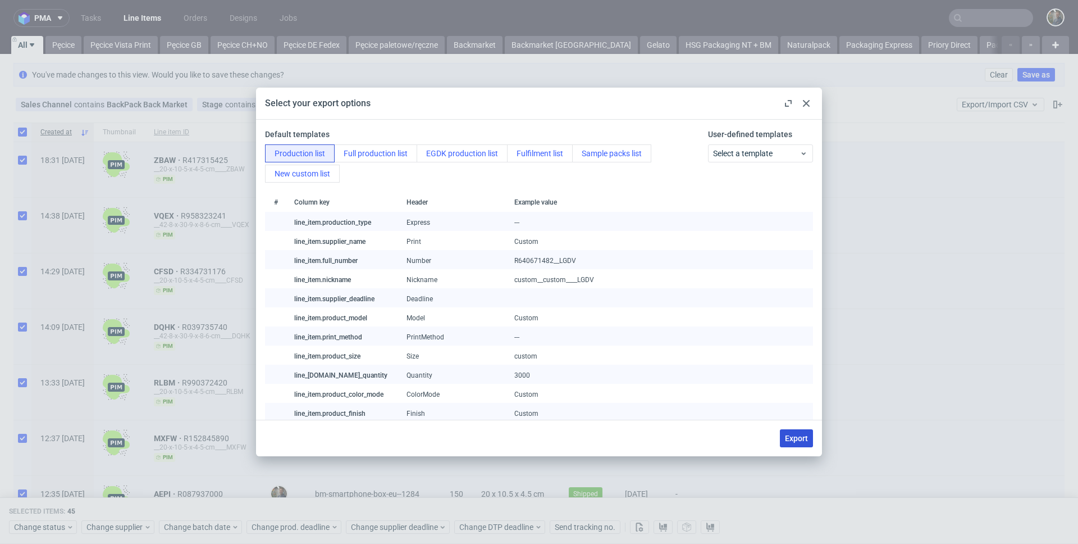
click at [804, 434] on span "Export" at bounding box center [796, 438] width 23 height 8
checkbox input "false"
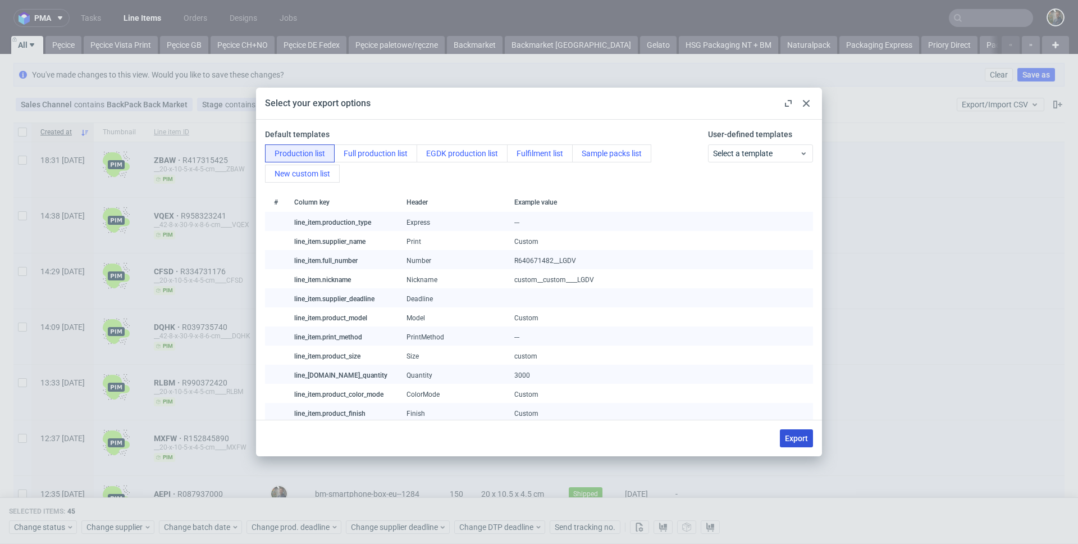
checkbox input "false"
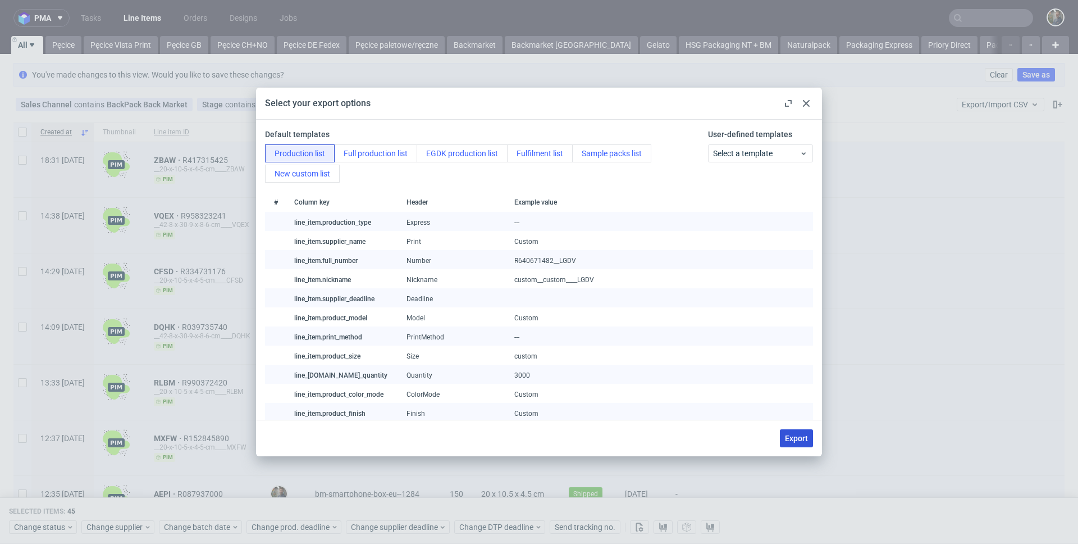
checkbox input "false"
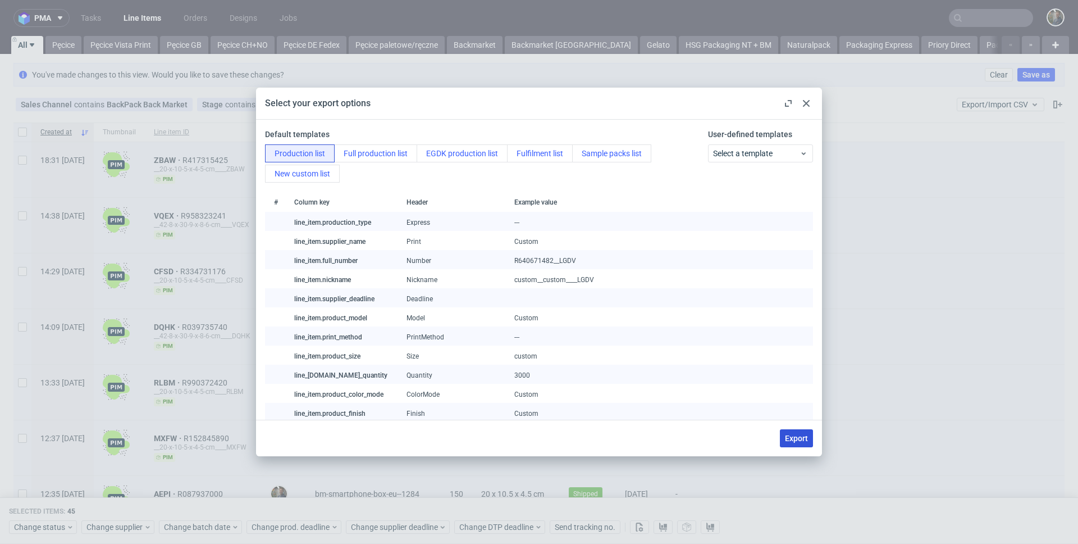
checkbox input "false"
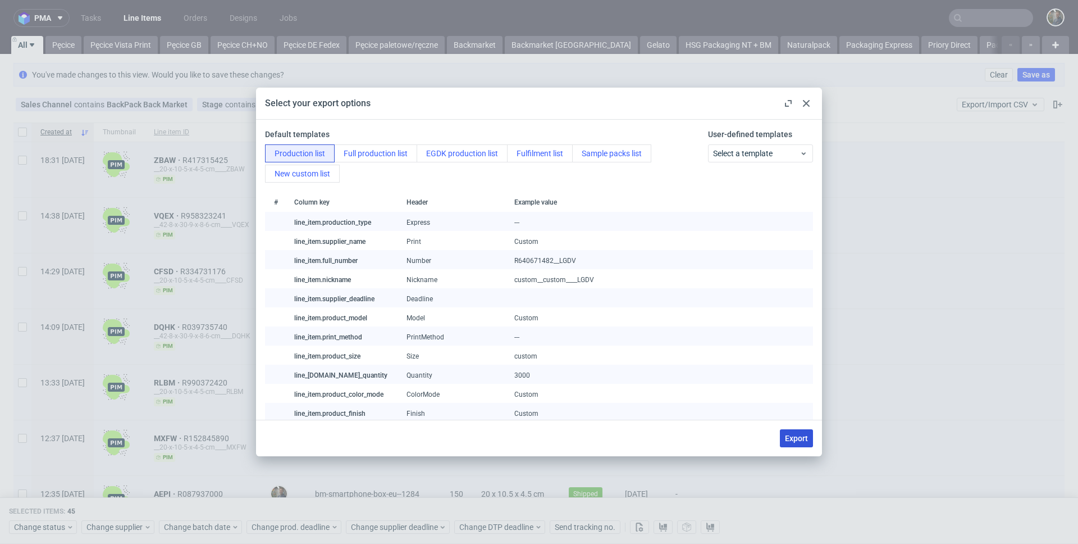
checkbox input "false"
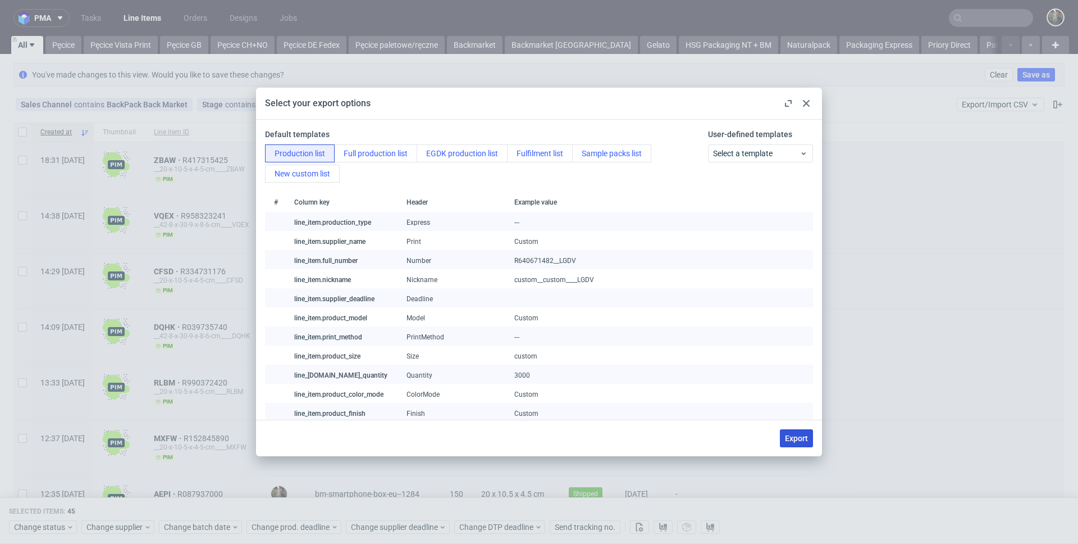
checkbox input "false"
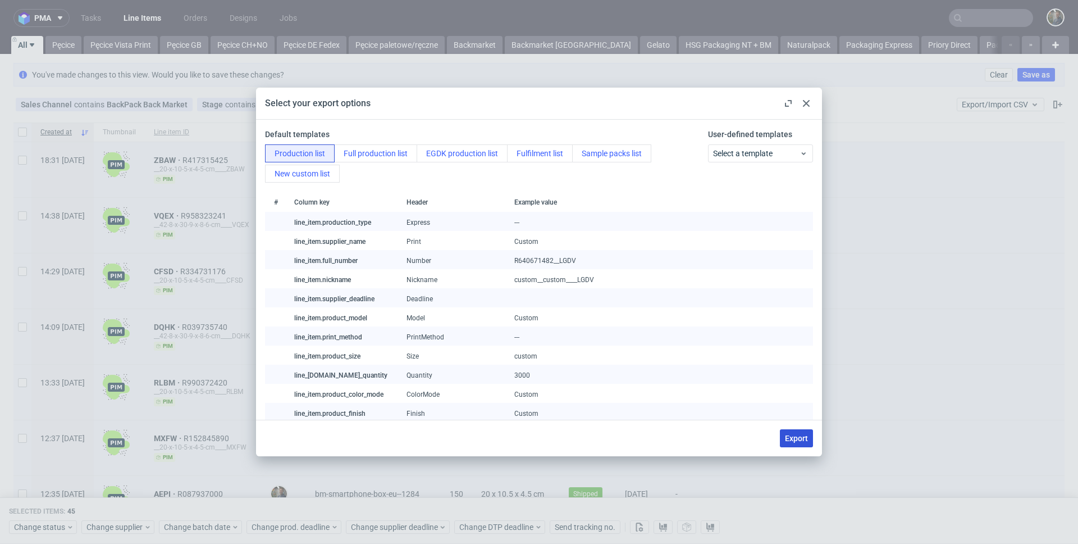
checkbox input "false"
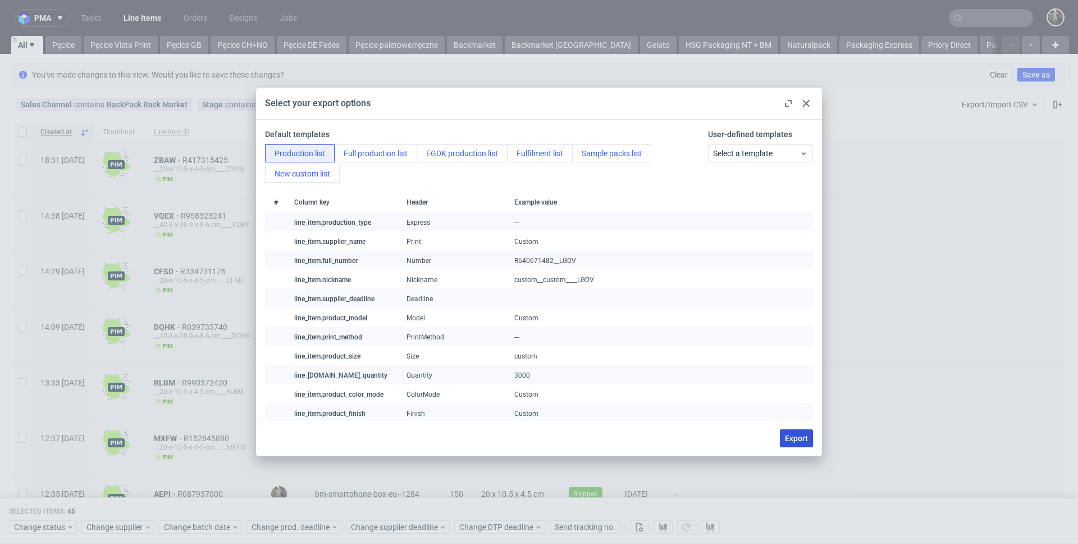
checkbox input "false"
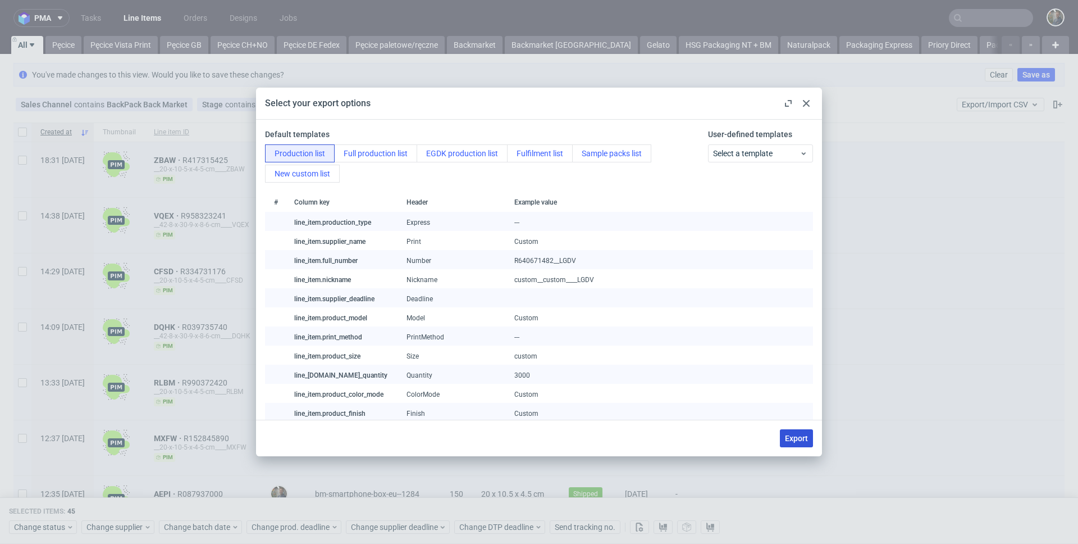
checkbox input "false"
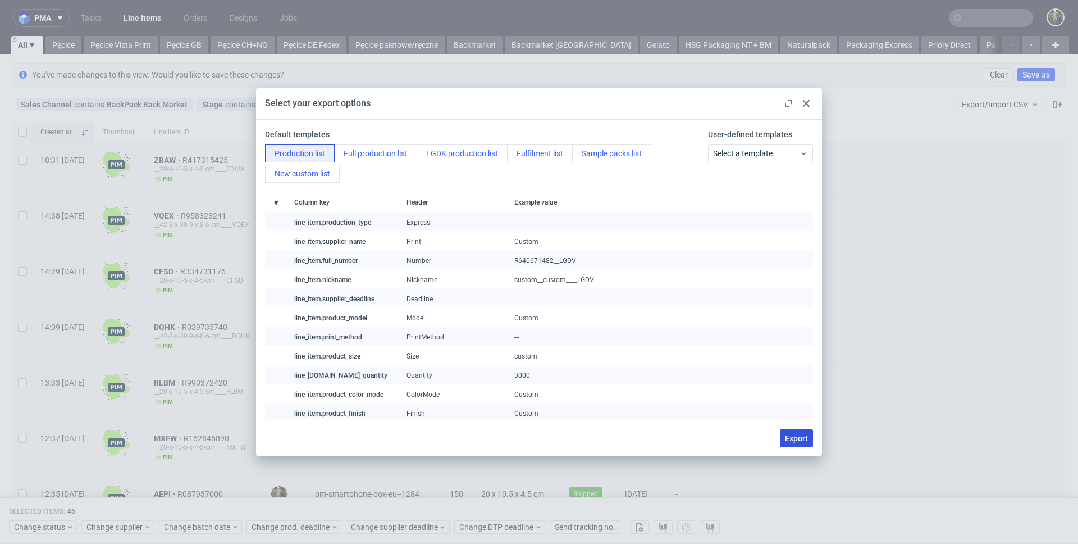
checkbox input "false"
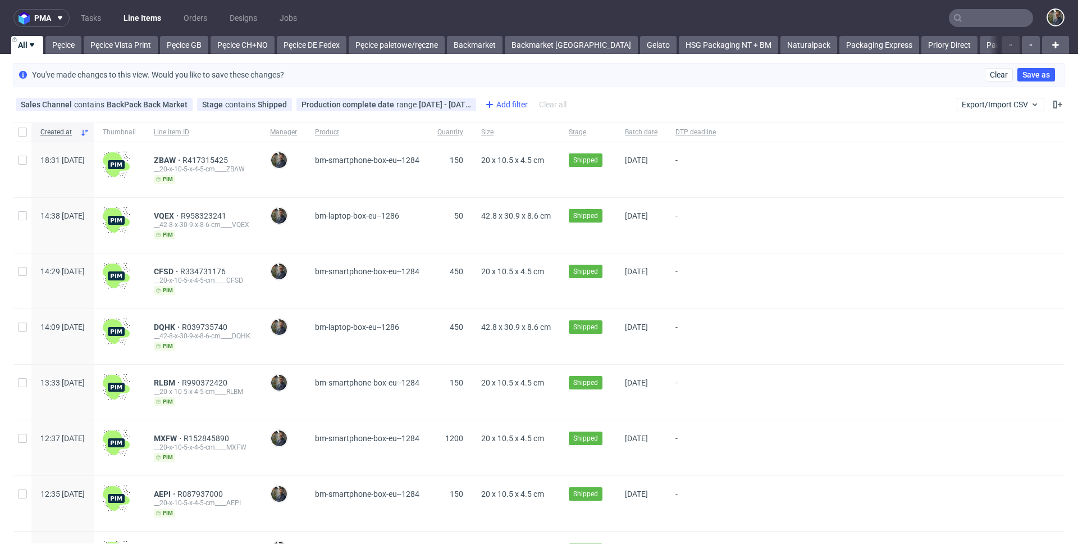
click at [510, 106] on div "Add filter" at bounding box center [505, 104] width 49 height 18
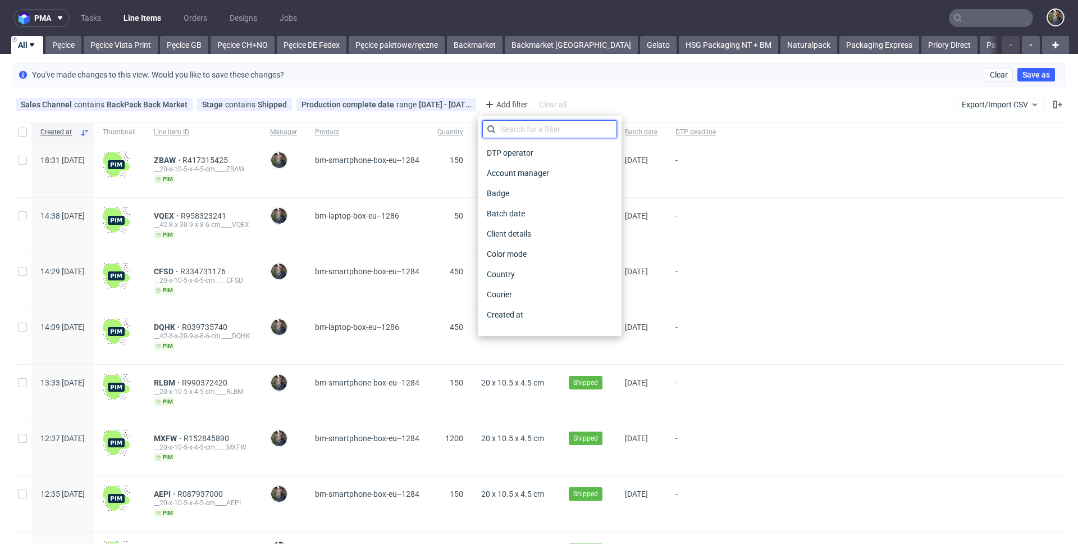
click at [544, 126] on input "text" at bounding box center [549, 129] width 135 height 18
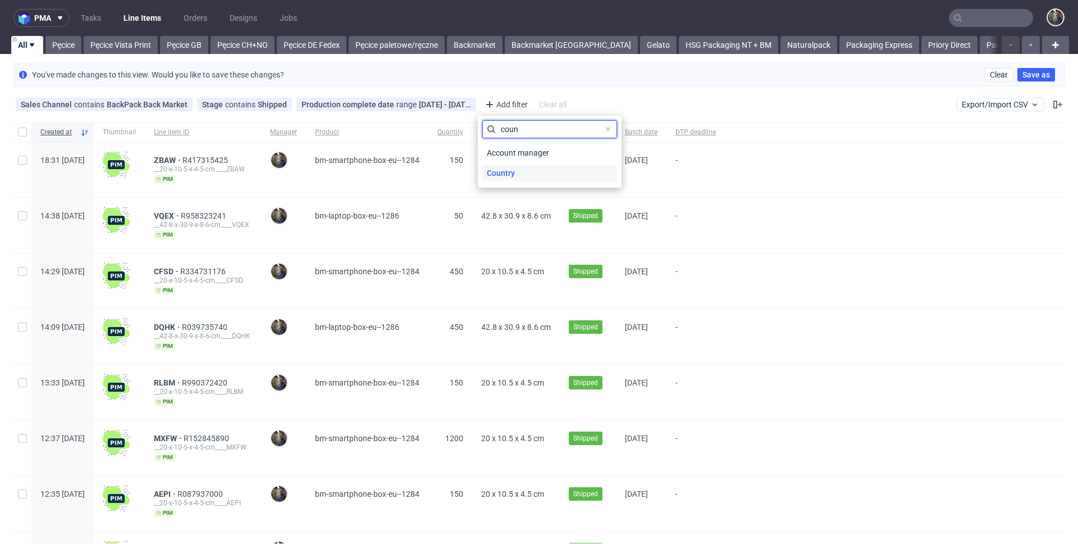
type input "coun"
click at [522, 174] on div "Country" at bounding box center [549, 173] width 135 height 16
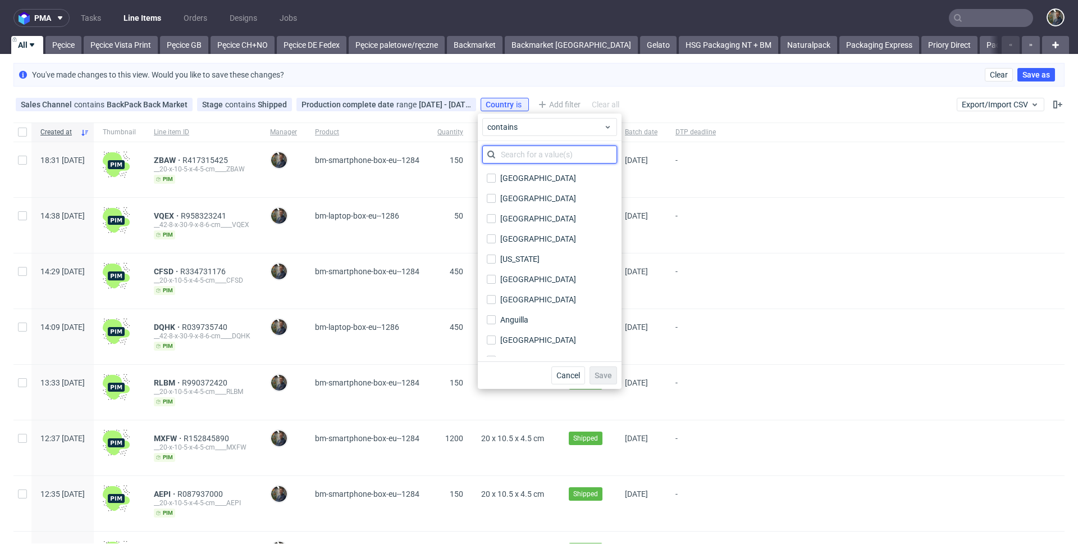
click at [521, 158] on input "text" at bounding box center [549, 154] width 135 height 18
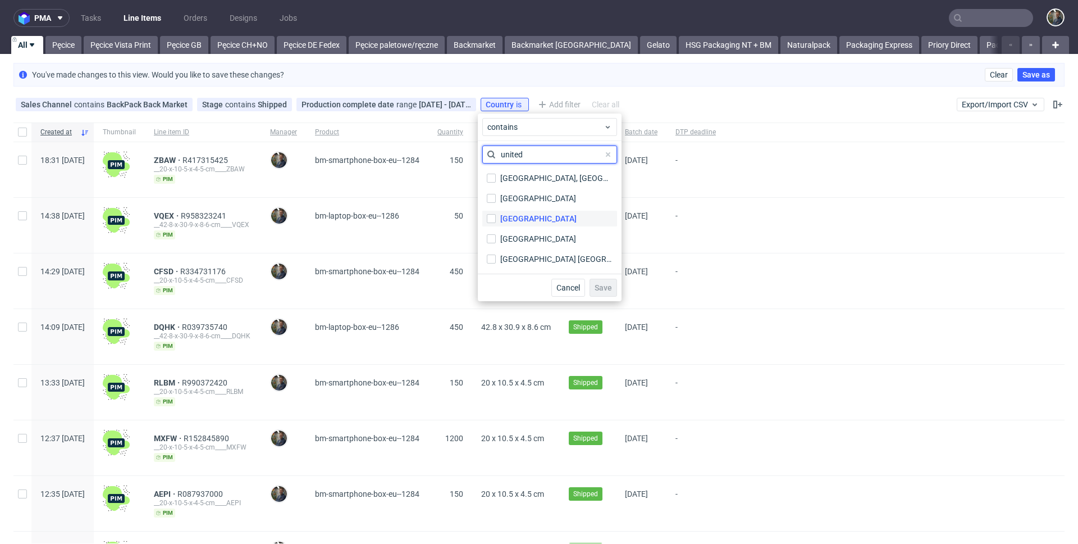
type input "united"
click at [530, 221] on div "[GEOGRAPHIC_DATA]" at bounding box center [538, 218] width 76 height 11
click at [496, 221] on input "[GEOGRAPHIC_DATA]" at bounding box center [491, 218] width 9 height 9
checkbox input "true"
click at [594, 291] on button "Save" at bounding box center [604, 288] width 28 height 18
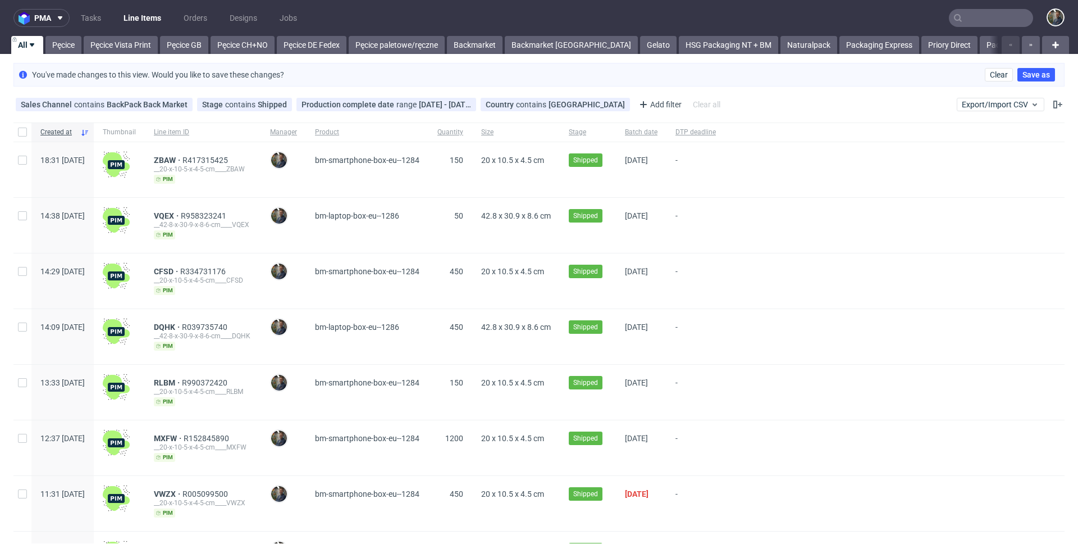
click at [733, 93] on div "Sales Channel contains BackPack Back Market Stage contains Shipped Production c…" at bounding box center [539, 104] width 1078 height 27
click at [464, 104] on use at bounding box center [466, 104] width 4 height 4
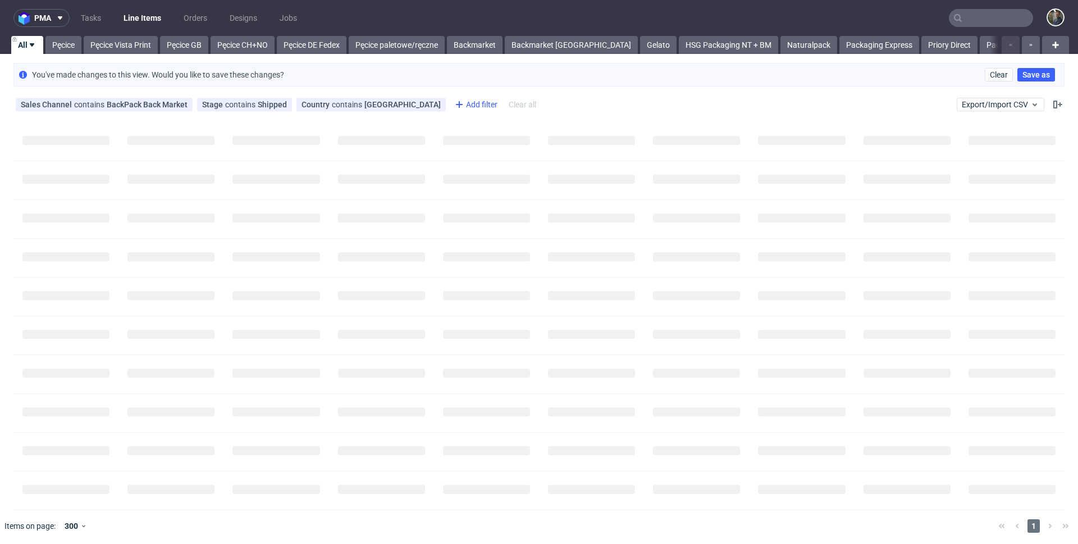
click at [452, 109] on div "Add filter" at bounding box center [474, 104] width 49 height 18
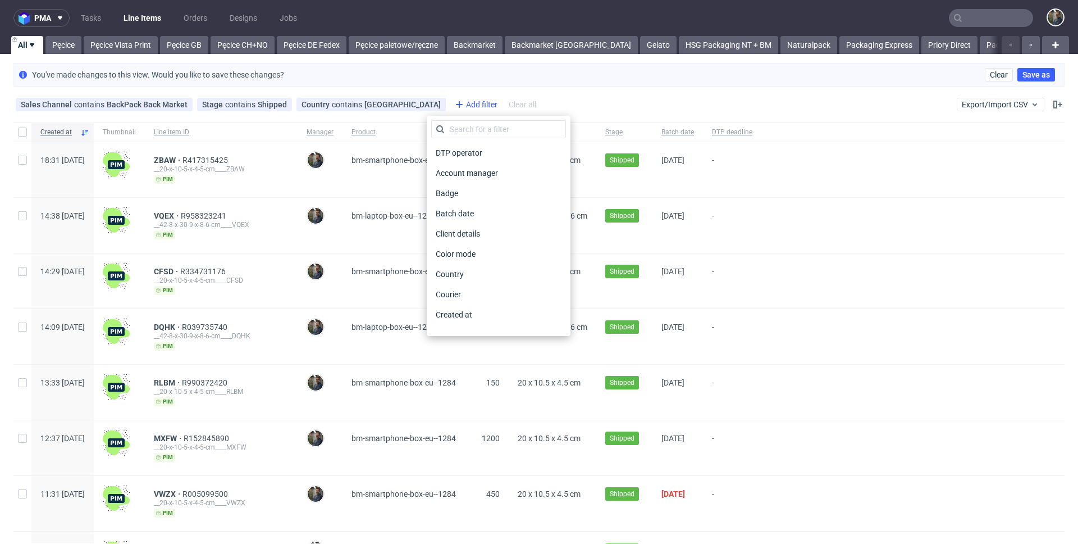
click at [460, 103] on div "Add filter" at bounding box center [474, 104] width 49 height 18
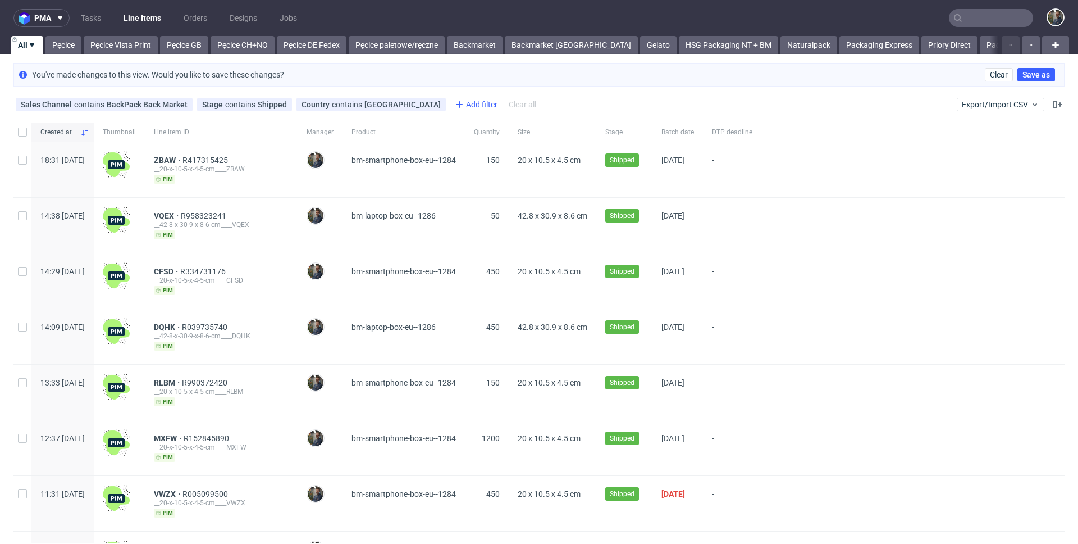
click at [455, 101] on div "Add filter" at bounding box center [474, 104] width 49 height 18
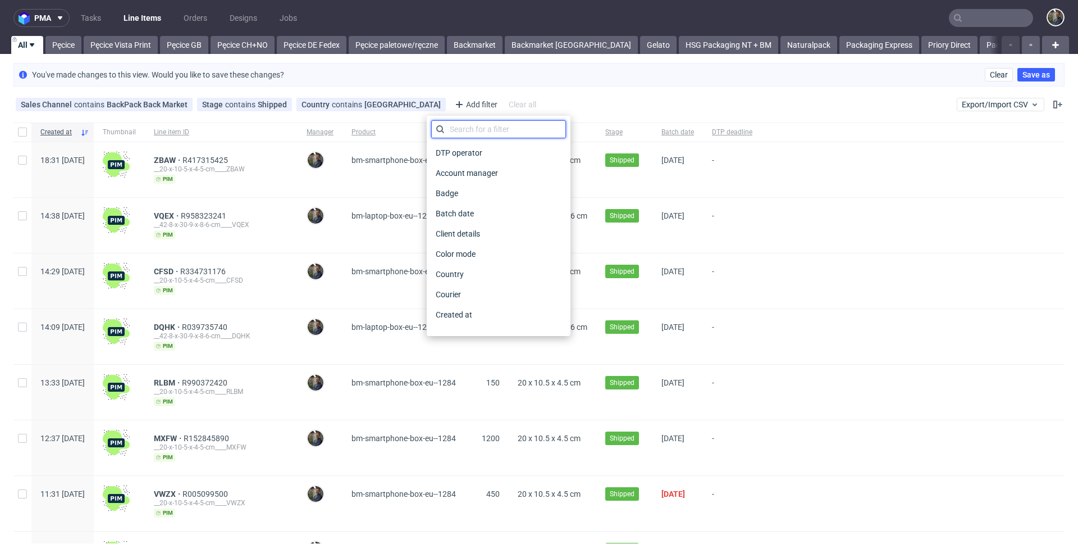
click at [465, 122] on input "text" at bounding box center [498, 129] width 135 height 18
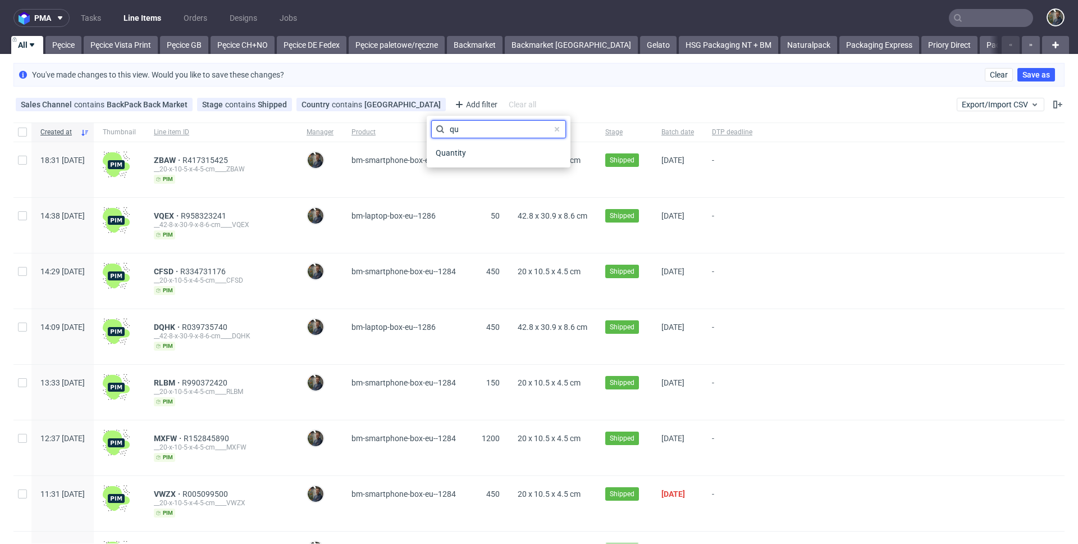
type input "qua"
click at [466, 159] on span "Quantity" at bounding box center [451, 153] width 40 height 16
click at [469, 152] on input "number" at bounding box center [498, 154] width 135 height 18
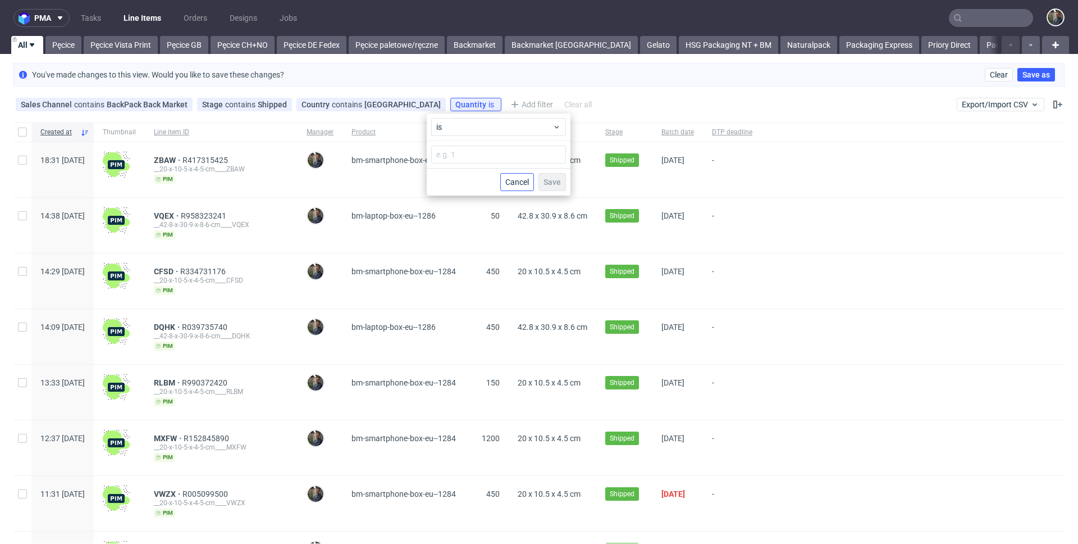
click at [521, 179] on span "Cancel" at bounding box center [517, 182] width 24 height 8
click at [474, 98] on div "Quantity is Missing value" at bounding box center [499, 104] width 98 height 13
drag, startPoint x: 517, startPoint y: 103, endPoint x: 496, endPoint y: 100, distance: 20.4
click at [0, 0] on use at bounding box center [0, 0] width 0 height 0
click at [453, 105] on div "Add filter" at bounding box center [474, 104] width 49 height 18
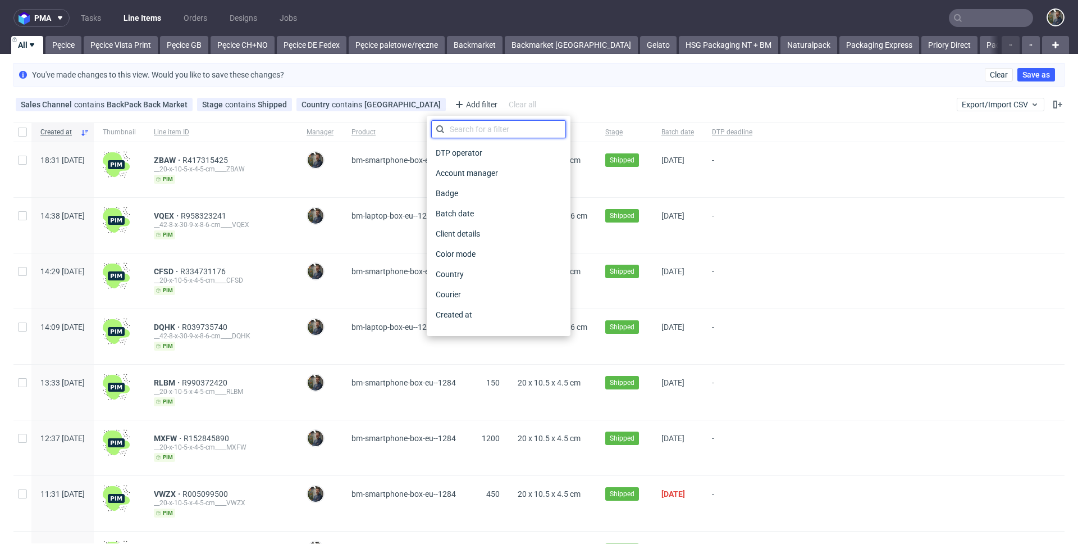
click at [461, 126] on input "text" at bounding box center [498, 129] width 135 height 18
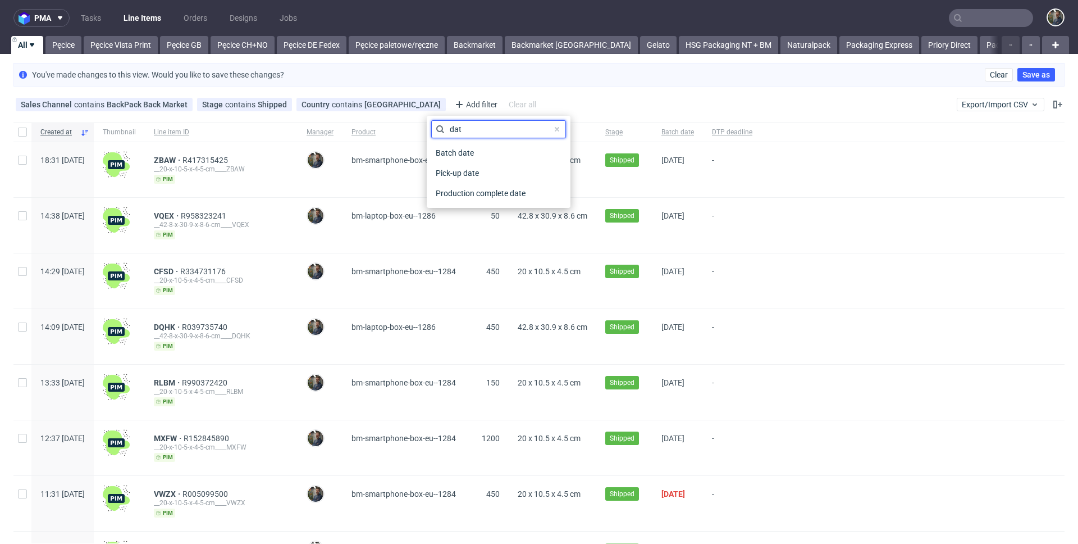
type input "date"
click at [460, 189] on span "Production complete date" at bounding box center [482, 193] width 102 height 16
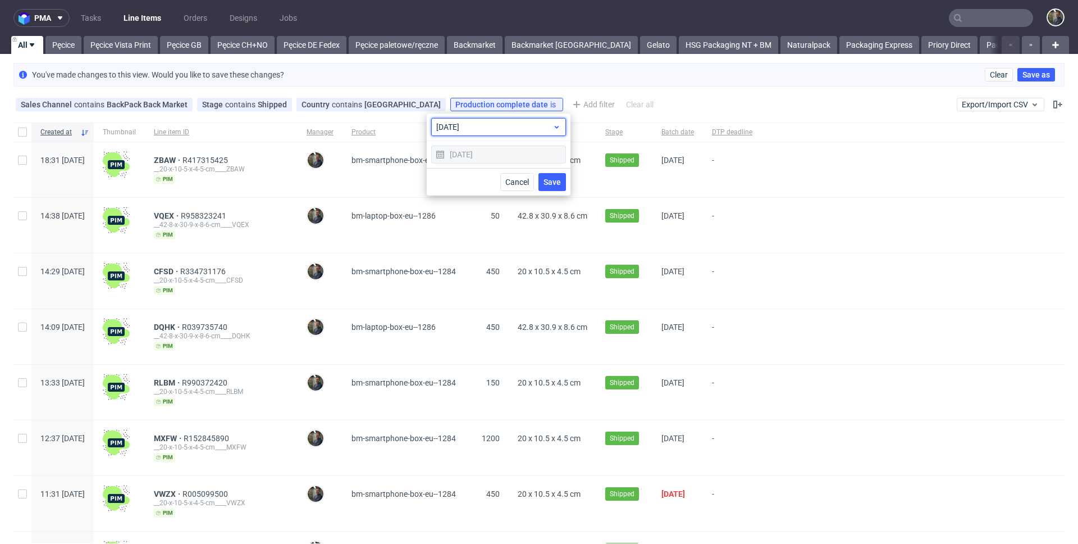
click at [472, 123] on span "[DATE]" at bounding box center [494, 126] width 116 height 11
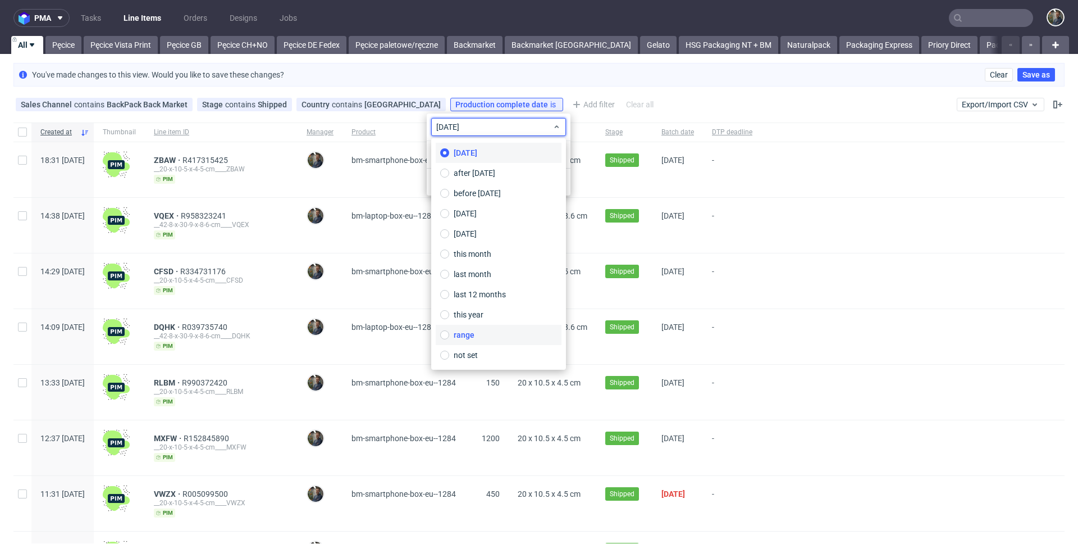
click at [471, 335] on span "range" at bounding box center [464, 334] width 21 height 11
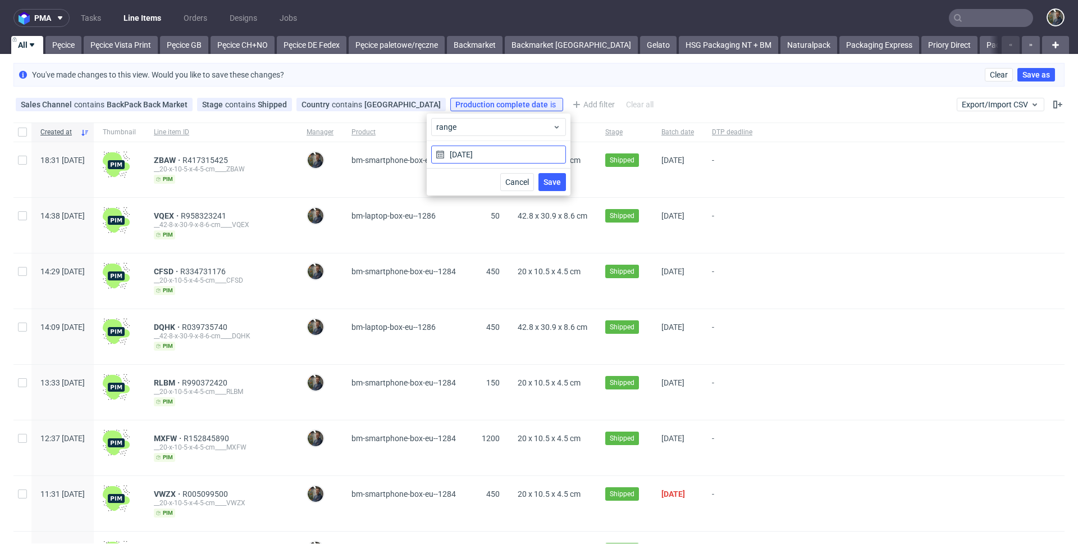
click at [498, 150] on input "[DATE]" at bounding box center [498, 154] width 135 height 18
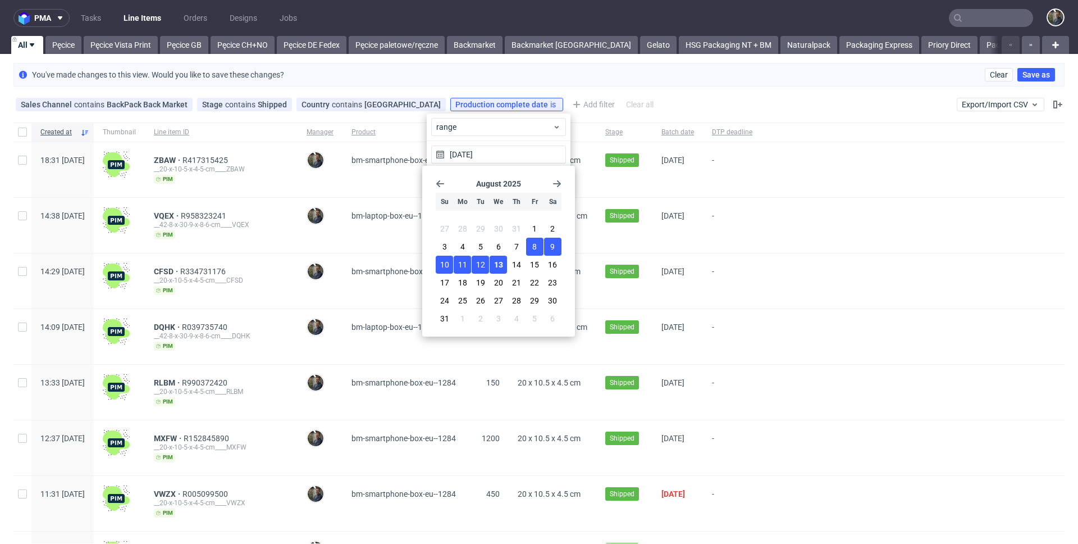
click at [535, 245] on span "8" at bounding box center [534, 246] width 4 height 11
type input "[DATE] - [DATE]"
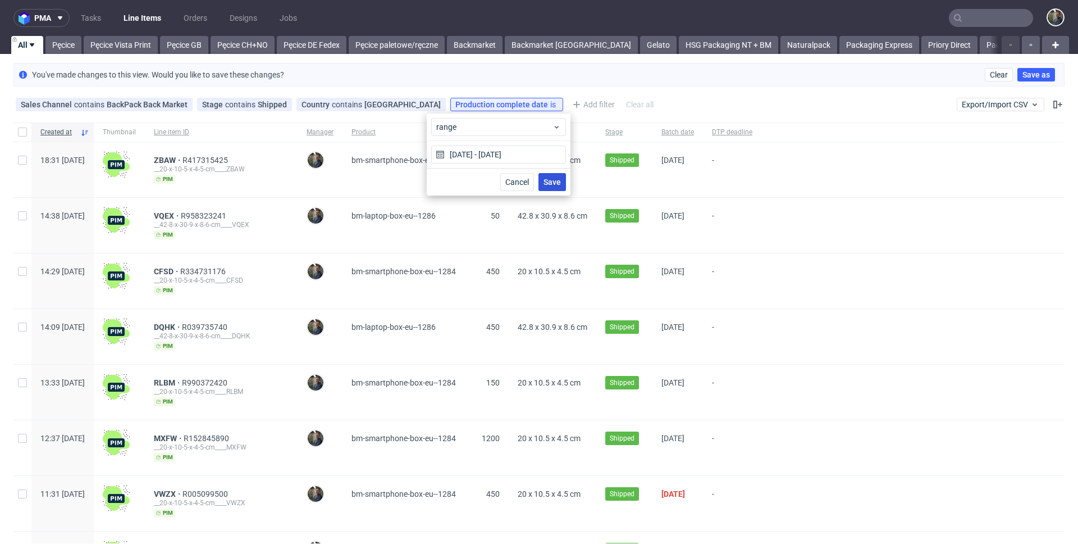
click at [545, 179] on span "Save" at bounding box center [552, 182] width 17 height 8
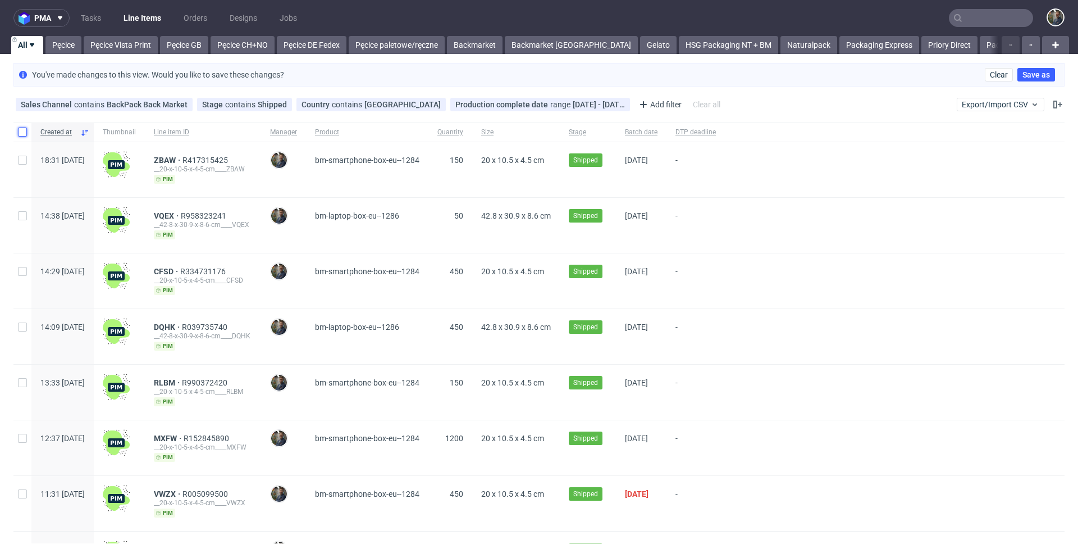
click at [22, 130] on input "checkbox" at bounding box center [22, 131] width 9 height 9
checkbox input "true"
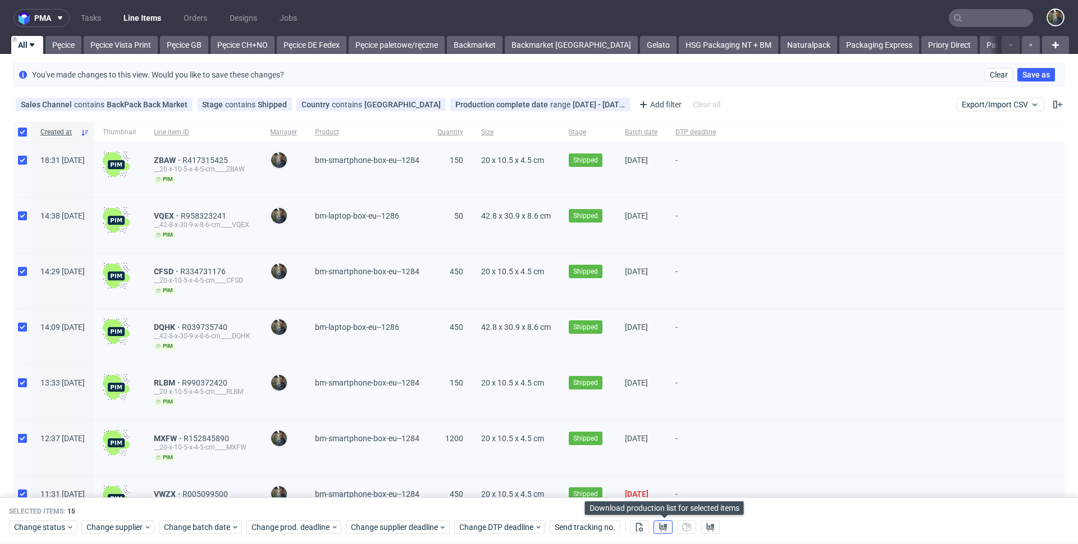
click at [663, 528] on use at bounding box center [663, 526] width 8 height 9
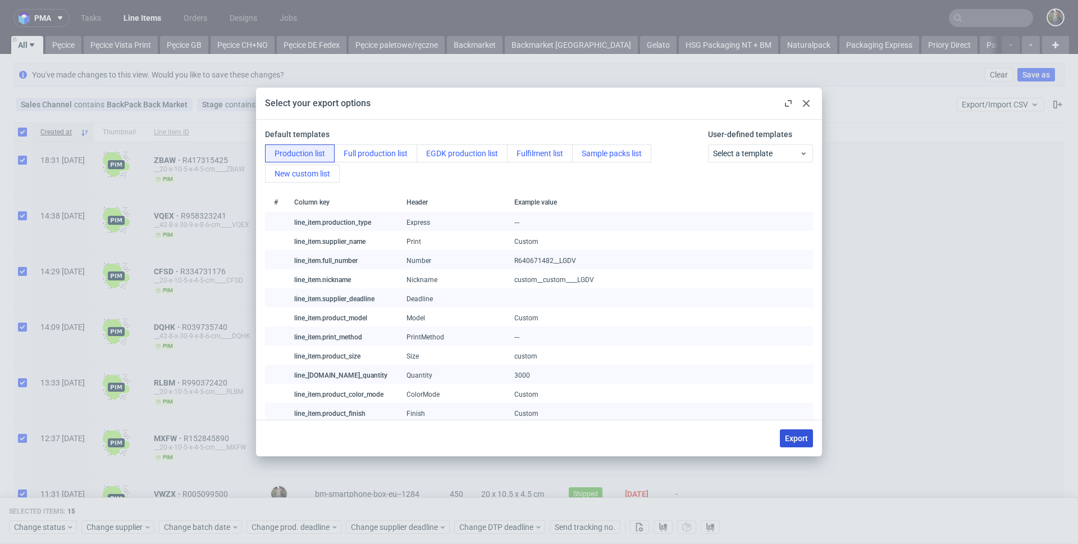
click at [788, 432] on button "Export" at bounding box center [796, 438] width 33 height 18
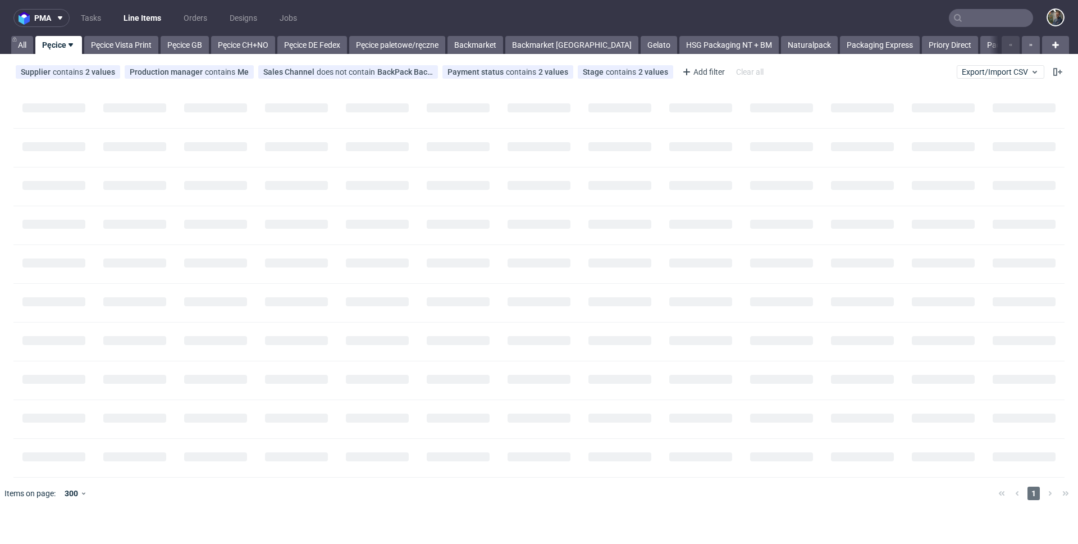
click at [978, 15] on input "text" at bounding box center [991, 18] width 84 height 18
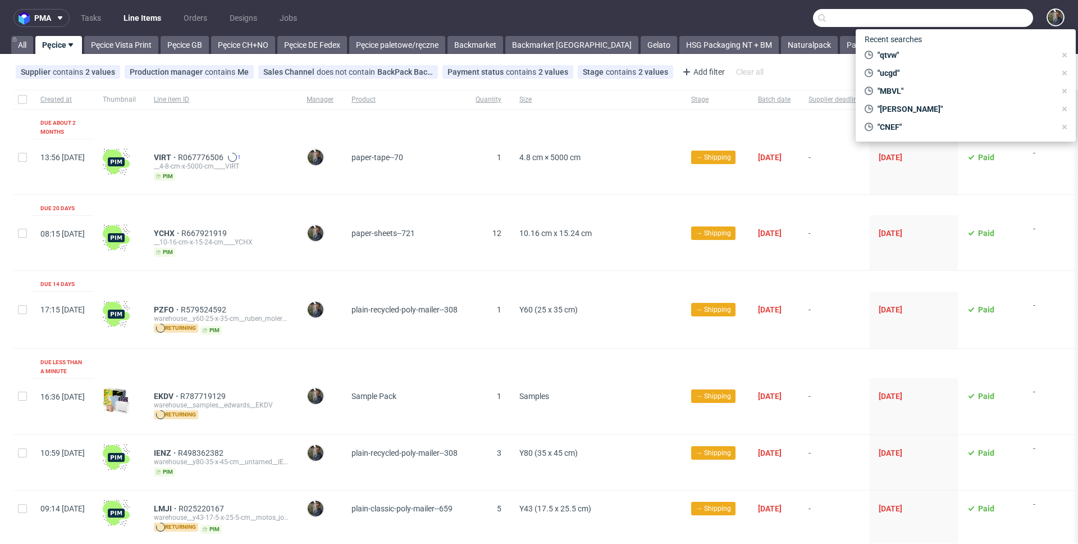
paste input "ZNAX"
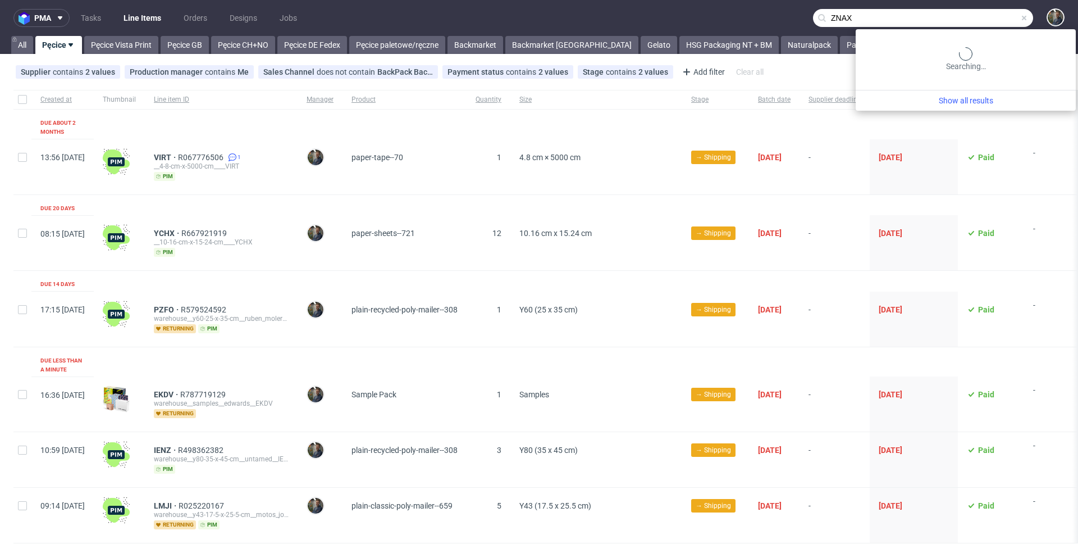
type input "ZNAX"
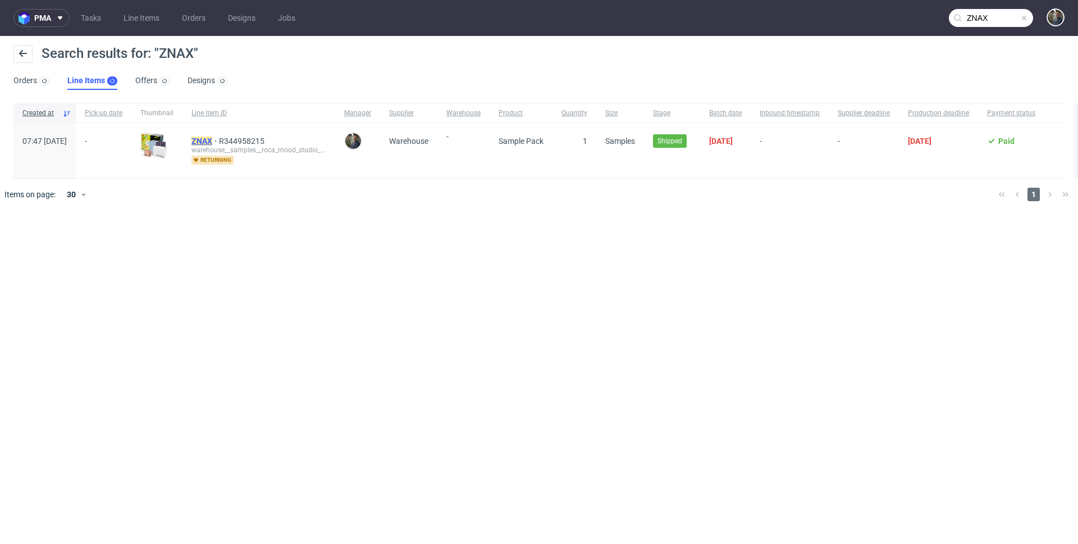
click at [212, 138] on mark "ZNAX" at bounding box center [201, 140] width 21 height 9
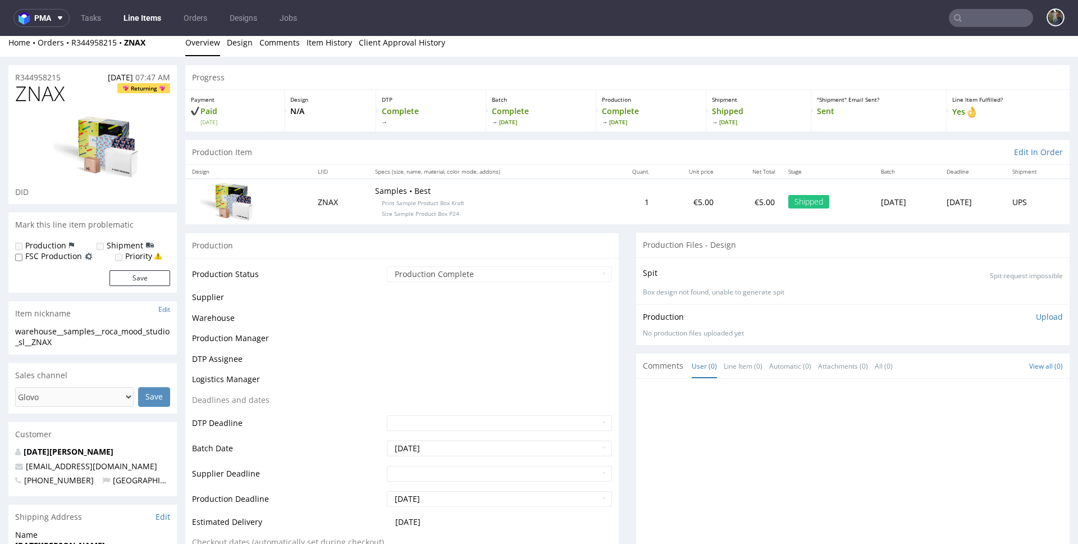
scroll to position [364, 0]
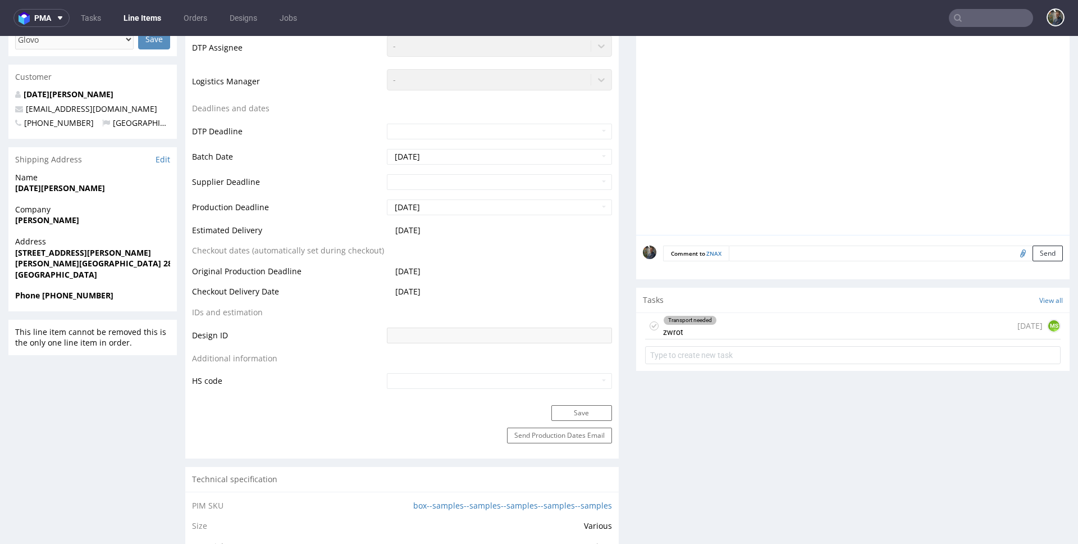
click at [704, 327] on div "Transport needed zwrot" at bounding box center [690, 326] width 54 height 26
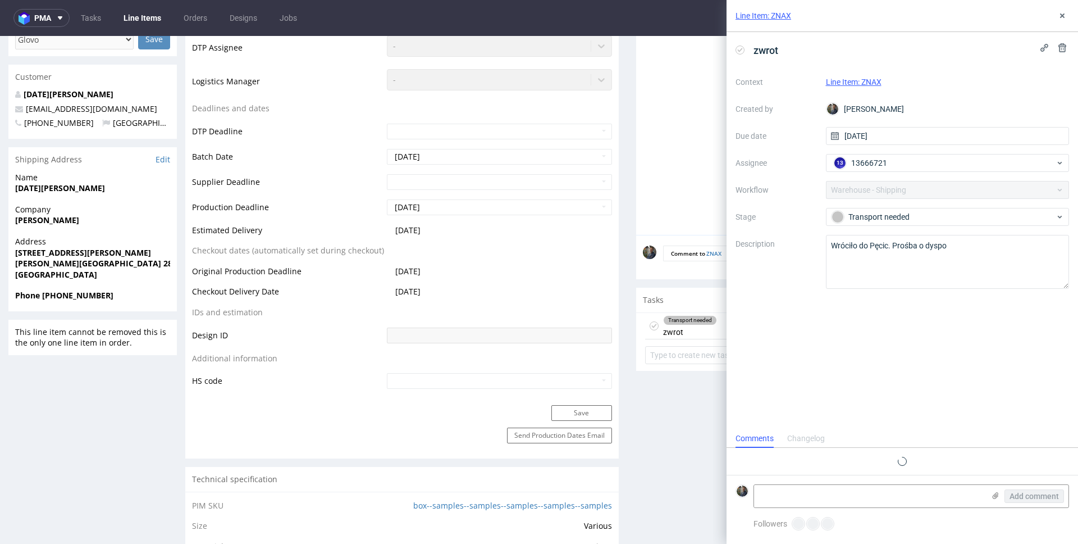
scroll to position [19, 0]
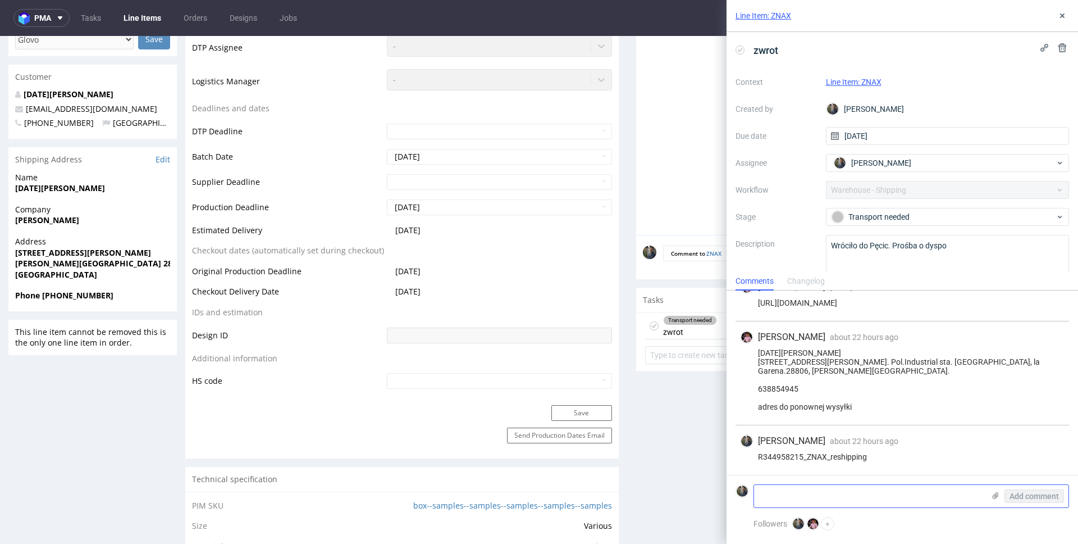
click at [819, 490] on textarea at bounding box center [869, 496] width 230 height 22
paste textarea "1Z5A15806894212294"
type textarea "1Z5A15806894212294"
click at [1038, 496] on span "Add comment" at bounding box center [1034, 496] width 49 height 8
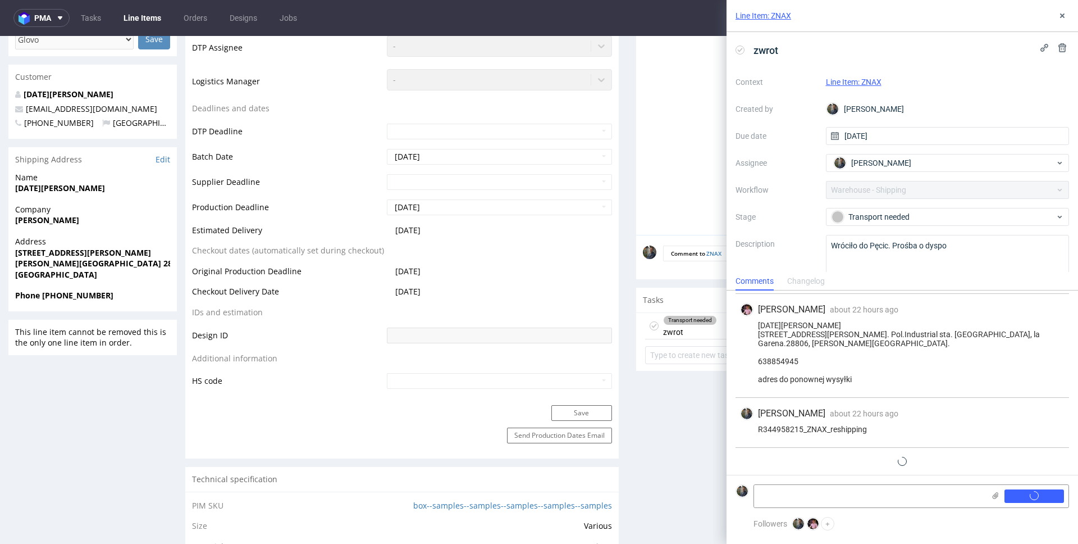
scroll to position [69, 0]
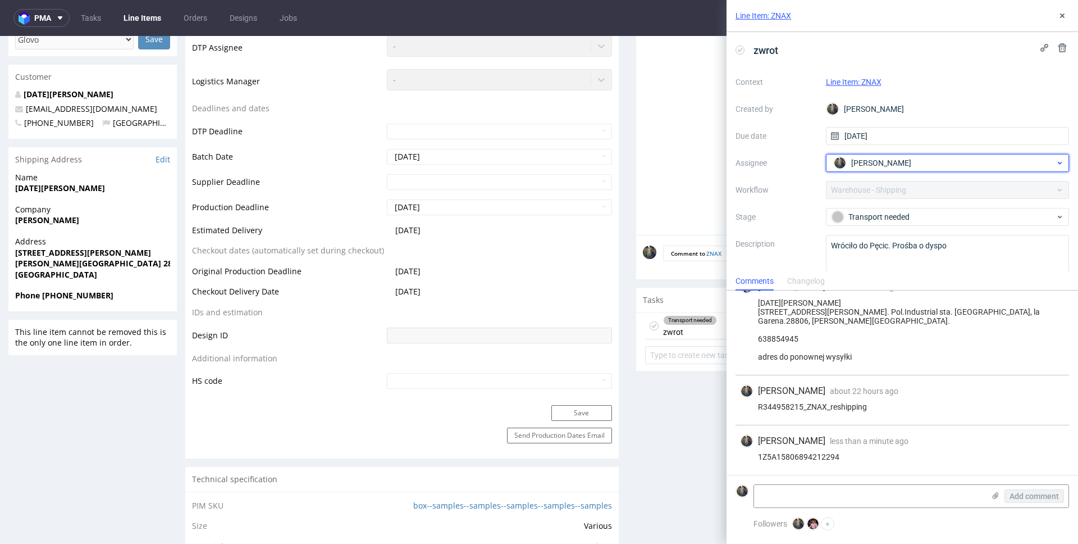
click at [889, 166] on span "[PERSON_NAME]" at bounding box center [881, 162] width 60 height 11
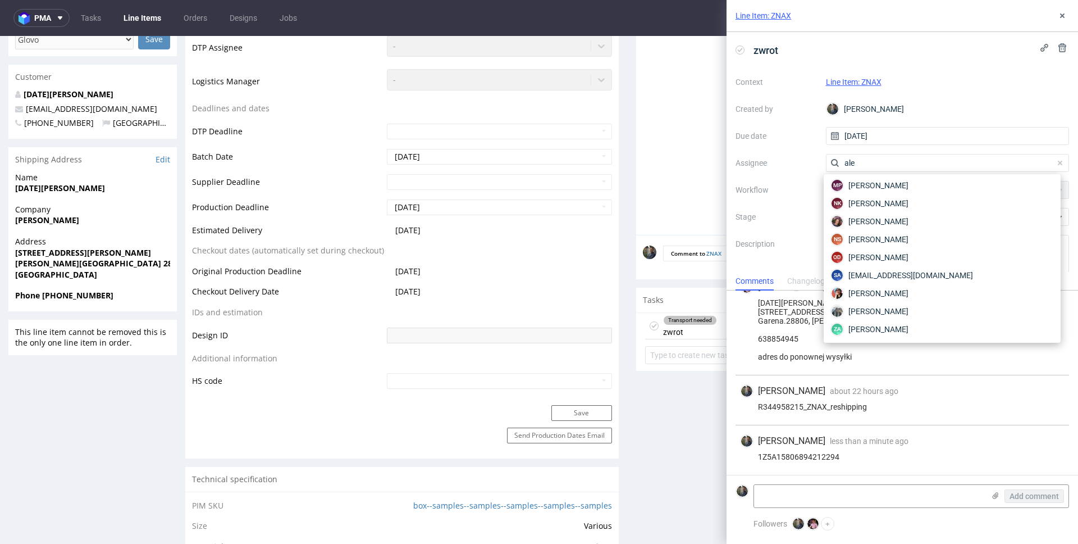
scroll to position [74, 0]
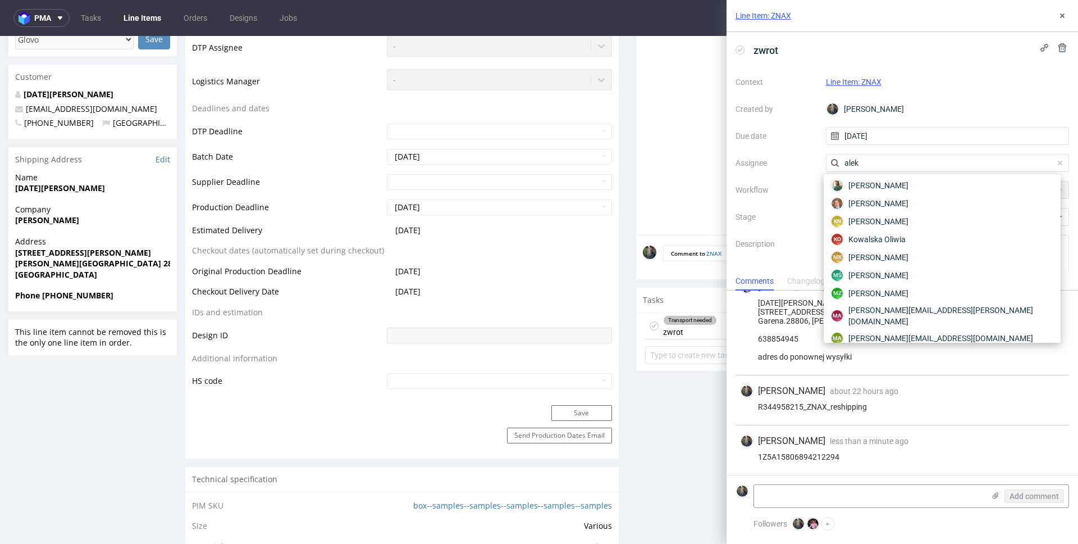
type input "aleks"
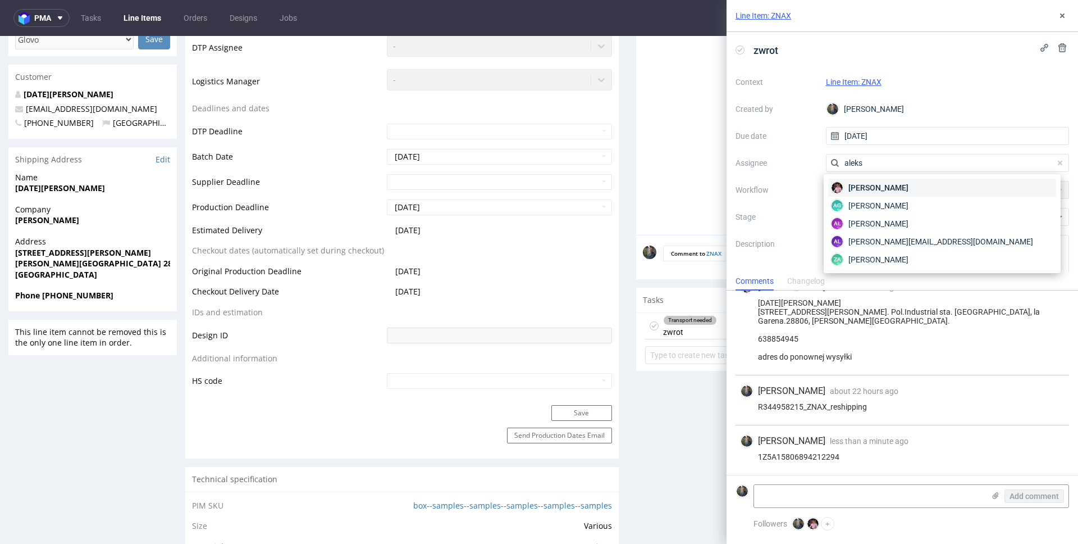
click at [889, 185] on span "Aleks Ziemkowski" at bounding box center [878, 187] width 60 height 11
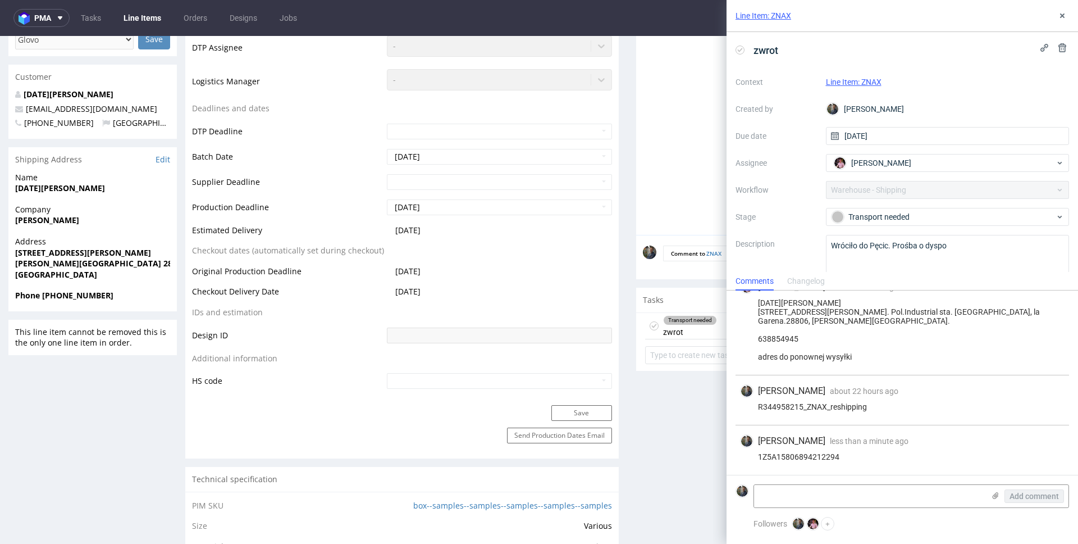
click at [875, 191] on div "Context Line Item: ZNAX Created by Maciej Sobola Due date 16/07/2025 Assignee A…" at bounding box center [903, 181] width 334 height 216
click at [870, 211] on div "Transport needed" at bounding box center [943, 217] width 223 height 12
click at [868, 245] on div "To Do" at bounding box center [942, 244] width 218 height 12
drag, startPoint x: 791, startPoint y: 223, endPoint x: 792, endPoint y: 215, distance: 8.6
click at [791, 223] on div "Context Line Item: ZNAX Created by Maciej Sobola Due date 16/07/2025 Assignee A…" at bounding box center [903, 181] width 334 height 216
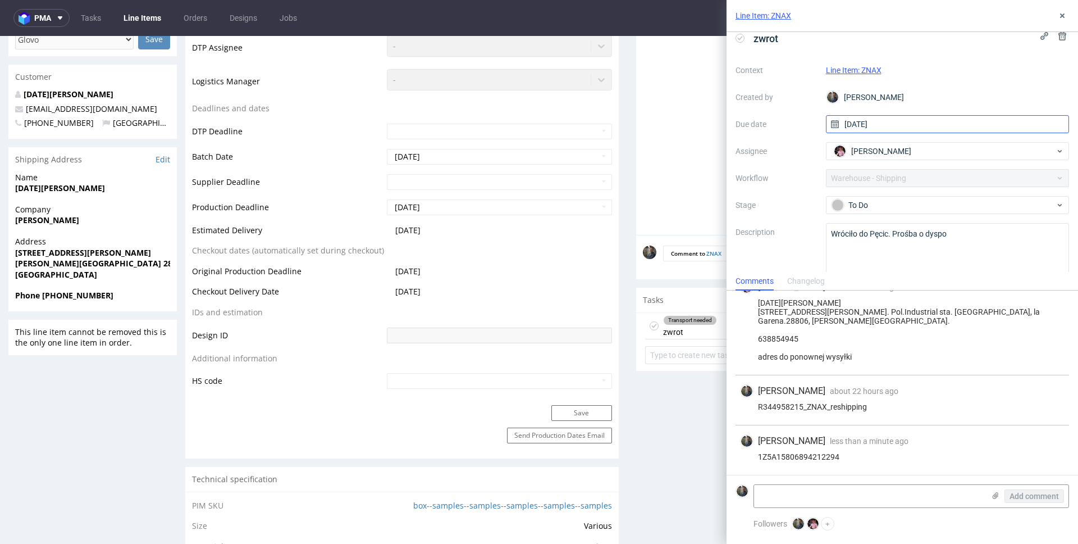
scroll to position [26, 0]
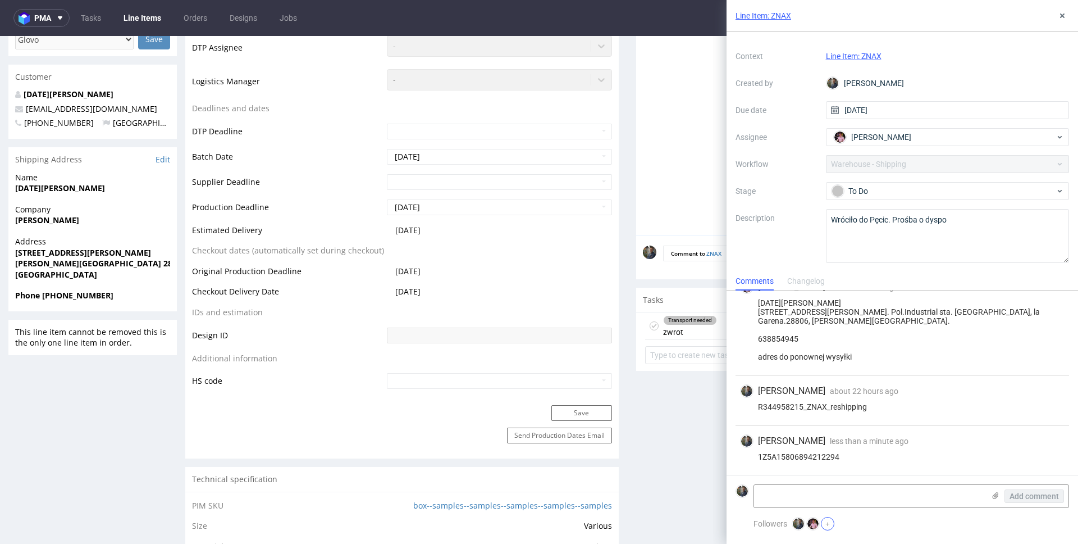
click at [829, 521] on button "+" at bounding box center [827, 523] width 13 height 13
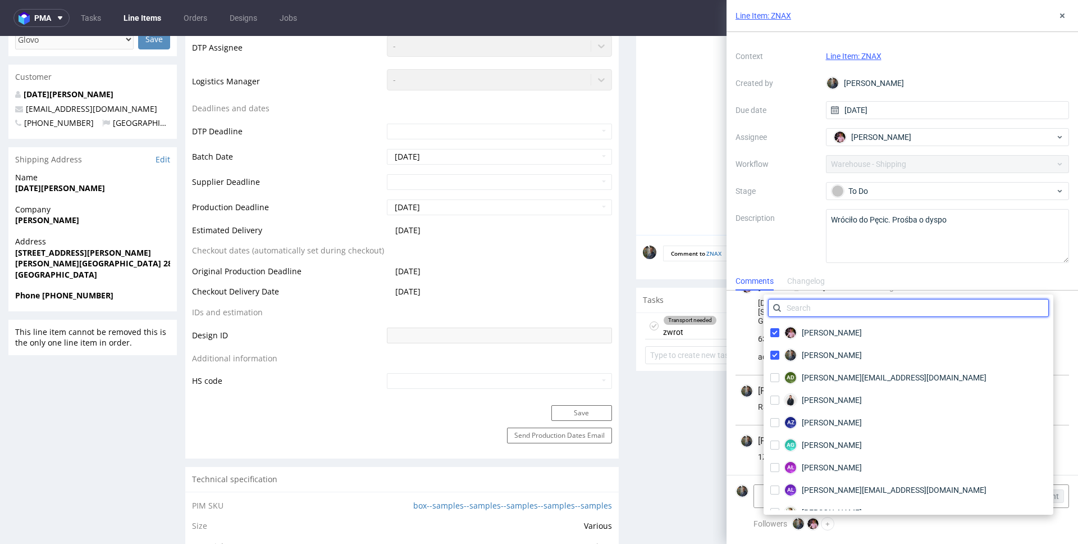
click at [830, 302] on input "text" at bounding box center [908, 308] width 281 height 18
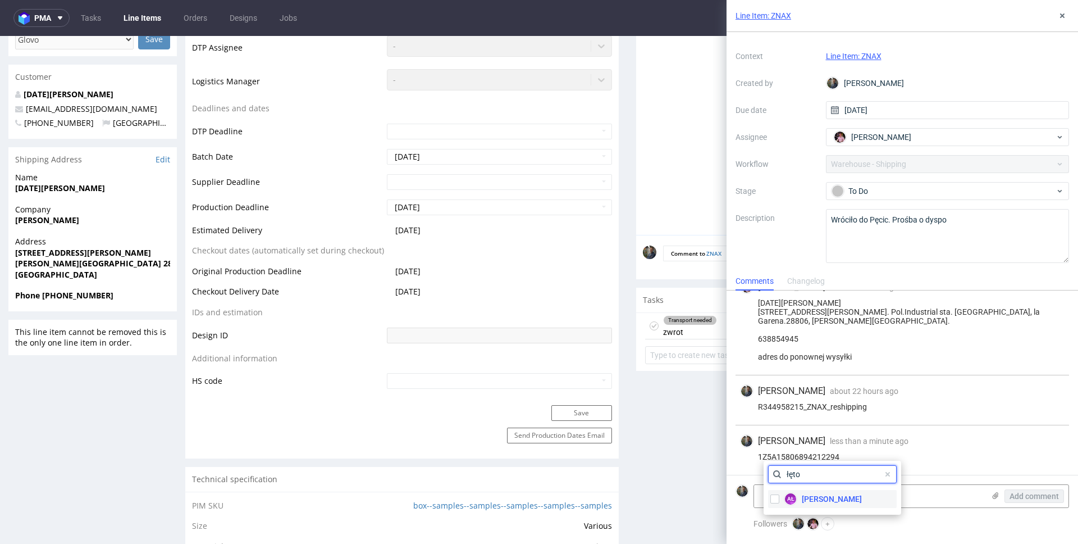
type input "łęto"
click at [821, 501] on span "Aleksandra Łętowska" at bounding box center [832, 498] width 60 height 11
checkbox input "true"
click at [816, 477] on input "łęto" at bounding box center [832, 474] width 129 height 18
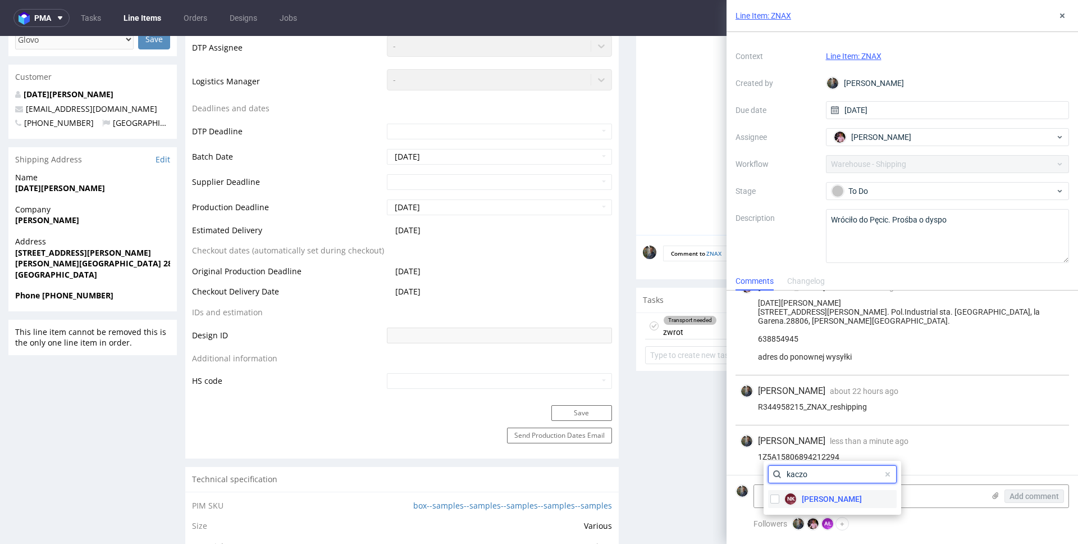
type input "kaczo"
click at [822, 498] on span "Natalia Kaczorowska" at bounding box center [832, 498] width 60 height 11
checkbox input "true"
click at [951, 445] on div "Maciej Sobola less than a minute ago 13th Aug 2025, 12:39" at bounding box center [902, 440] width 325 height 13
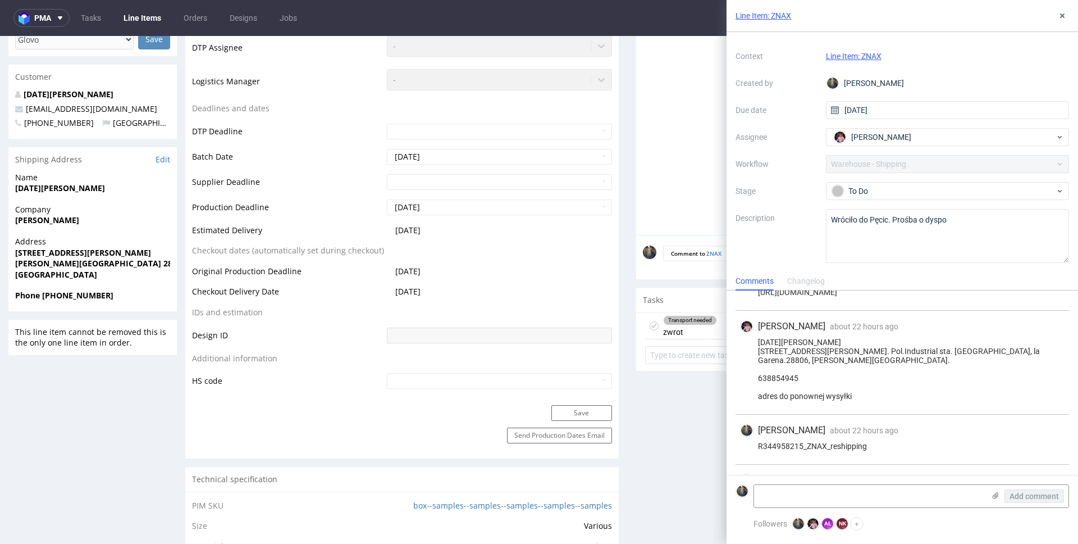
scroll to position [69, 0]
